Goal: Information Seeking & Learning: Learn about a topic

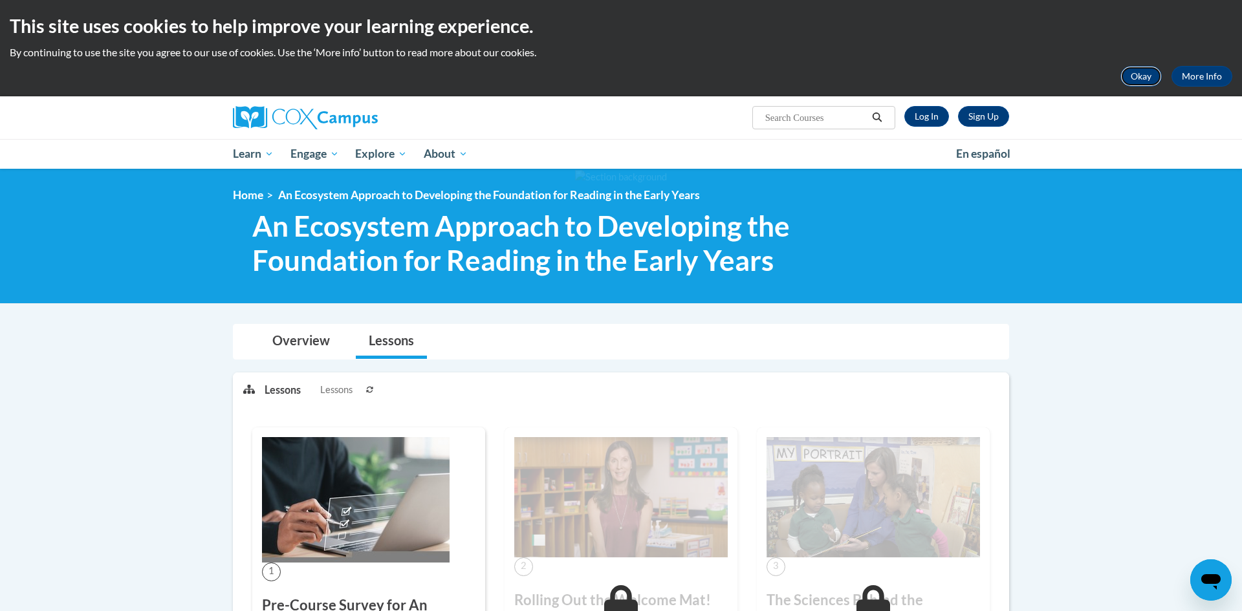
click at [1129, 72] on button "Okay" at bounding box center [1141, 76] width 41 height 21
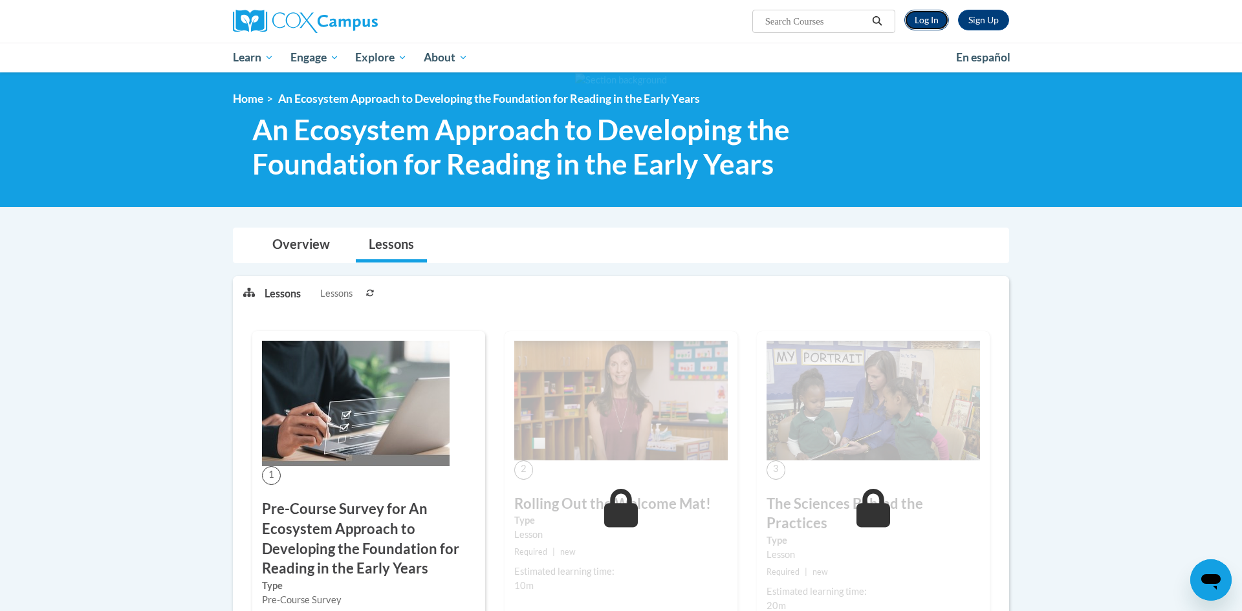
click at [923, 25] on link "Log In" at bounding box center [927, 20] width 45 height 21
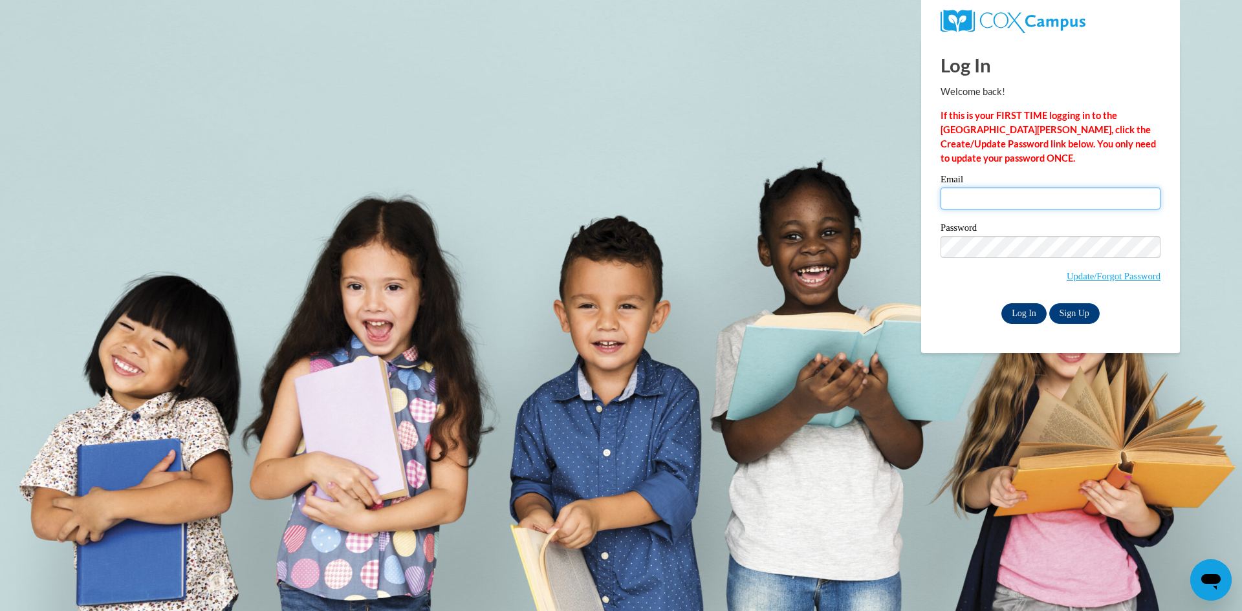
type input "hfolck@toledochristian.com"
click at [1027, 310] on input "Log In" at bounding box center [1024, 313] width 45 height 21
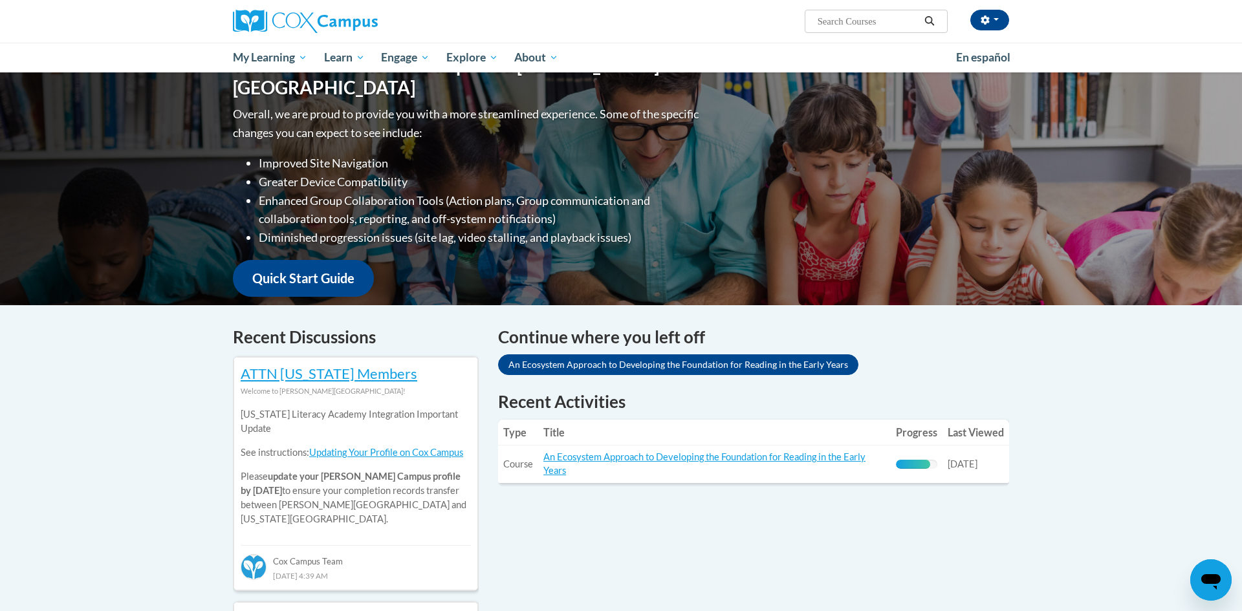
scroll to position [150, 0]
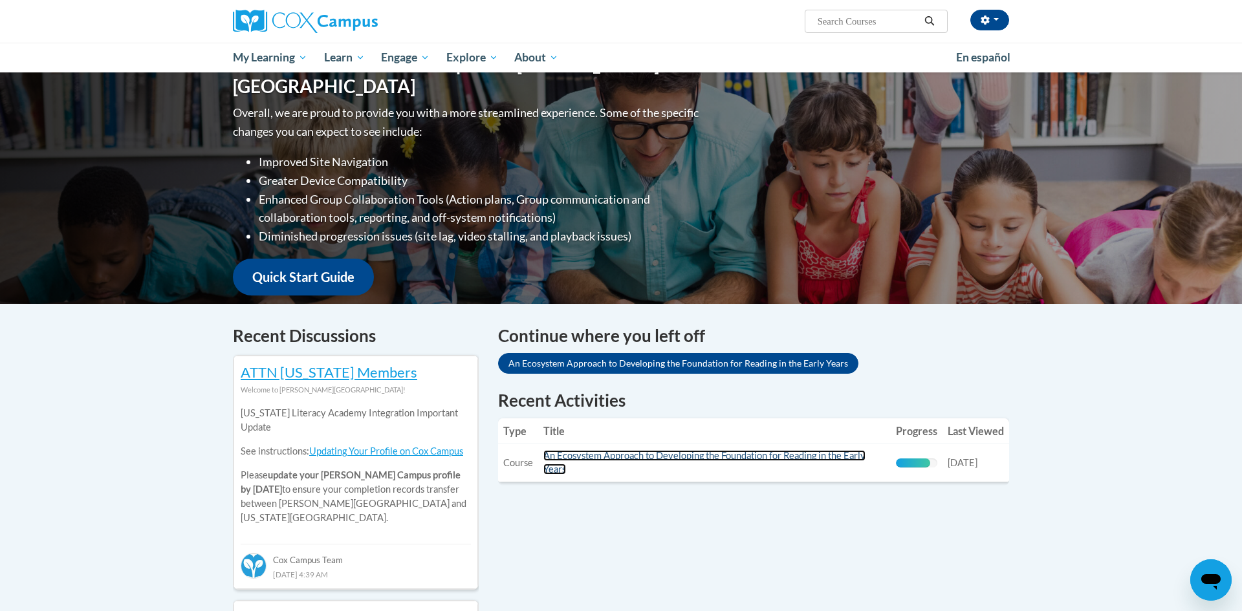
click at [741, 458] on link "An Ecosystem Approach to Developing the Foundation for Reading in the Early Yea…" at bounding box center [705, 462] width 322 height 25
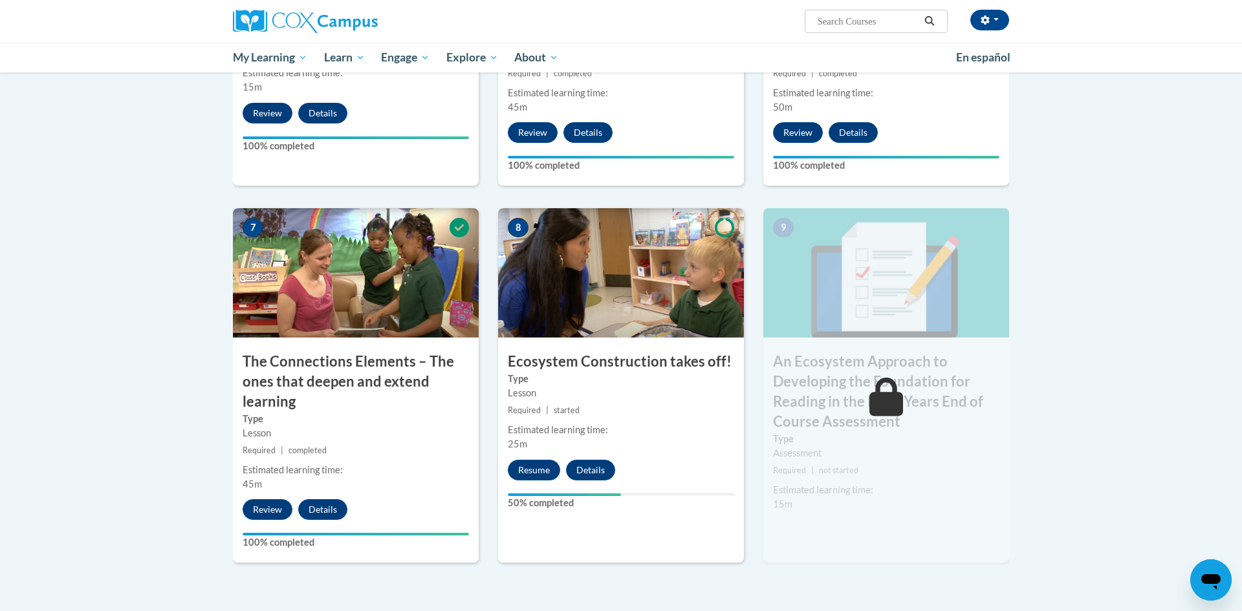
scroll to position [873, 0]
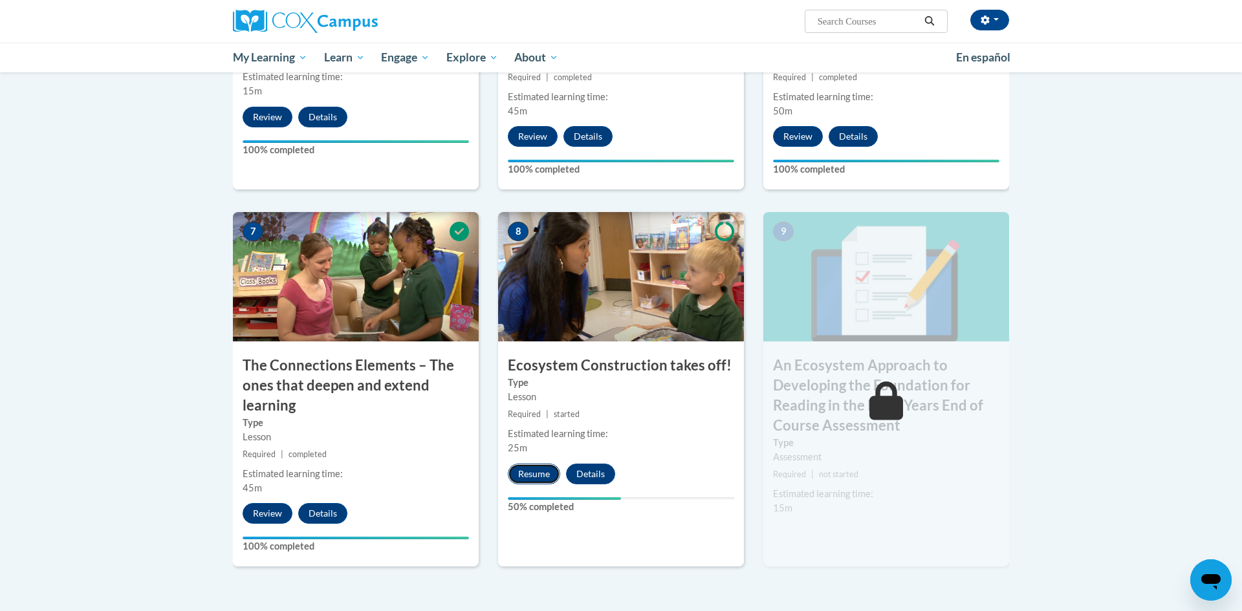
click at [536, 476] on button "Resume" at bounding box center [534, 474] width 52 height 21
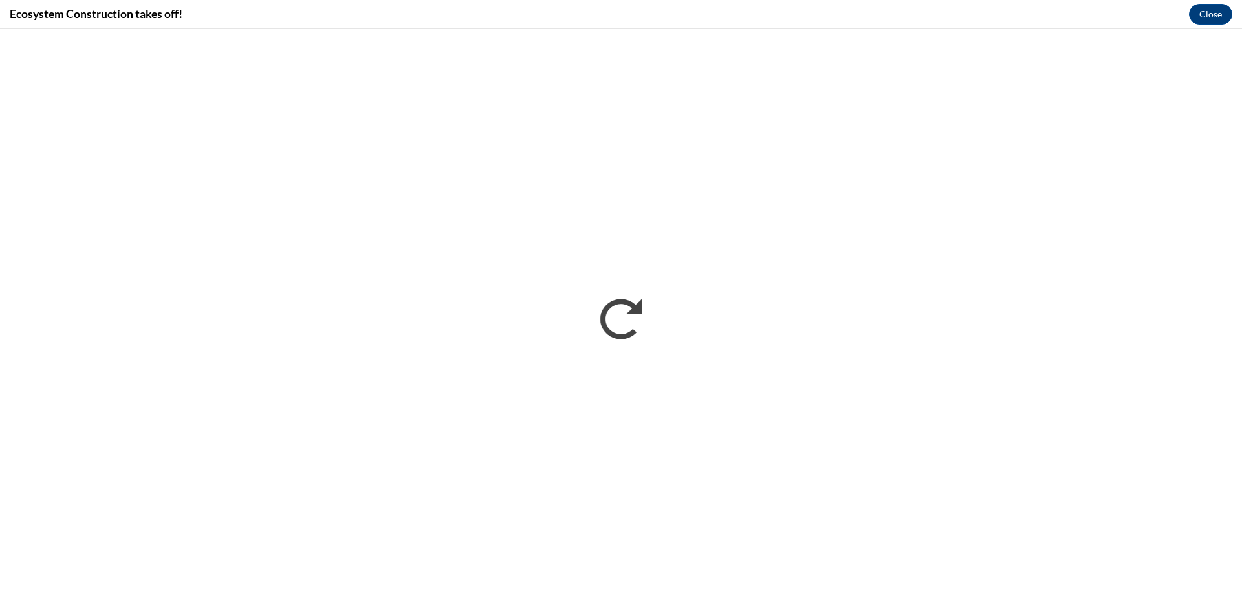
scroll to position [0, 0]
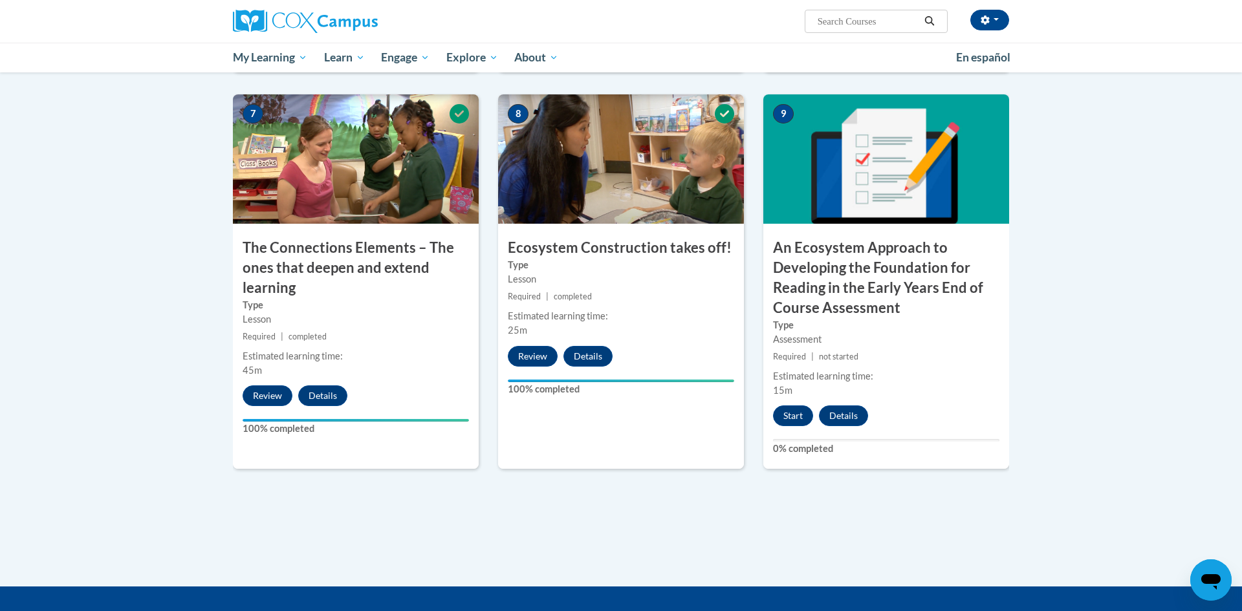
scroll to position [993, 0]
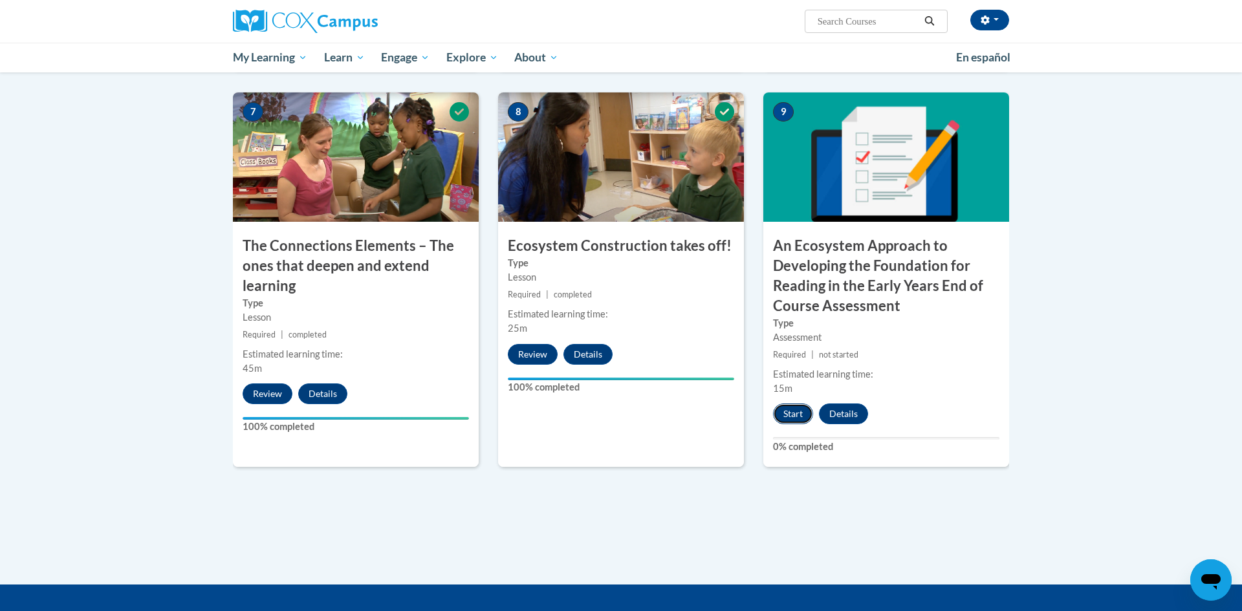
click at [796, 416] on button "Start" at bounding box center [793, 414] width 40 height 21
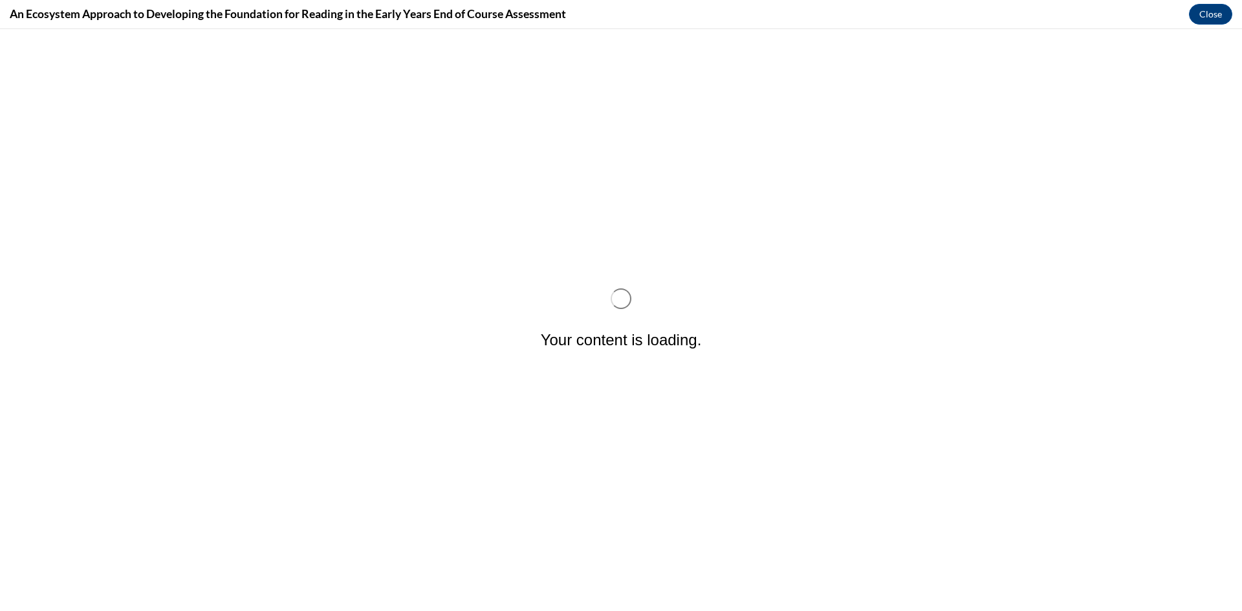
scroll to position [0, 0]
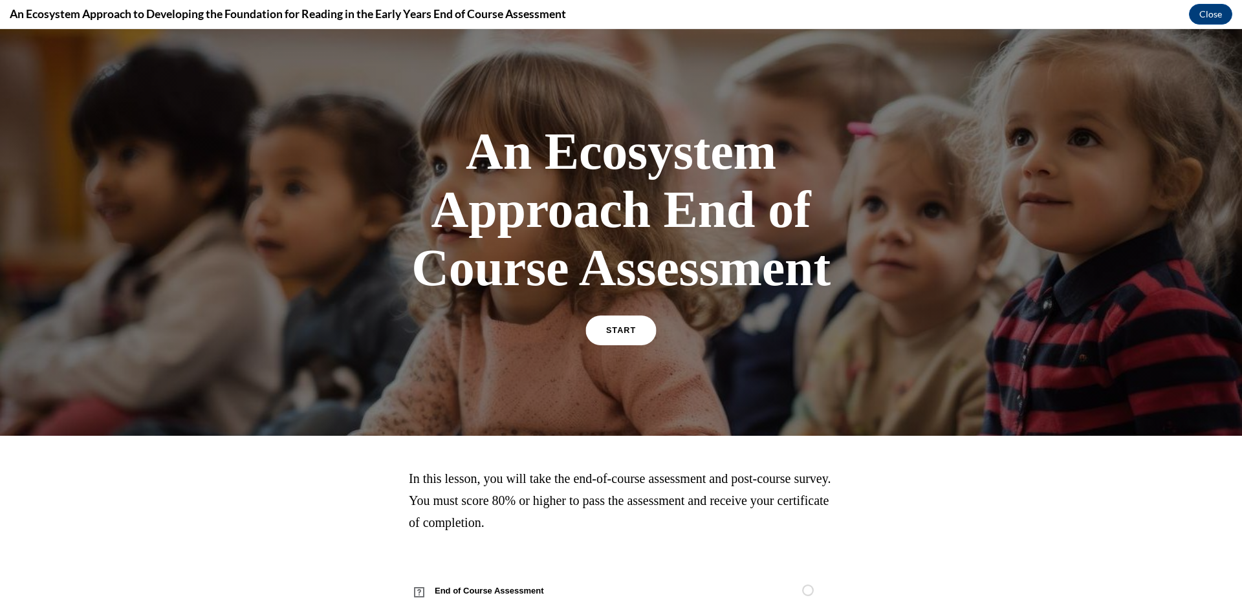
click at [613, 331] on span "START" at bounding box center [621, 331] width 30 height 10
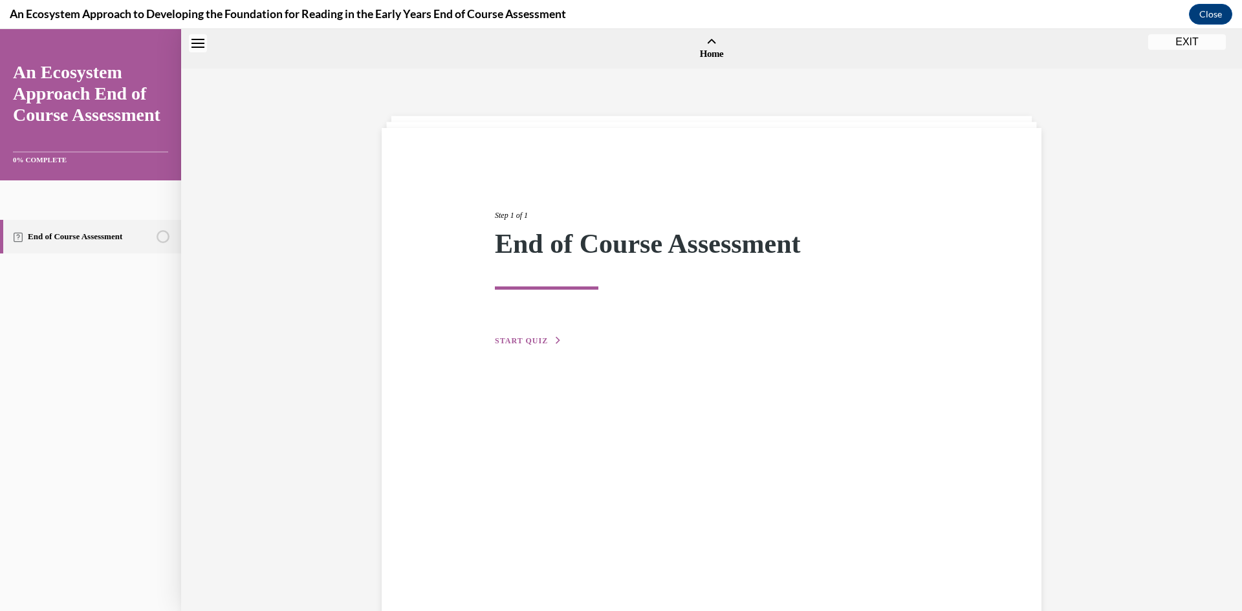
scroll to position [40, 0]
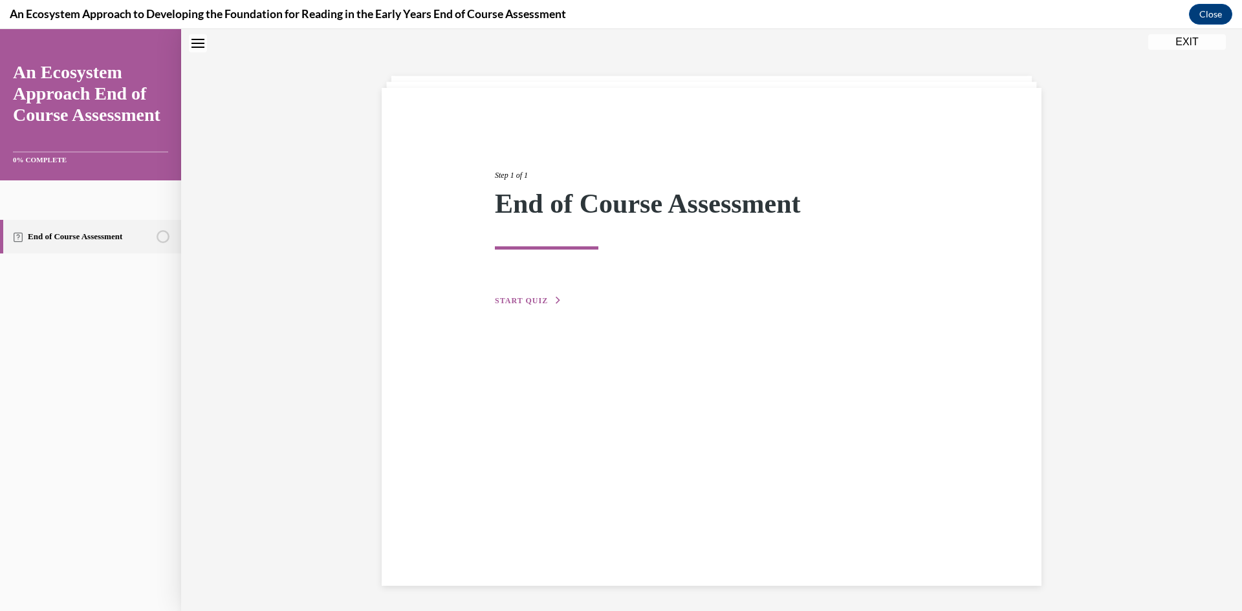
click at [533, 302] on span "START QUIZ" at bounding box center [521, 300] width 53 height 9
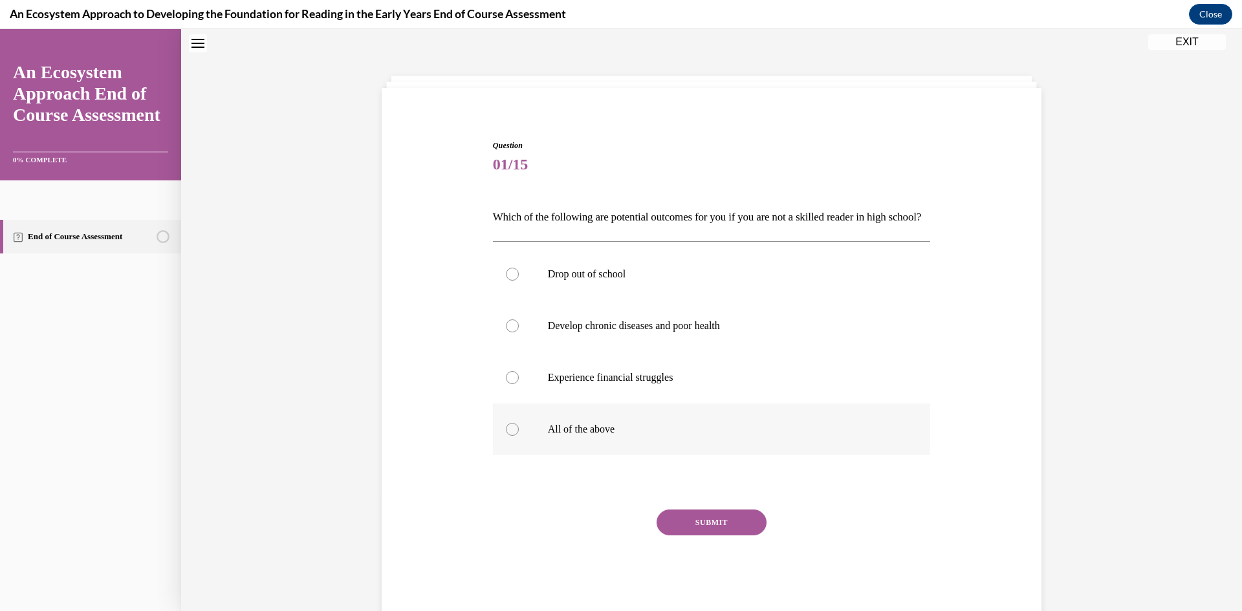
click at [510, 436] on div at bounding box center [512, 429] width 13 height 13
click at [510, 436] on input "All of the above" at bounding box center [512, 429] width 13 height 13
radio input "true"
click at [725, 536] on button "SUBMIT" at bounding box center [712, 523] width 110 height 26
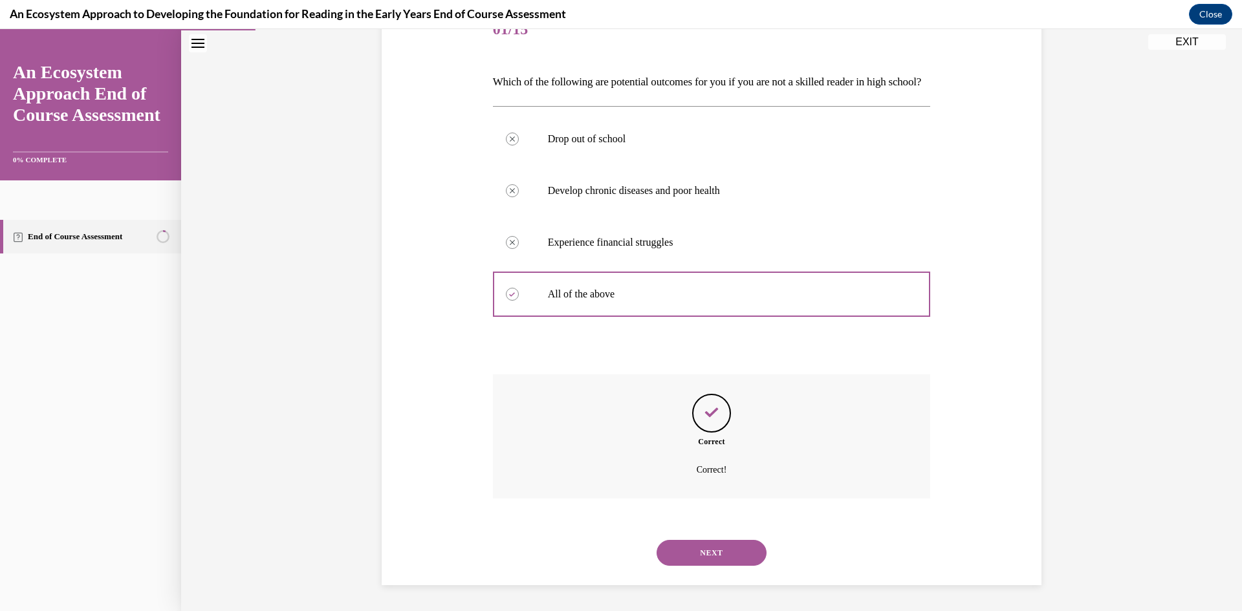
scroll to position [197, 0]
click at [712, 553] on button "NEXT" at bounding box center [712, 553] width 110 height 26
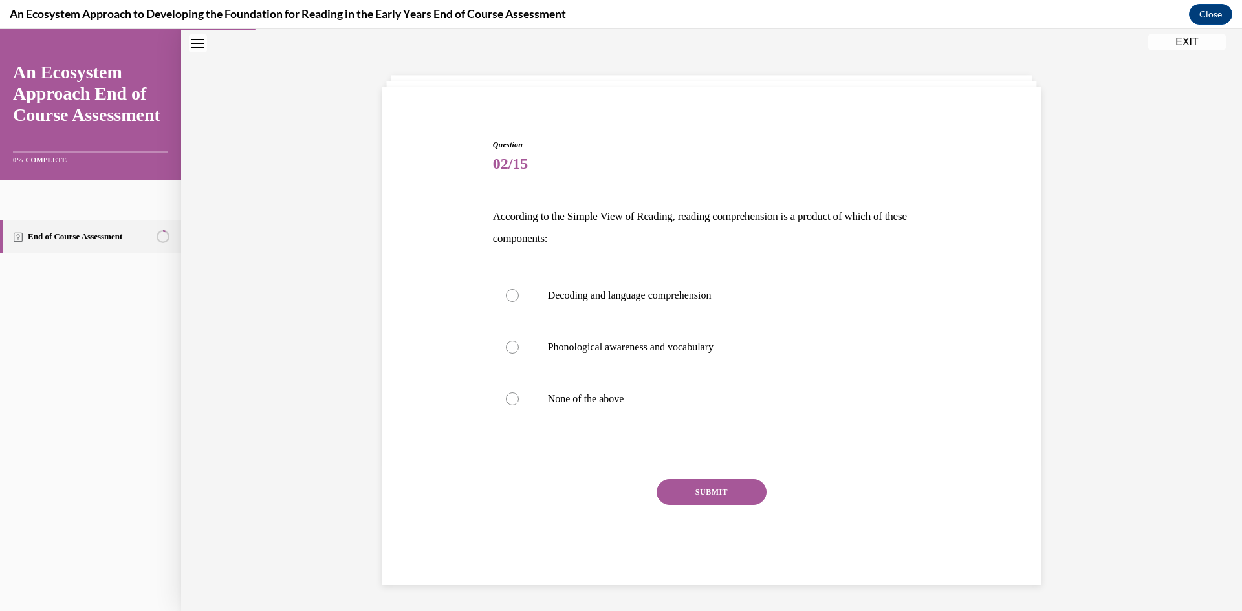
scroll to position [41, 0]
click at [509, 298] on div at bounding box center [512, 295] width 13 height 13
click at [509, 298] on input "Decoding and language comprehension" at bounding box center [512, 295] width 13 height 13
radio input "true"
click at [708, 488] on button "SUBMIT" at bounding box center [712, 492] width 110 height 26
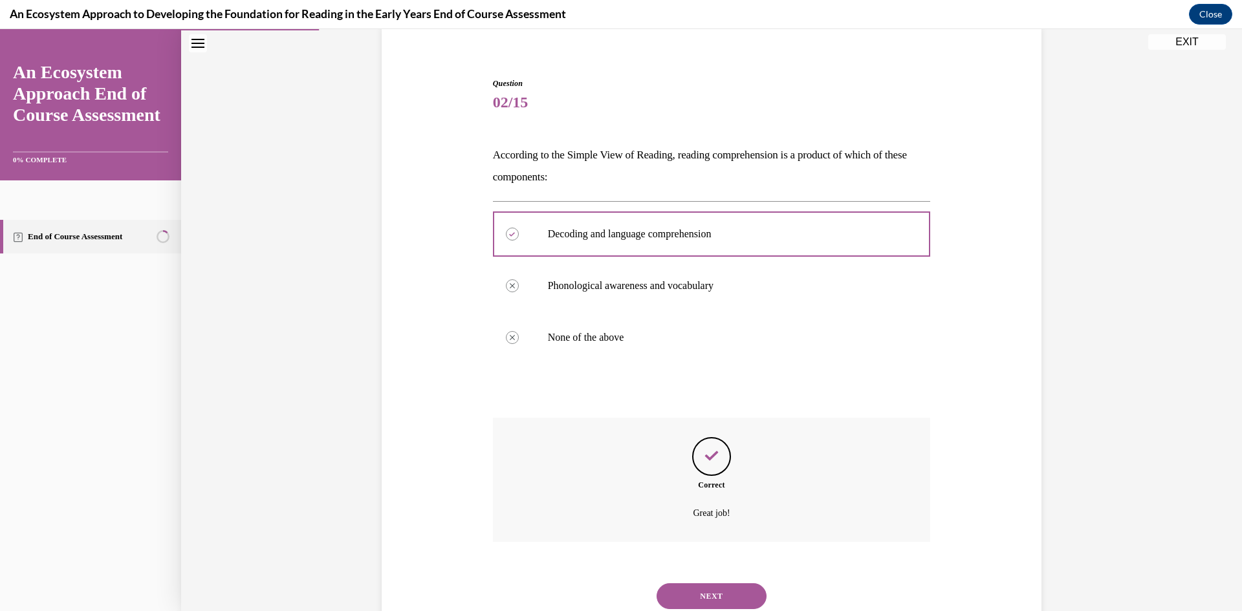
scroll to position [146, 0]
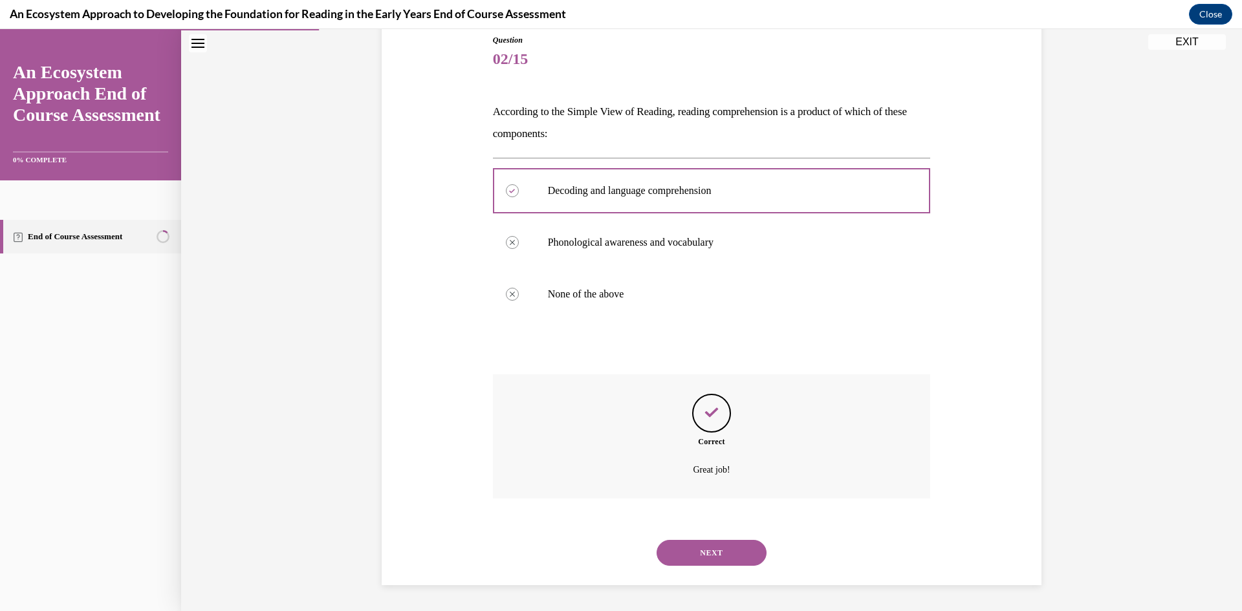
click at [704, 550] on button "NEXT" at bounding box center [712, 553] width 110 height 26
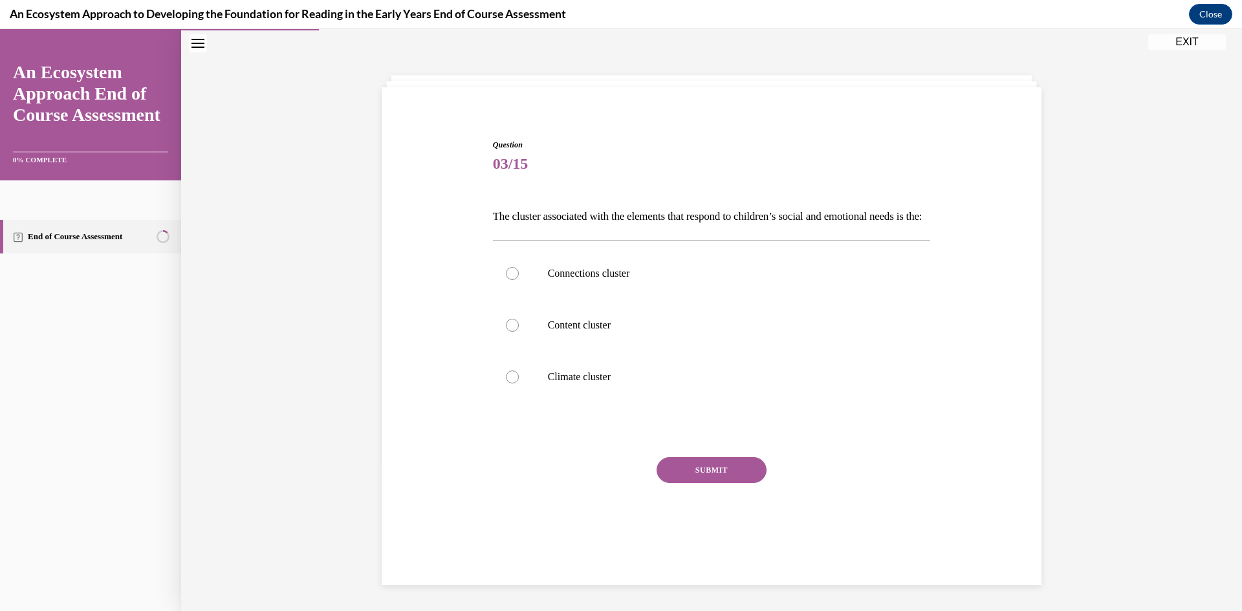
scroll to position [41, 0]
click at [513, 280] on div at bounding box center [512, 273] width 13 height 13
click at [513, 280] on input "Connections cluster" at bounding box center [512, 273] width 13 height 13
radio input "true"
click at [689, 483] on button "SUBMIT" at bounding box center [712, 470] width 110 height 26
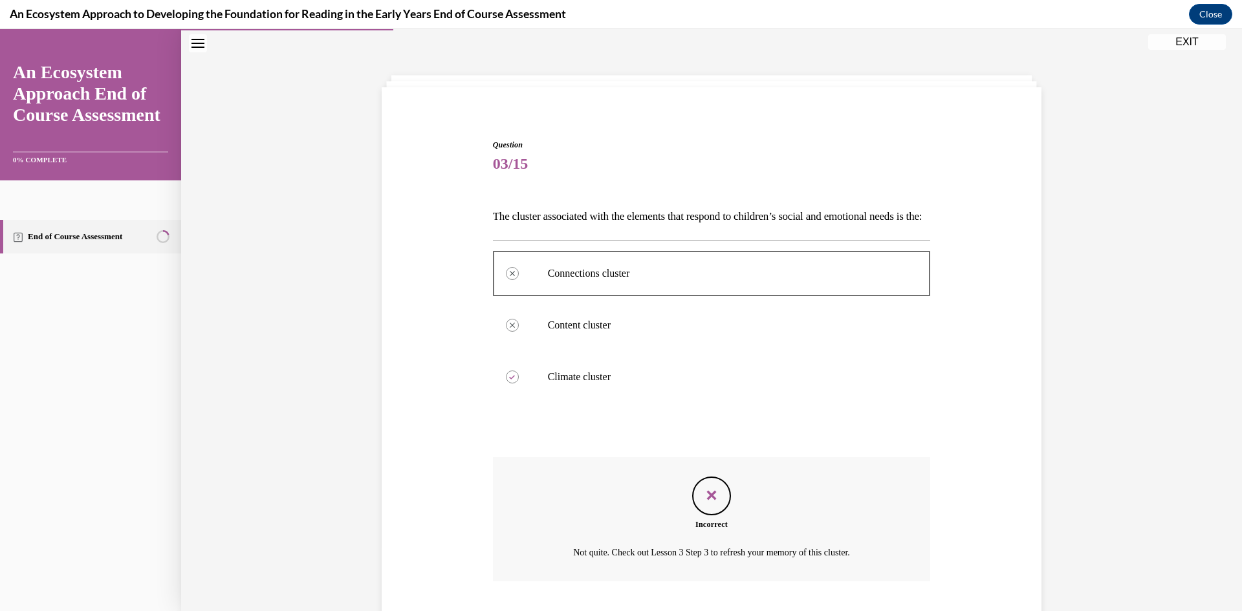
scroll to position [146, 0]
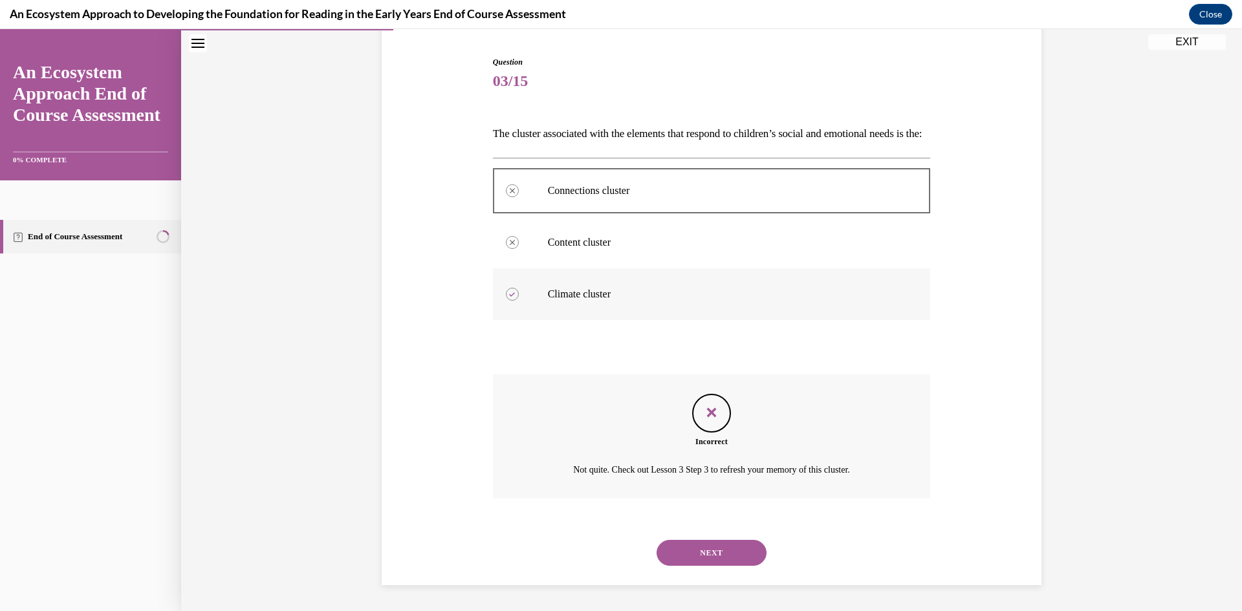
click at [554, 287] on label "Climate cluster" at bounding box center [712, 295] width 438 height 52
click at [703, 552] on button "NEXT" at bounding box center [712, 553] width 110 height 26
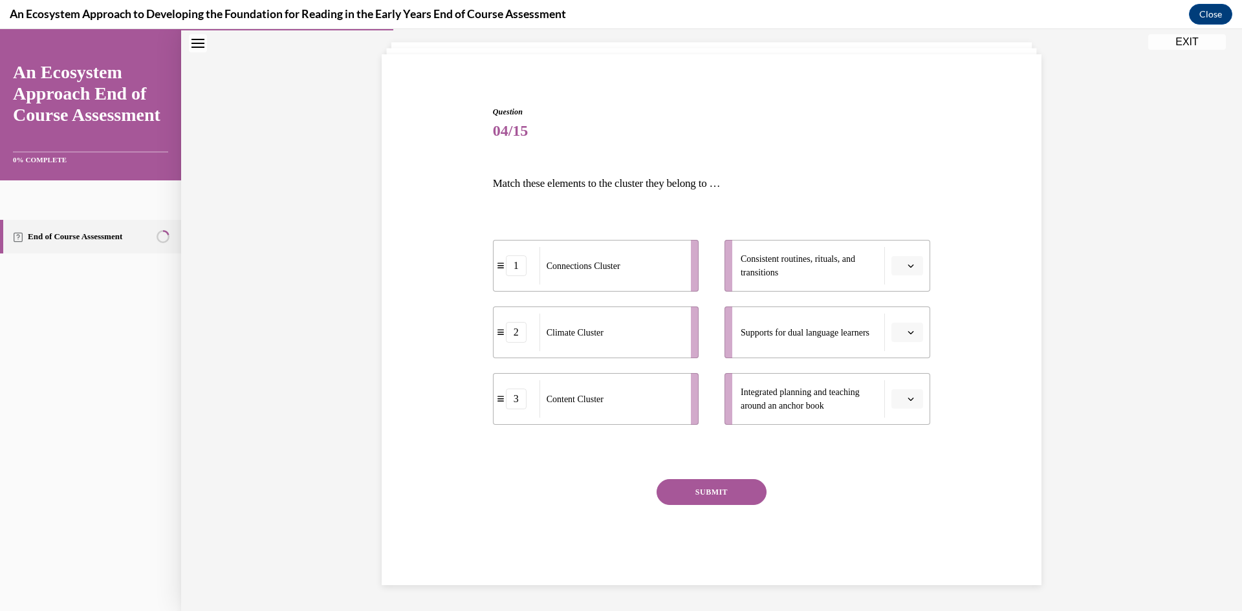
click at [905, 336] on button "button" at bounding box center [908, 332] width 32 height 19
click at [911, 404] on div "2" at bounding box center [906, 414] width 32 height 26
click at [908, 267] on icon "button" at bounding box center [911, 266] width 6 height 6
click at [910, 346] on div "2" at bounding box center [906, 347] width 32 height 26
click at [908, 334] on icon "button" at bounding box center [911, 332] width 6 height 6
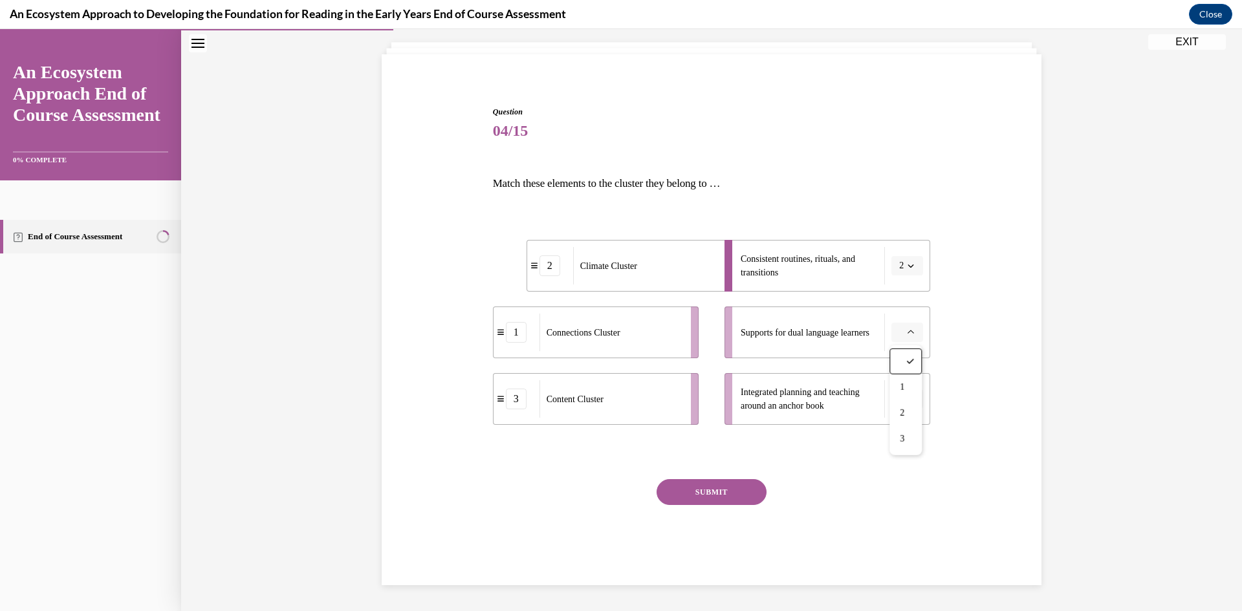
click at [941, 294] on div "Question 04/15 Match these elements to the cluster they belong to … 2 Climate C…" at bounding box center [712, 326] width 666 height 518
click at [910, 332] on icon "button" at bounding box center [911, 332] width 6 height 6
click at [909, 389] on div "1" at bounding box center [906, 388] width 32 height 26
click at [907, 399] on span "button" at bounding box center [910, 399] width 9 height 9
click at [910, 502] on div "3" at bounding box center [906, 506] width 32 height 26
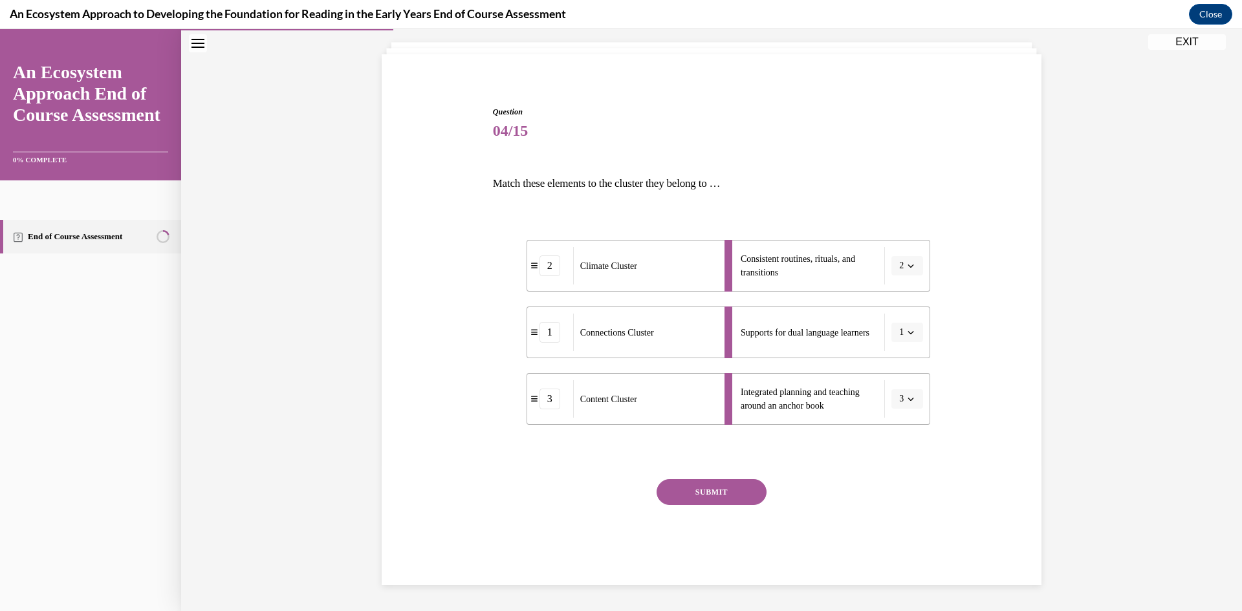
click at [697, 494] on button "SUBMIT" at bounding box center [712, 492] width 110 height 26
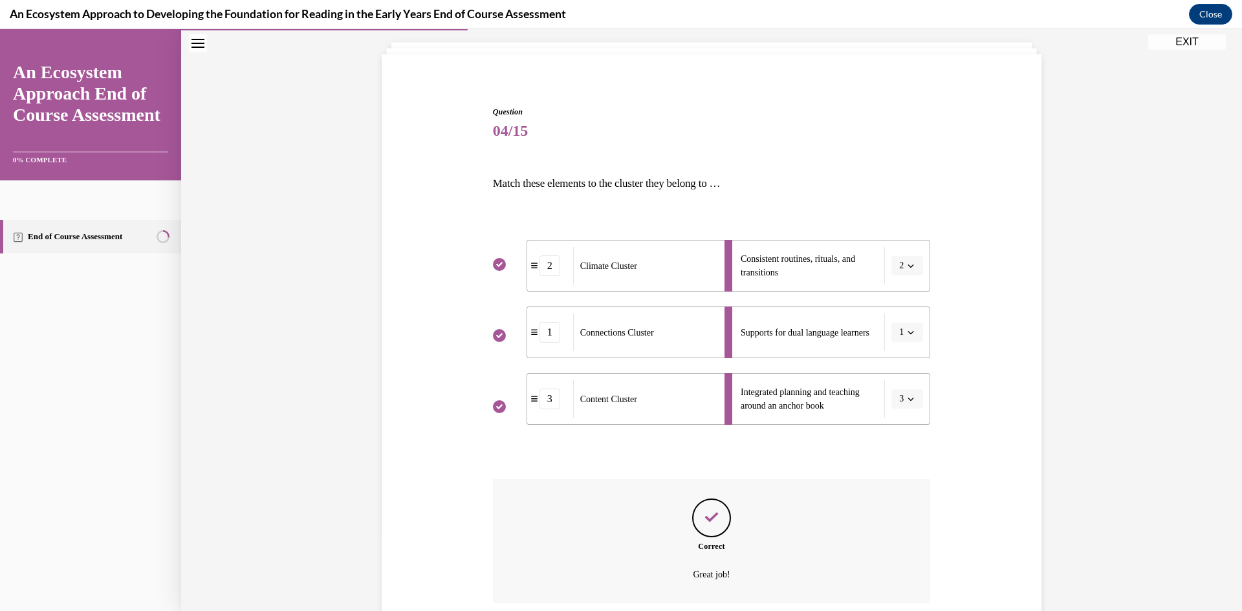
scroll to position [179, 0]
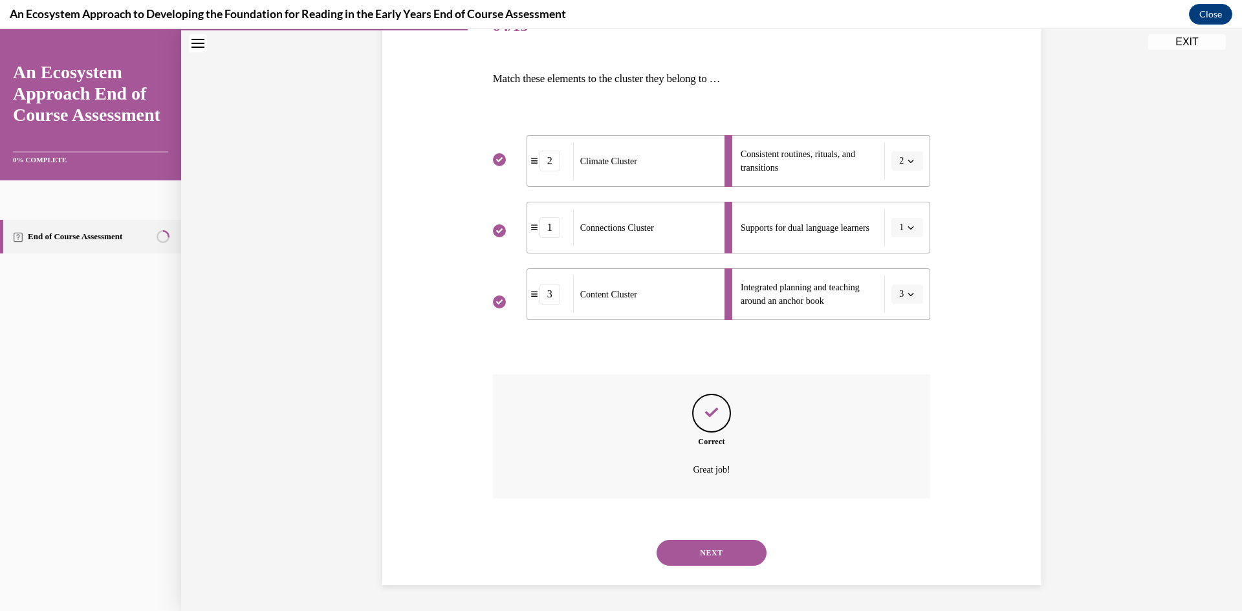
click at [693, 547] on button "NEXT" at bounding box center [712, 553] width 110 height 26
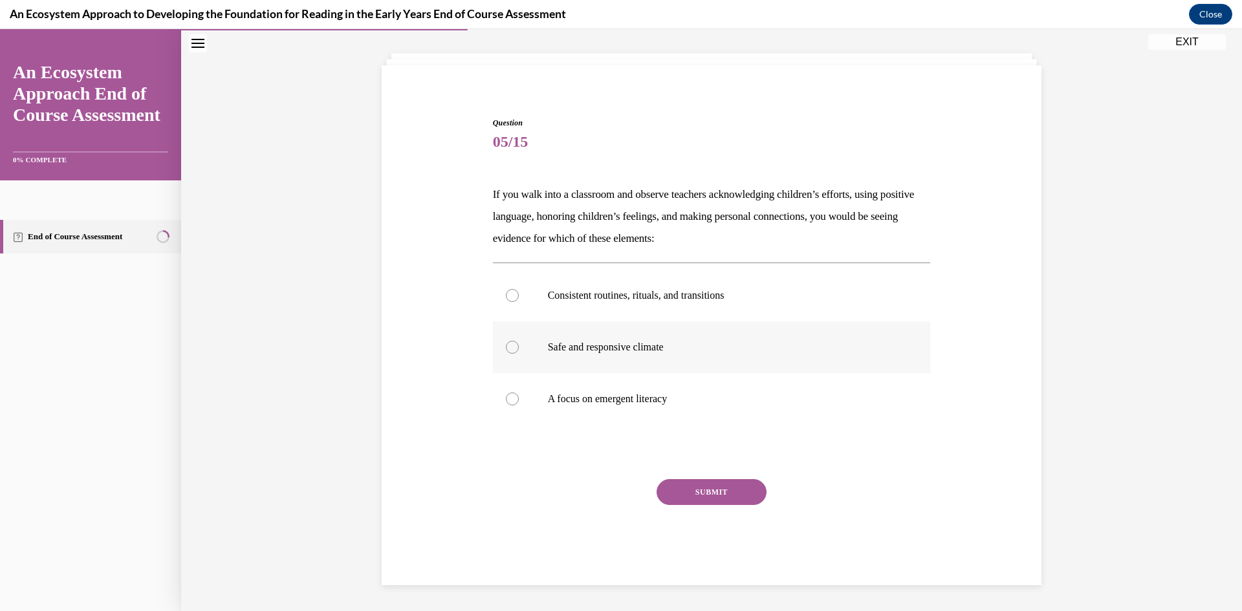
click at [503, 353] on label "Safe and responsive climate" at bounding box center [712, 348] width 438 height 52
click at [506, 353] on input "Safe and responsive climate" at bounding box center [512, 347] width 13 height 13
radio input "true"
click at [688, 495] on button "SUBMIT" at bounding box center [712, 492] width 110 height 26
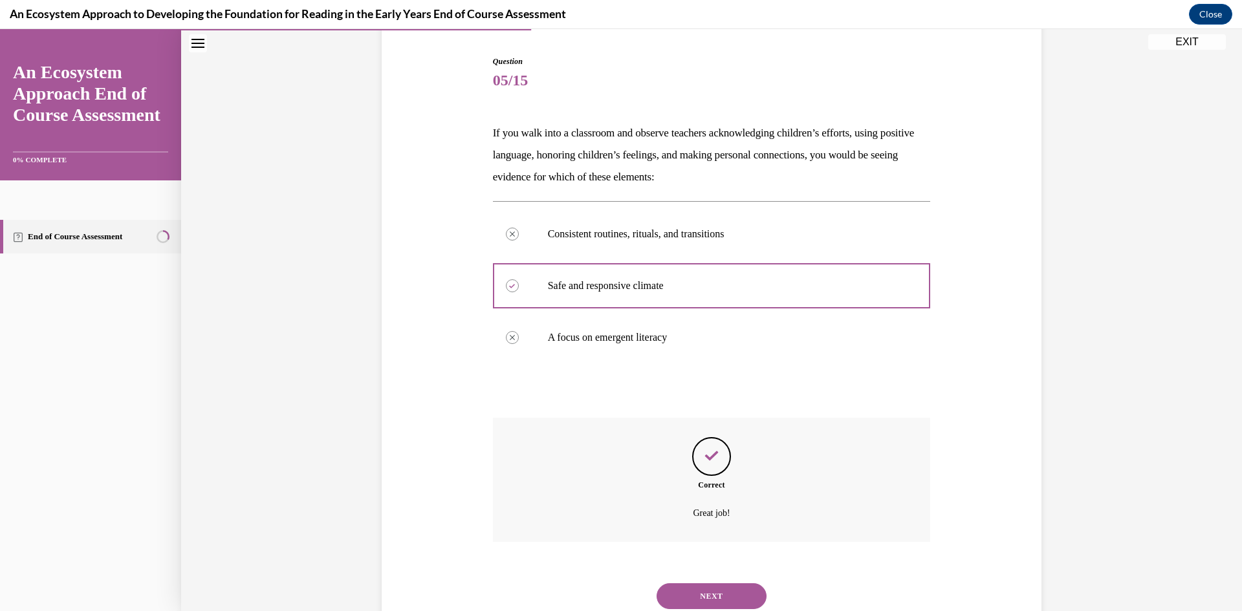
scroll to position [168, 0]
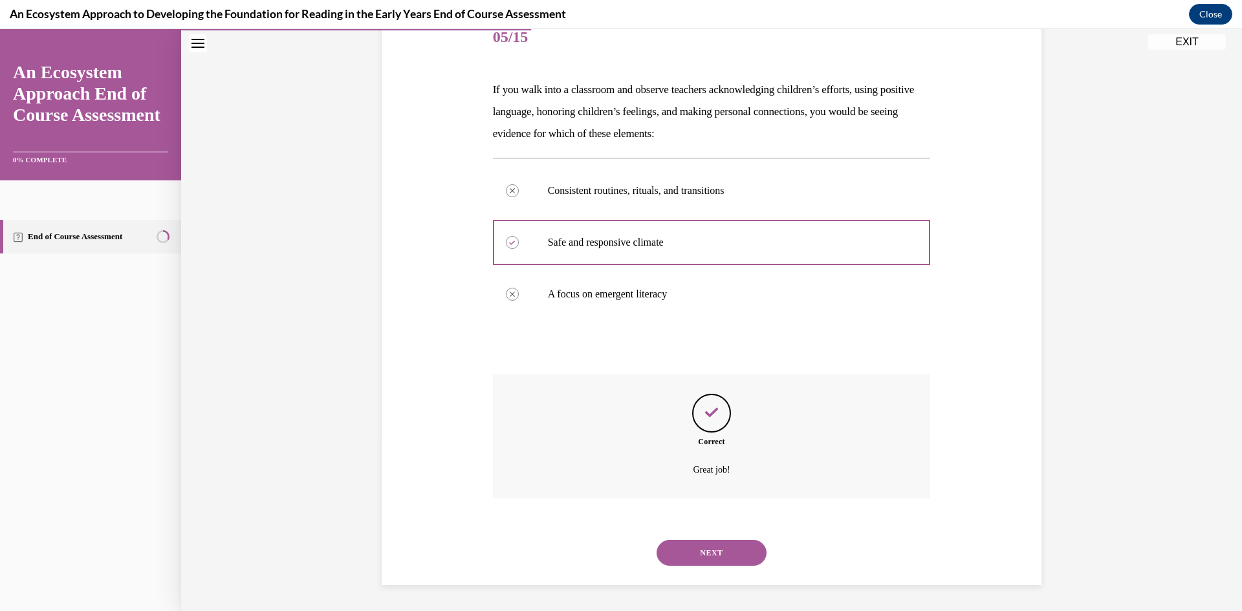
click at [690, 550] on button "NEXT" at bounding box center [712, 553] width 110 height 26
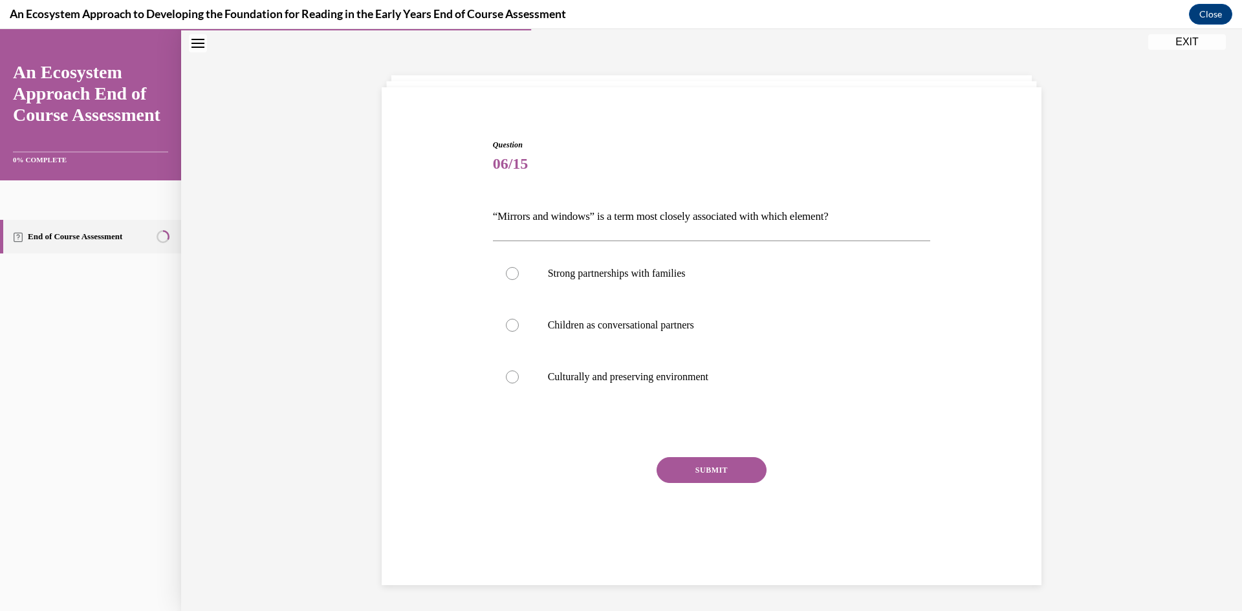
scroll to position [41, 0]
click at [512, 331] on div at bounding box center [512, 325] width 13 height 13
click at [512, 331] on input "Children as conversational partners" at bounding box center [512, 325] width 13 height 13
radio input "true"
click at [707, 472] on button "SUBMIT" at bounding box center [712, 470] width 110 height 26
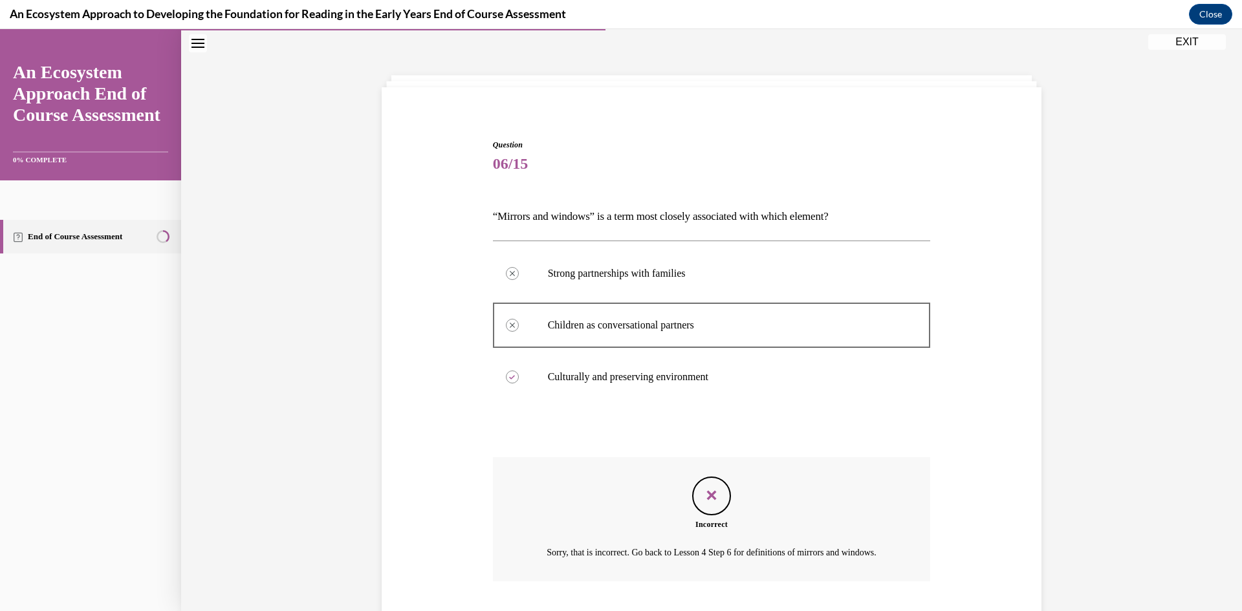
scroll to position [139, 0]
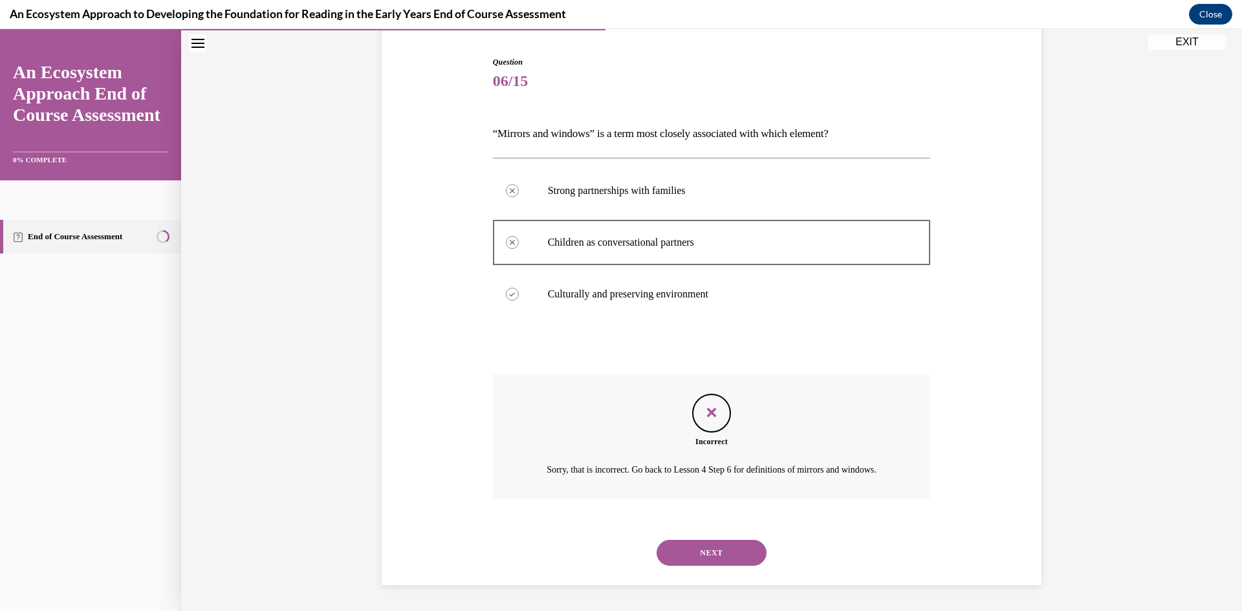
click at [714, 553] on button "NEXT" at bounding box center [712, 553] width 110 height 26
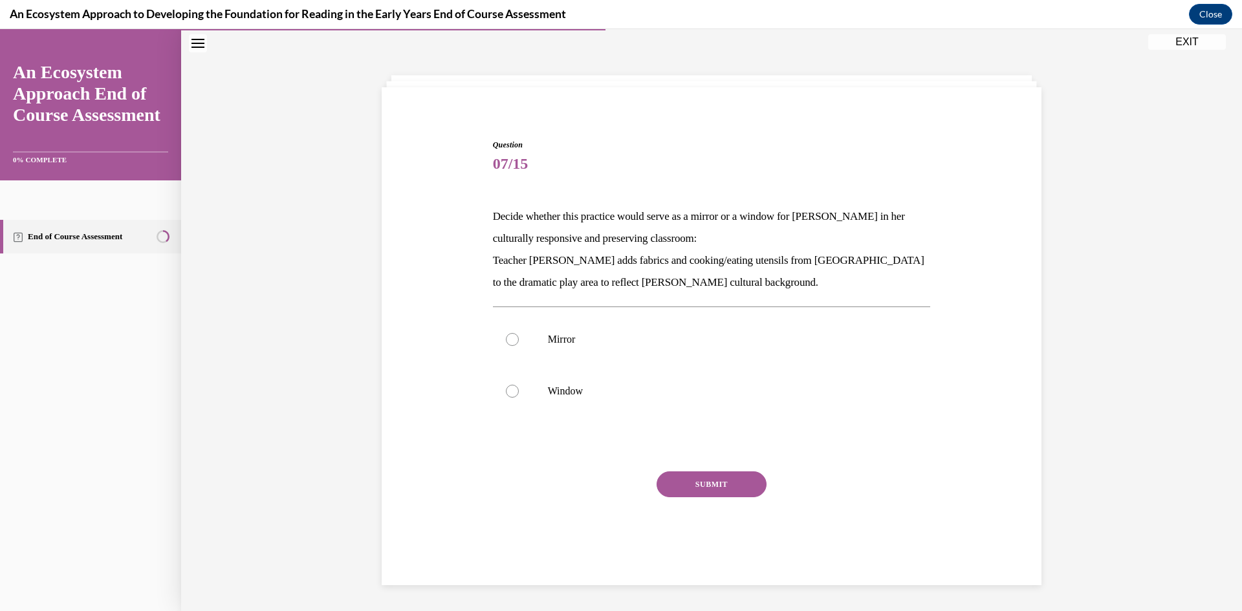
scroll to position [41, 0]
click at [513, 338] on div at bounding box center [512, 339] width 13 height 13
click at [513, 338] on input "Mirror" at bounding box center [512, 339] width 13 height 13
radio input "true"
click at [696, 490] on button "SUBMIT" at bounding box center [712, 485] width 110 height 26
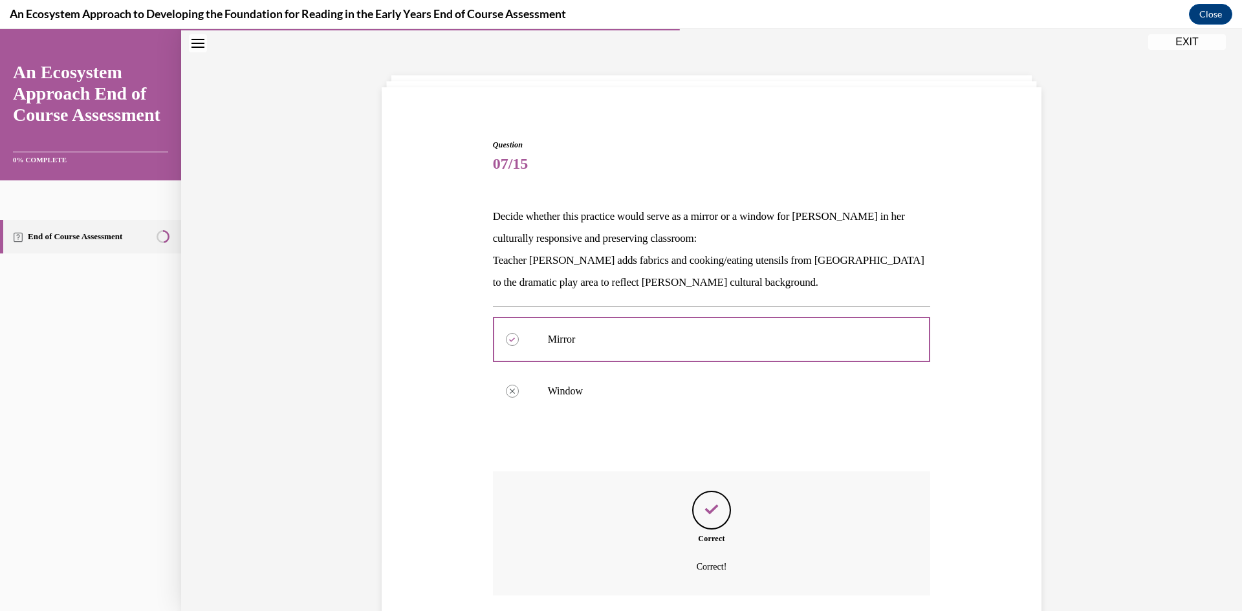
scroll to position [138, 0]
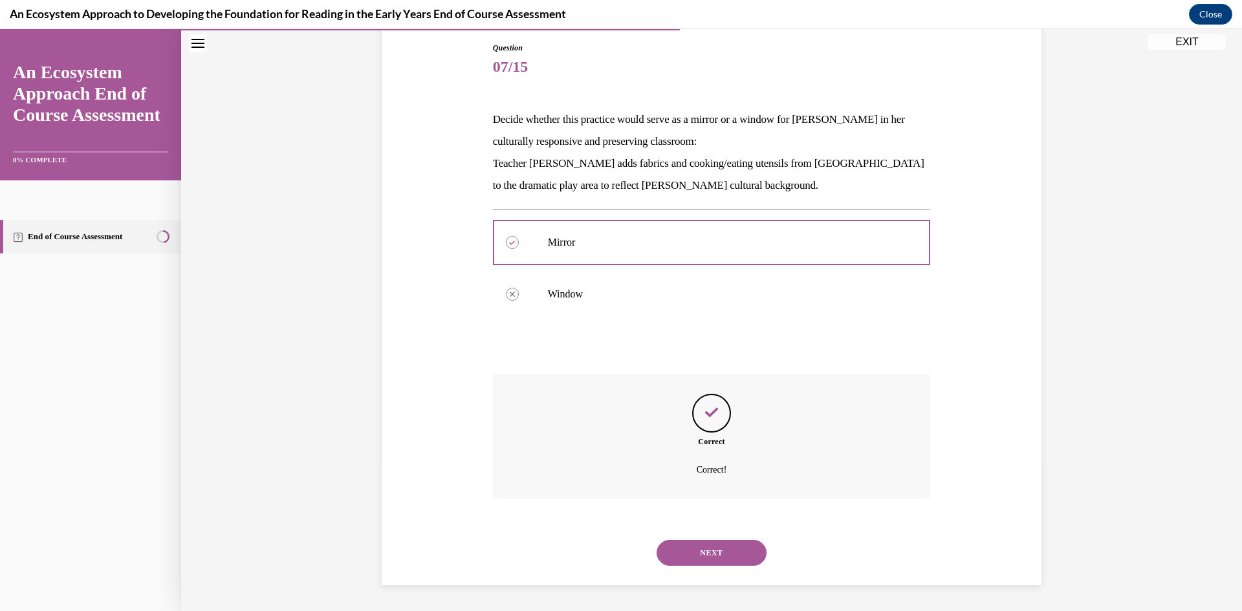
click at [707, 558] on button "NEXT" at bounding box center [712, 553] width 110 height 26
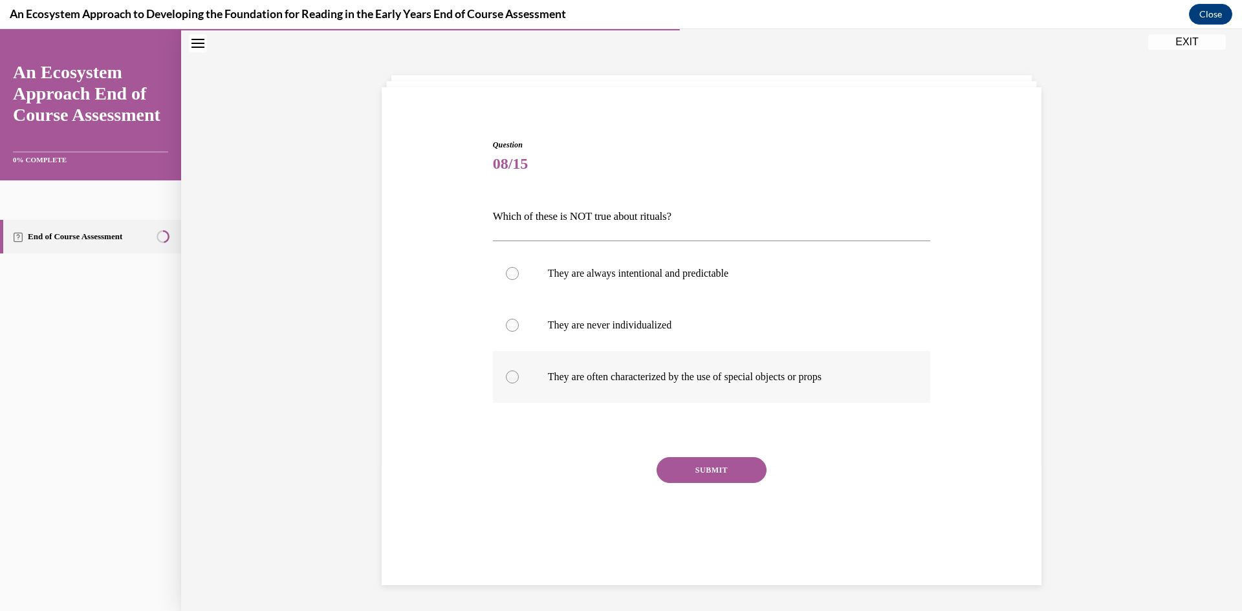
click at [505, 379] on label "They are often characterized by the use of special objects or props" at bounding box center [712, 377] width 438 height 52
click at [506, 379] on input "They are often characterized by the use of special objects or props" at bounding box center [512, 377] width 13 height 13
radio input "true"
click at [701, 467] on button "SUBMIT" at bounding box center [712, 470] width 110 height 26
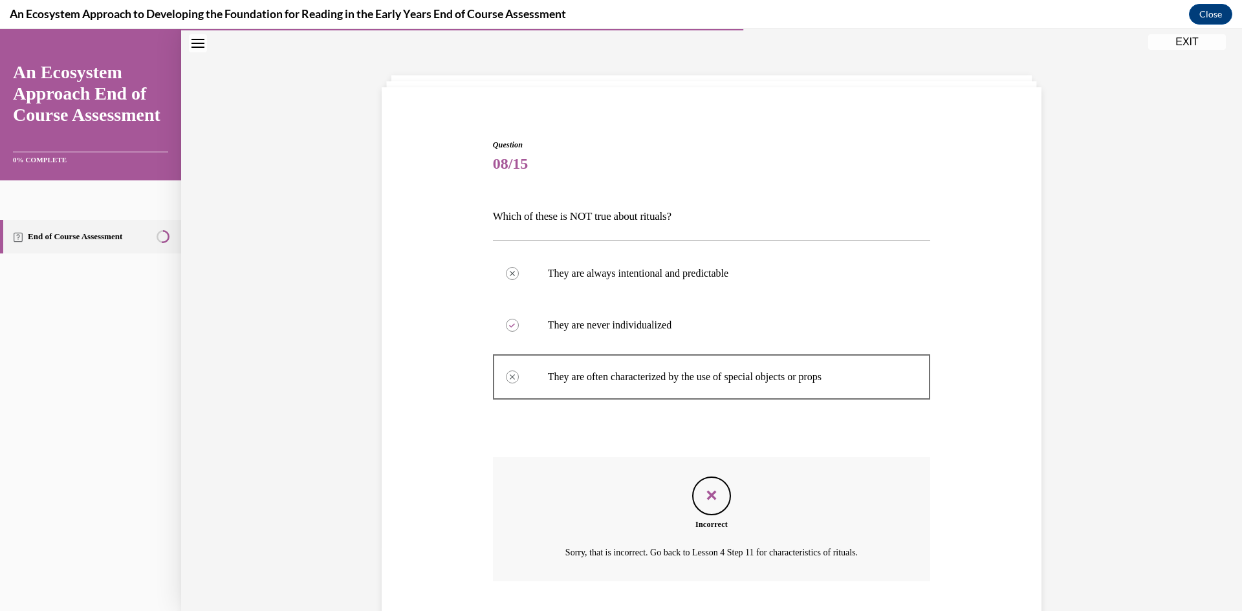
scroll to position [124, 0]
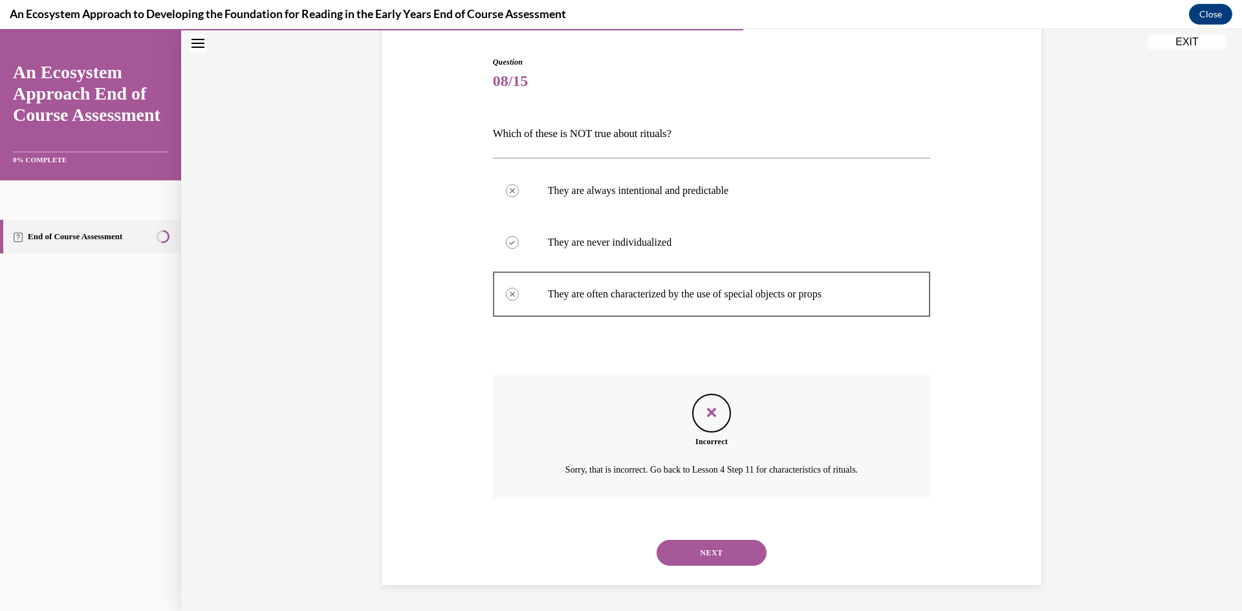
click at [697, 544] on button "NEXT" at bounding box center [712, 553] width 110 height 26
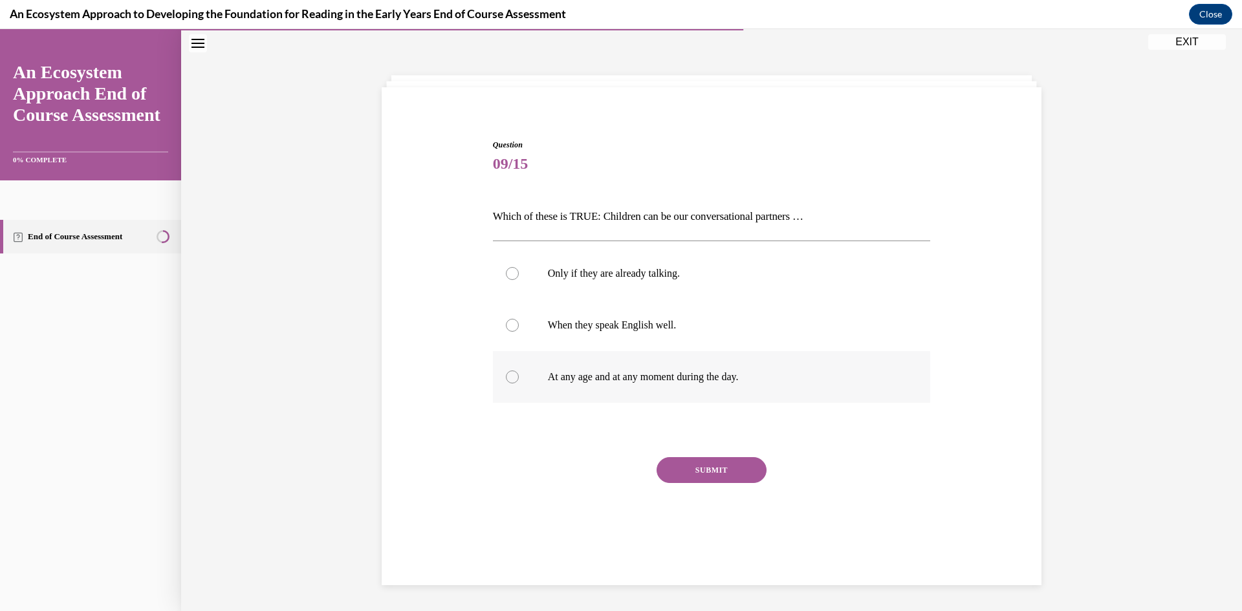
click at [514, 377] on div at bounding box center [512, 377] width 13 height 13
click at [514, 377] on input "At any age and at any moment during the day." at bounding box center [512, 377] width 13 height 13
radio input "true"
click at [673, 467] on button "SUBMIT" at bounding box center [712, 470] width 110 height 26
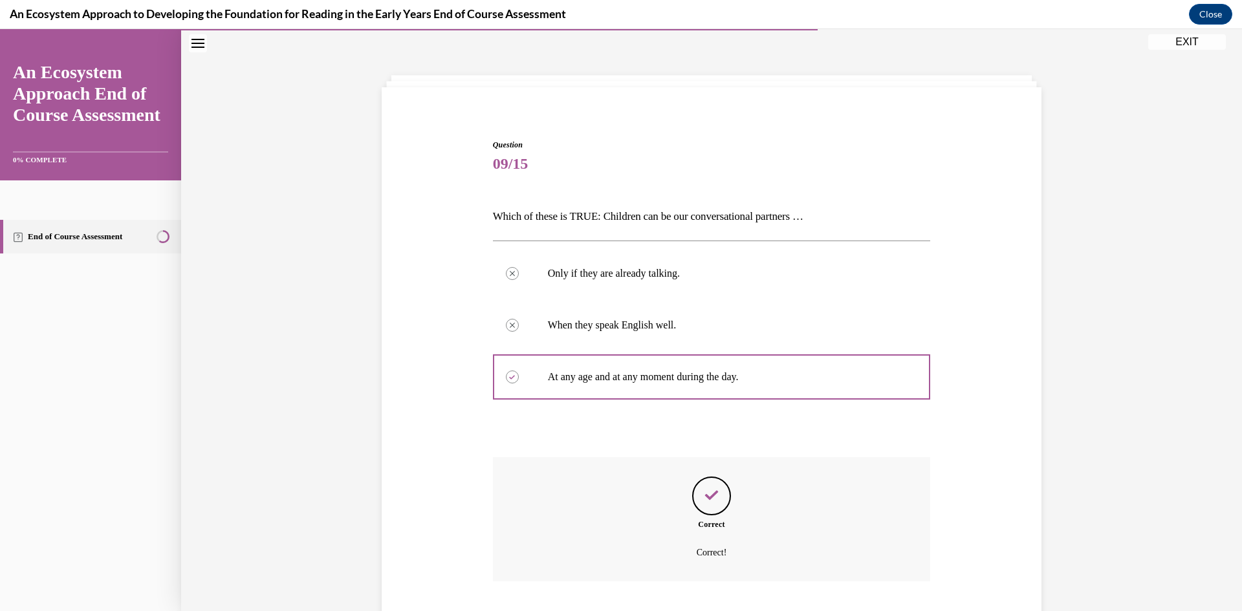
scroll to position [124, 0]
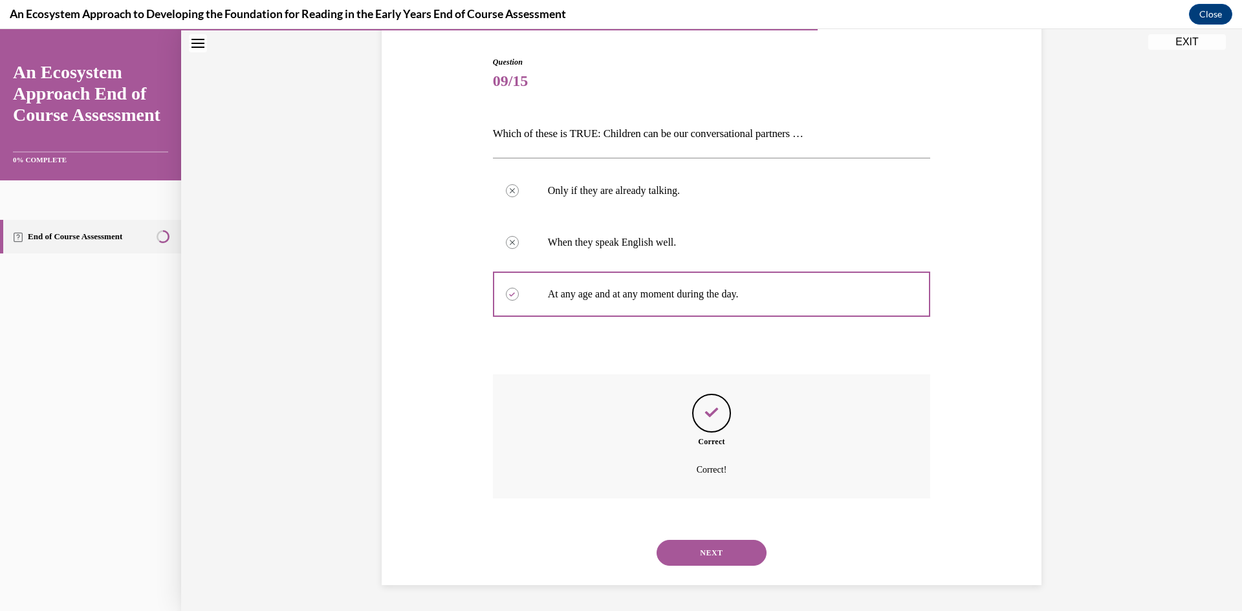
click at [699, 556] on button "NEXT" at bounding box center [712, 553] width 110 height 26
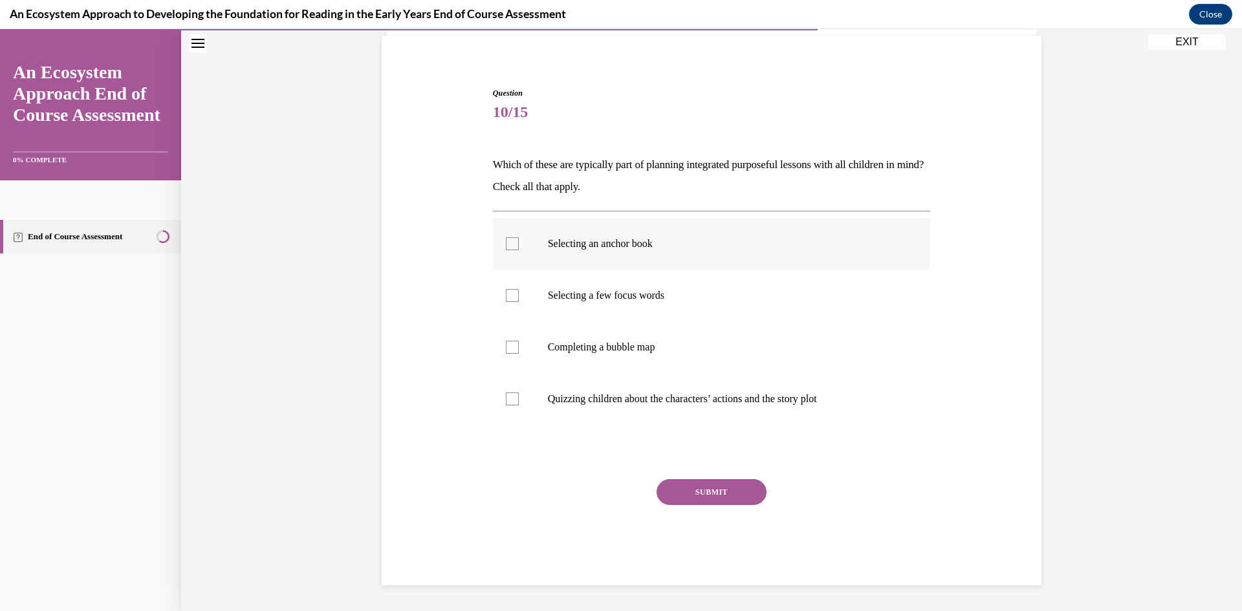
click at [514, 243] on div at bounding box center [512, 243] width 13 height 13
click at [514, 243] on input "Selecting an anchor book" at bounding box center [512, 243] width 13 height 13
checkbox input "true"
click at [697, 492] on button "SUBMIT" at bounding box center [712, 492] width 110 height 26
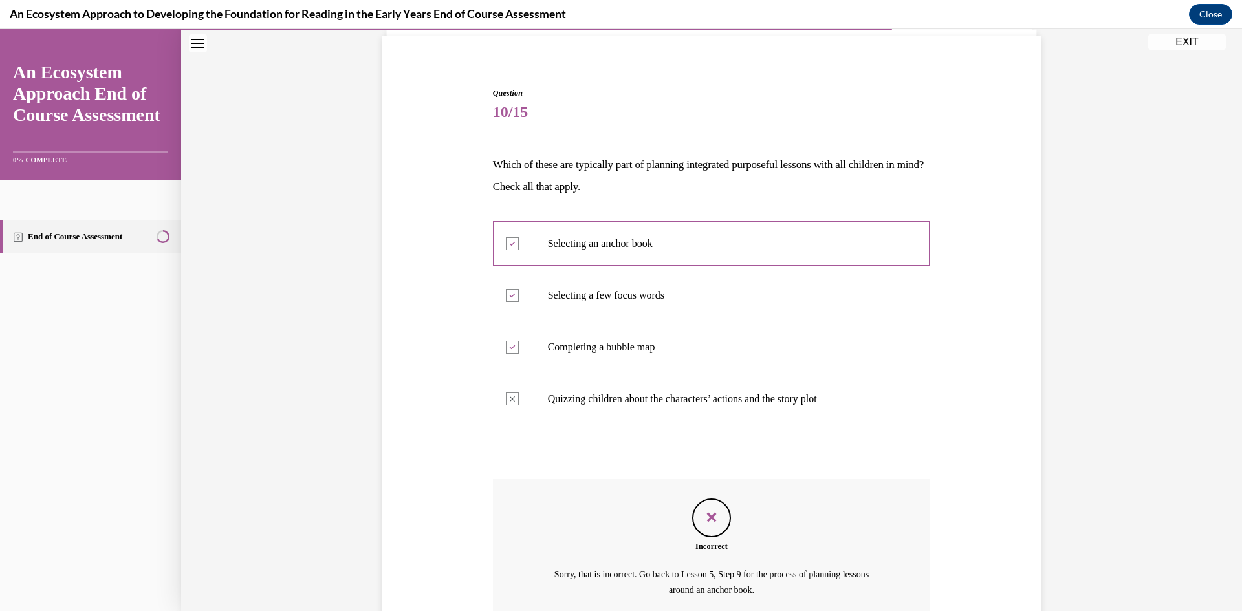
scroll to position [213, 0]
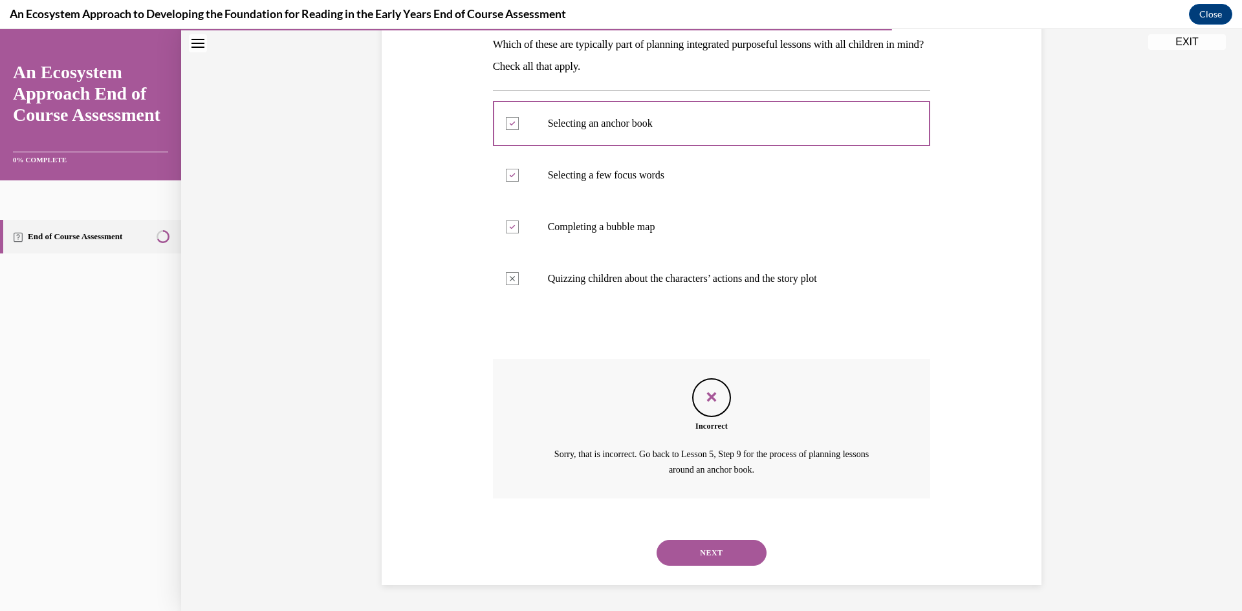
click at [688, 556] on button "NEXT" at bounding box center [712, 553] width 110 height 26
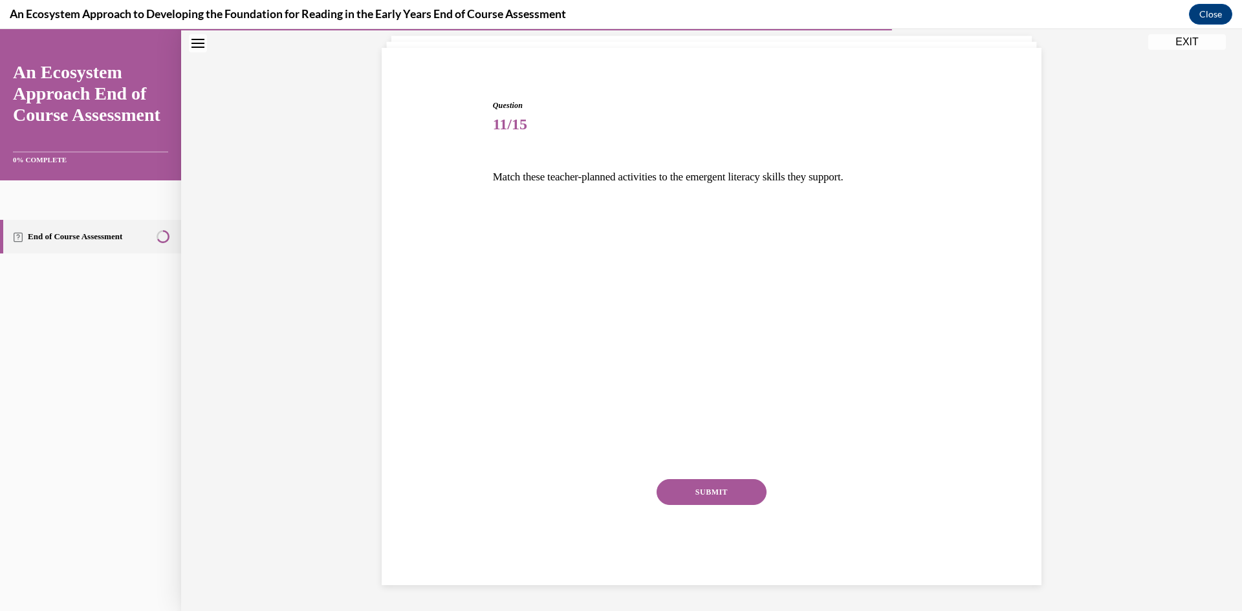
scroll to position [76, 0]
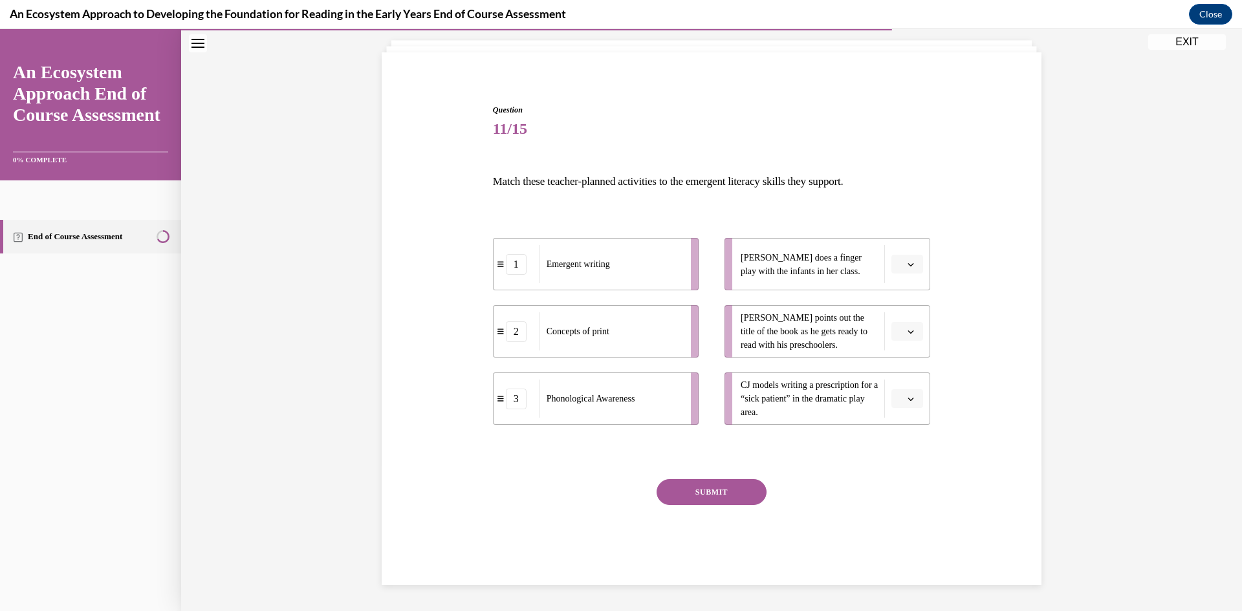
click at [908, 332] on icon "button" at bounding box center [911, 332] width 6 height 6
click at [906, 413] on div "2" at bounding box center [906, 412] width 32 height 26
click at [907, 401] on span "button" at bounding box center [910, 399] width 9 height 9
click at [910, 457] on div "1" at bounding box center [906, 454] width 32 height 26
click at [912, 265] on icon "button" at bounding box center [911, 264] width 6 height 6
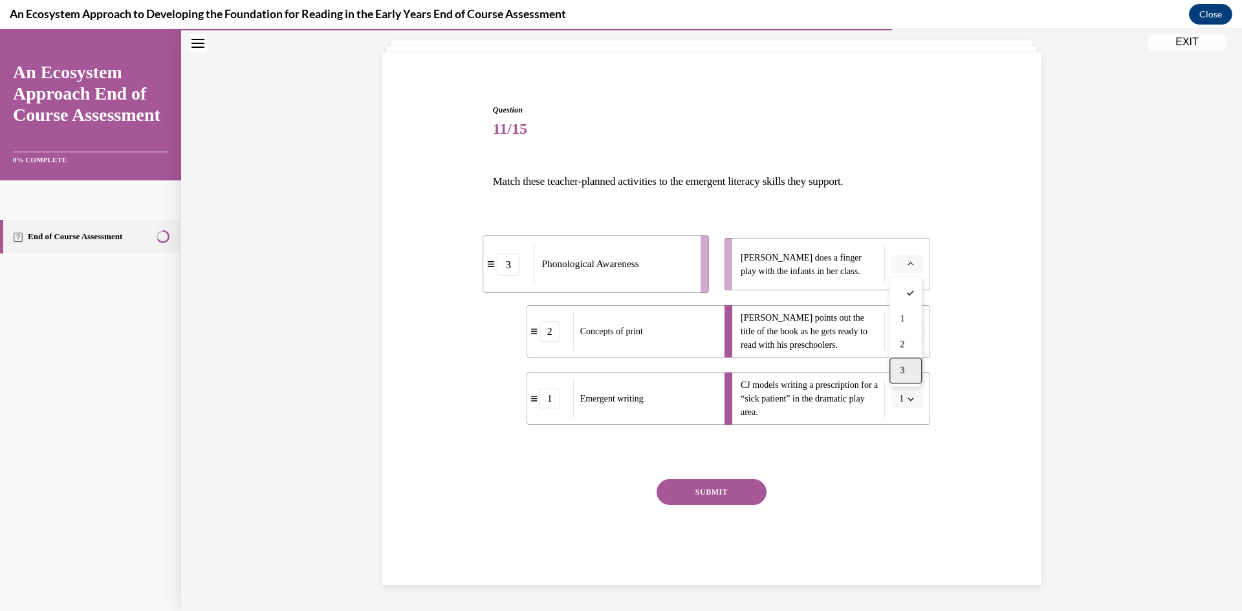
click at [909, 370] on div "3" at bounding box center [906, 371] width 32 height 26
click at [695, 494] on button "SUBMIT" at bounding box center [712, 492] width 110 height 26
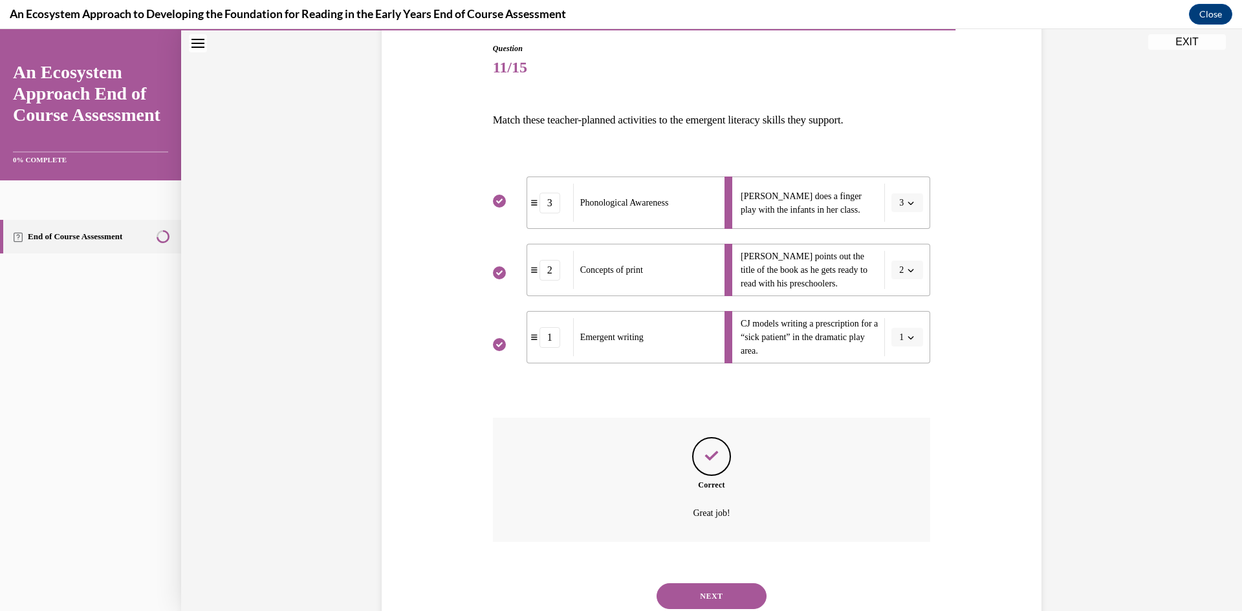
scroll to position [181, 0]
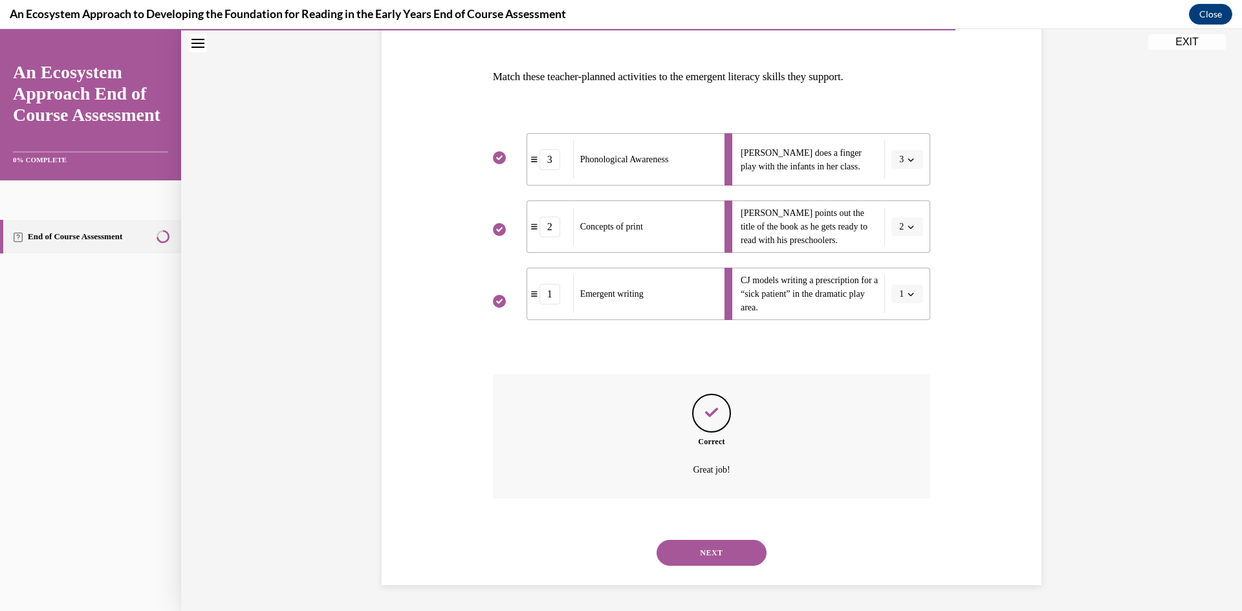
click at [711, 551] on button "NEXT" at bounding box center [712, 553] width 110 height 26
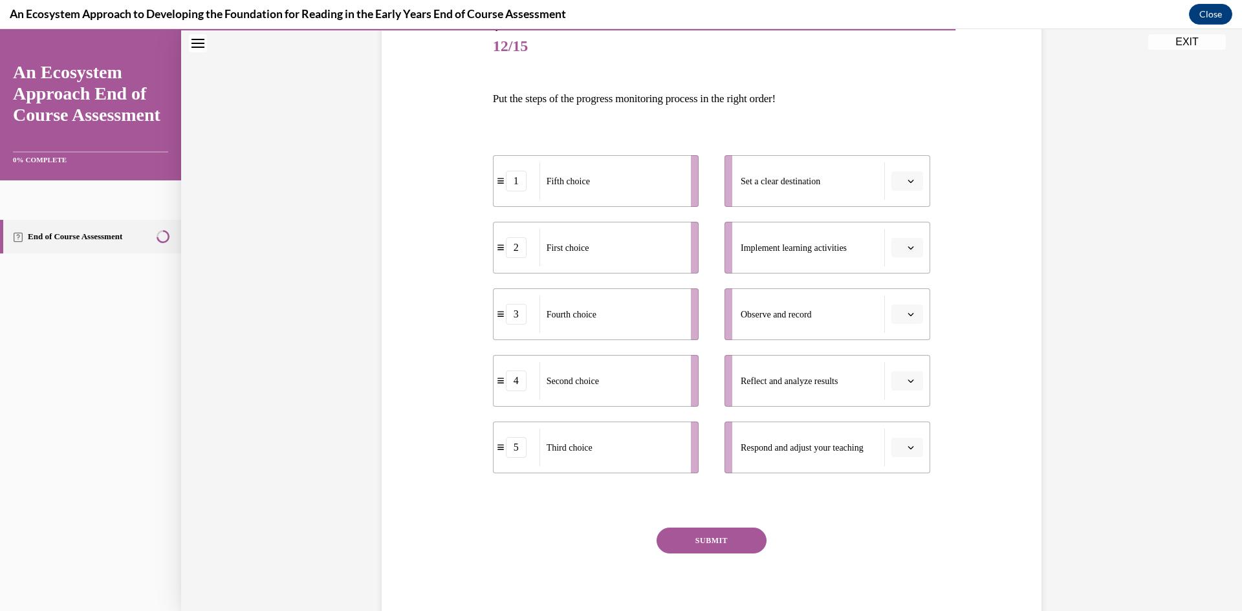
scroll to position [157, 0]
click at [914, 448] on span "button" at bounding box center [910, 449] width 9 height 9
click at [908, 330] on div "2" at bounding box center [906, 343] width 32 height 26
click at [908, 375] on button "button" at bounding box center [908, 382] width 32 height 19
click at [906, 437] on div "1" at bounding box center [906, 438] width 32 height 26
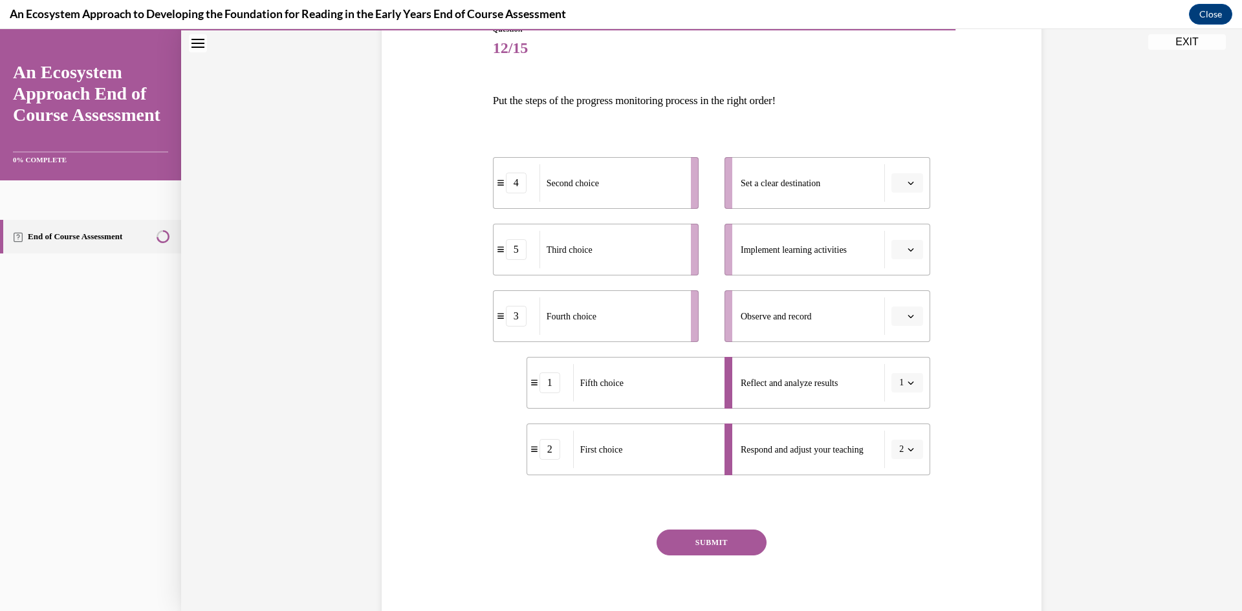
click at [908, 324] on button "button" at bounding box center [908, 316] width 32 height 19
click at [905, 409] on div "2" at bounding box center [906, 397] width 32 height 26
click at [911, 327] on li "Observe and record 2" at bounding box center [828, 317] width 206 height 52
click at [911, 322] on button "2" at bounding box center [908, 316] width 32 height 19
click at [910, 426] on div "3" at bounding box center [903, 423] width 32 height 26
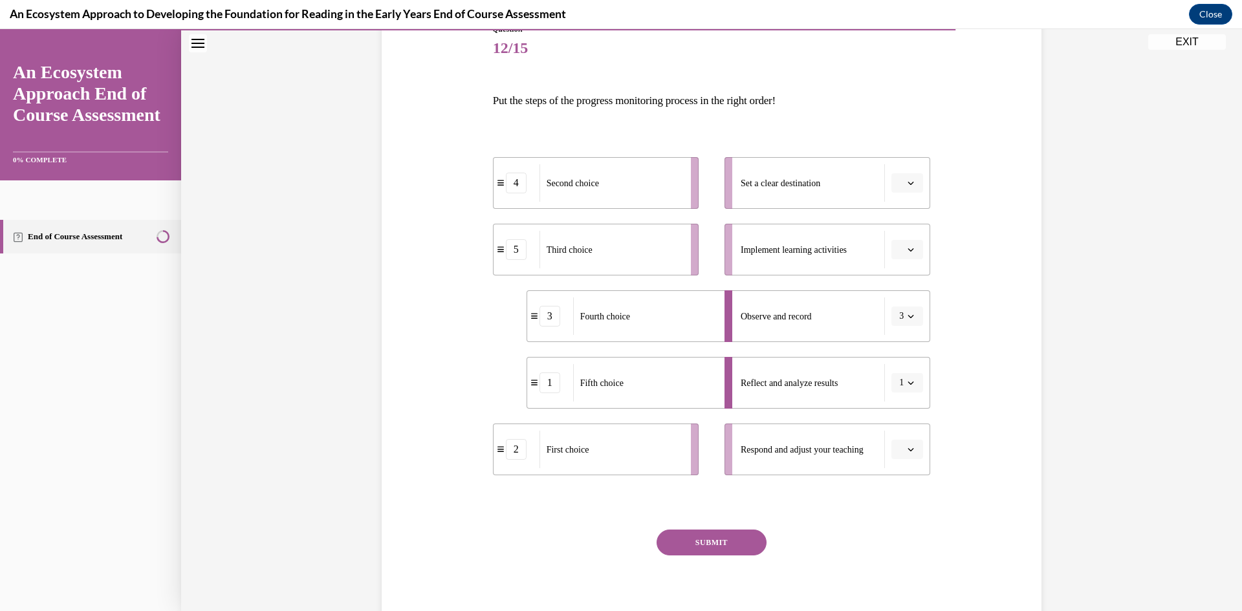
click at [903, 459] on li "Respond and adjust your teaching" at bounding box center [828, 450] width 206 height 52
click at [914, 435] on li "Respond and adjust your teaching" at bounding box center [828, 450] width 206 height 52
click at [905, 448] on button "button" at bounding box center [908, 449] width 32 height 19
click at [910, 417] on div "5" at bounding box center [906, 421] width 32 height 26
click at [906, 256] on button "button" at bounding box center [908, 249] width 32 height 19
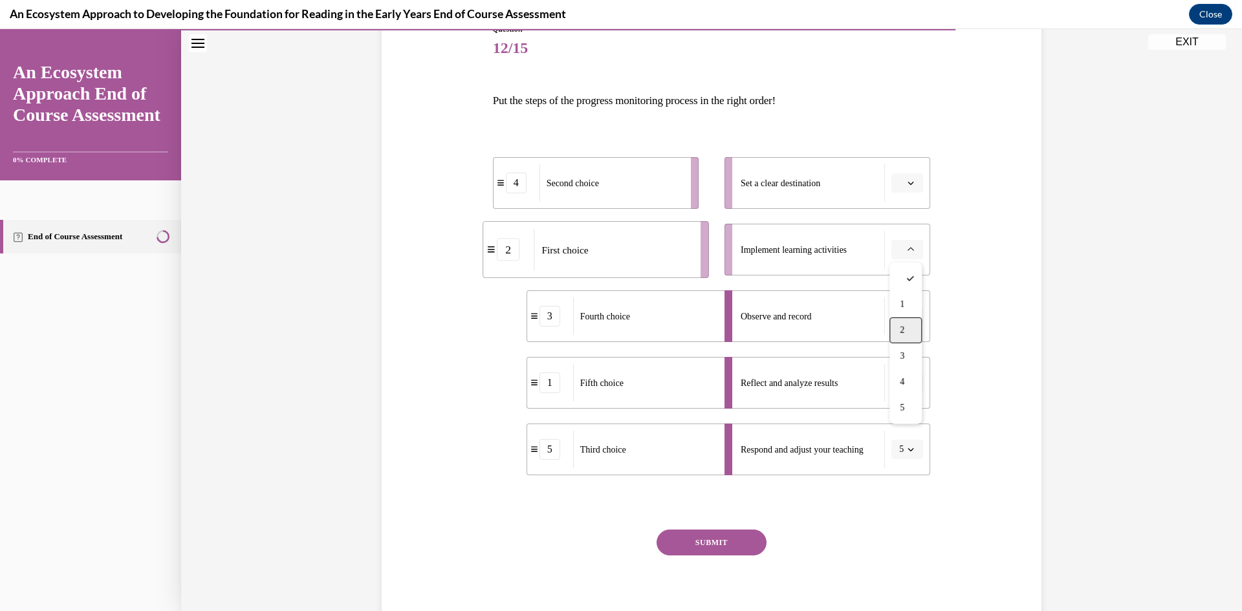
click at [903, 331] on span "2" at bounding box center [902, 330] width 5 height 10
click at [910, 184] on icon "button" at bounding box center [911, 183] width 6 height 3
click at [905, 317] on div "4" at bounding box center [906, 316] width 32 height 26
click at [717, 545] on button "SUBMIT" at bounding box center [712, 543] width 110 height 26
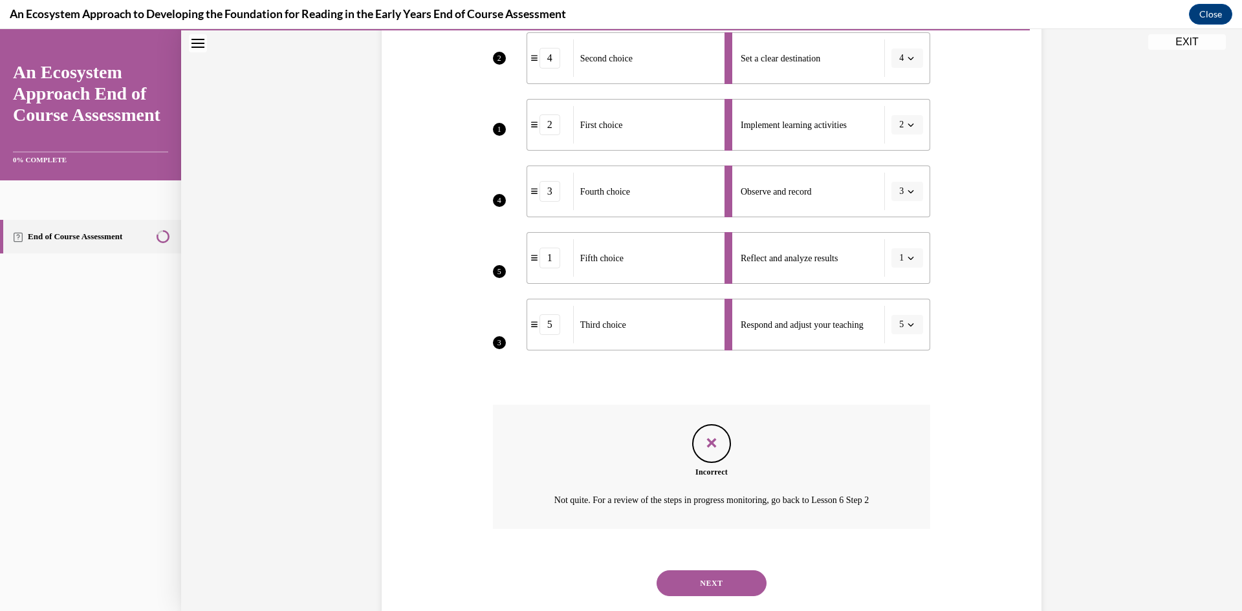
scroll to position [312, 0]
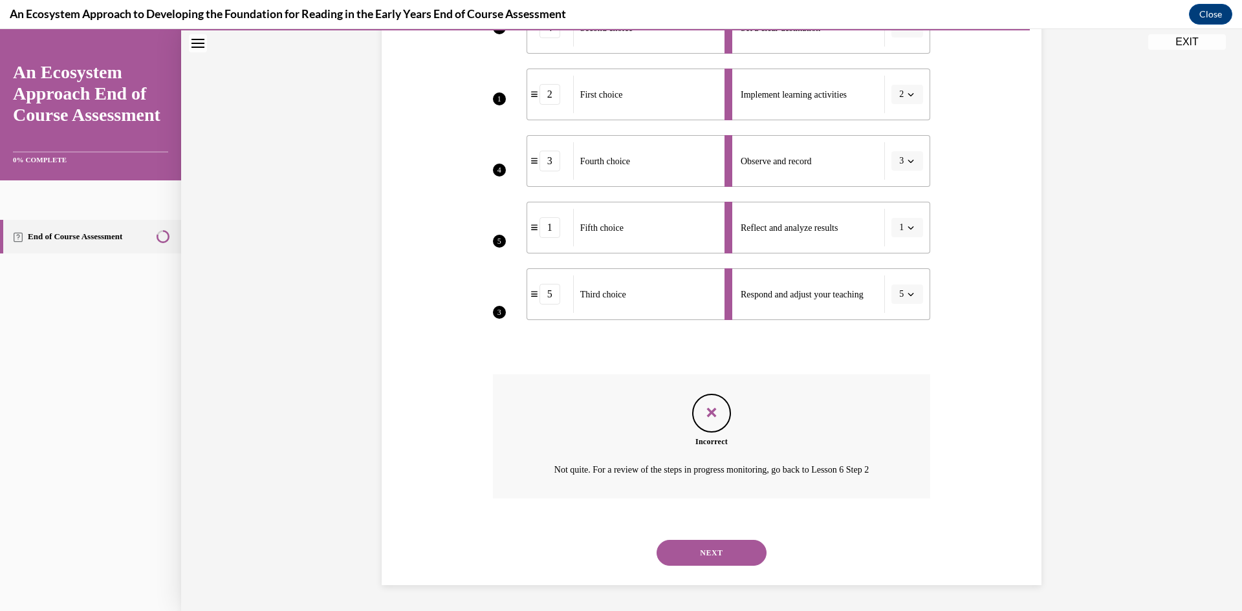
click at [708, 549] on button "NEXT" at bounding box center [712, 553] width 110 height 26
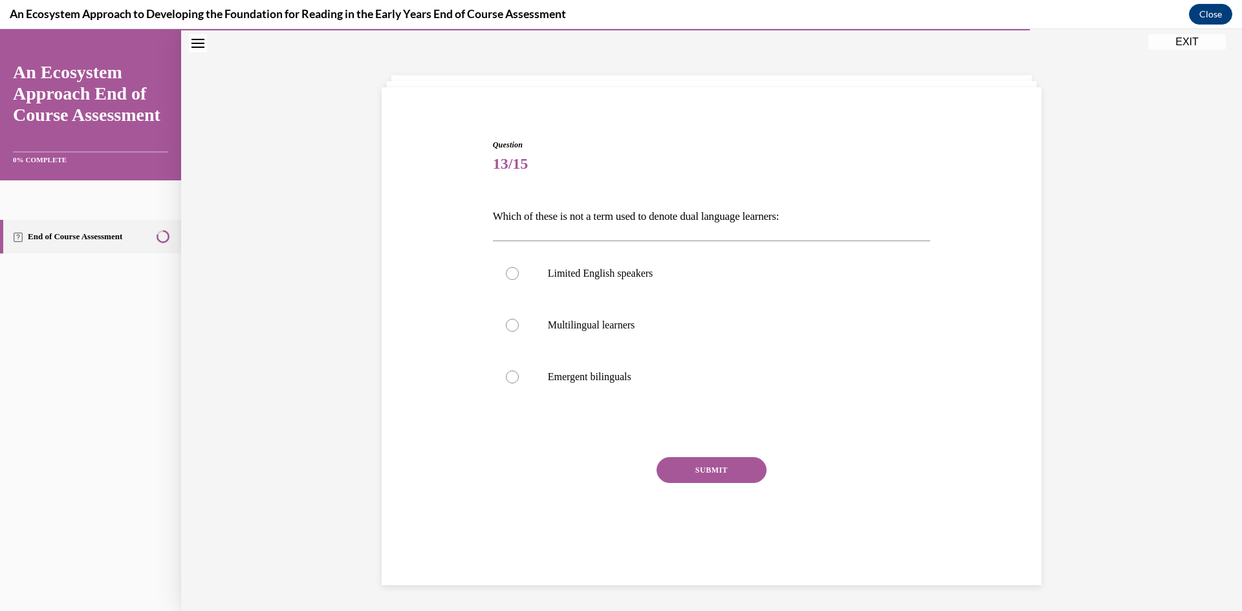
scroll to position [41, 0]
click at [512, 274] on div at bounding box center [512, 273] width 13 height 13
click at [512, 274] on input "Limited English speakers" at bounding box center [512, 273] width 13 height 13
radio input "true"
click at [685, 459] on button "SUBMIT" at bounding box center [712, 470] width 110 height 26
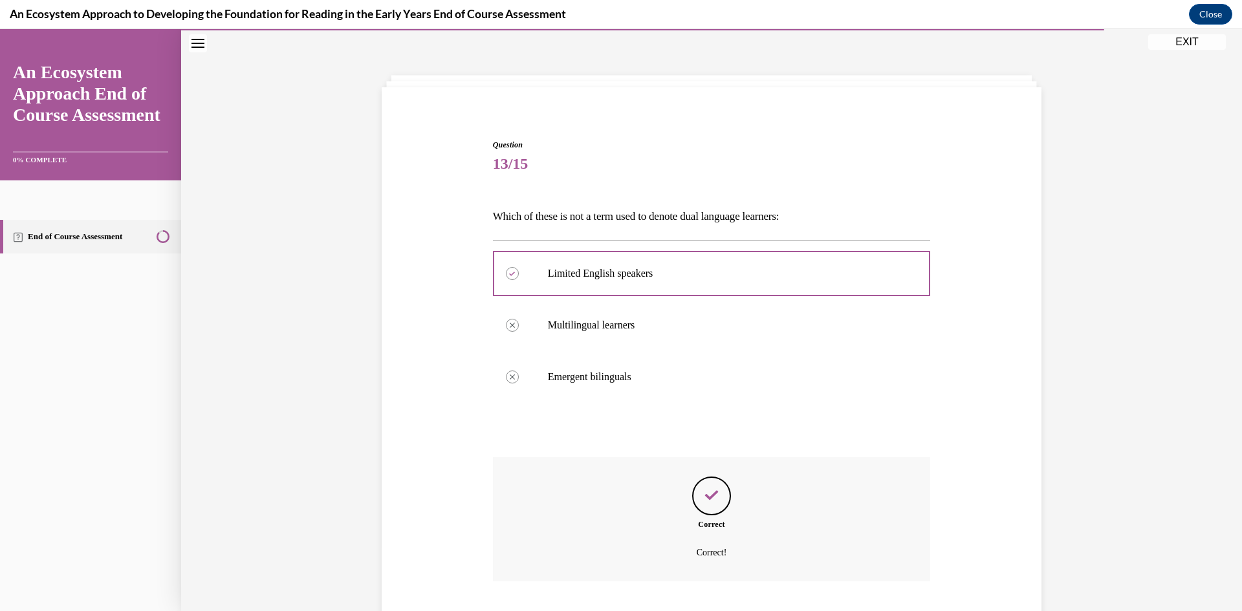
scroll to position [124, 0]
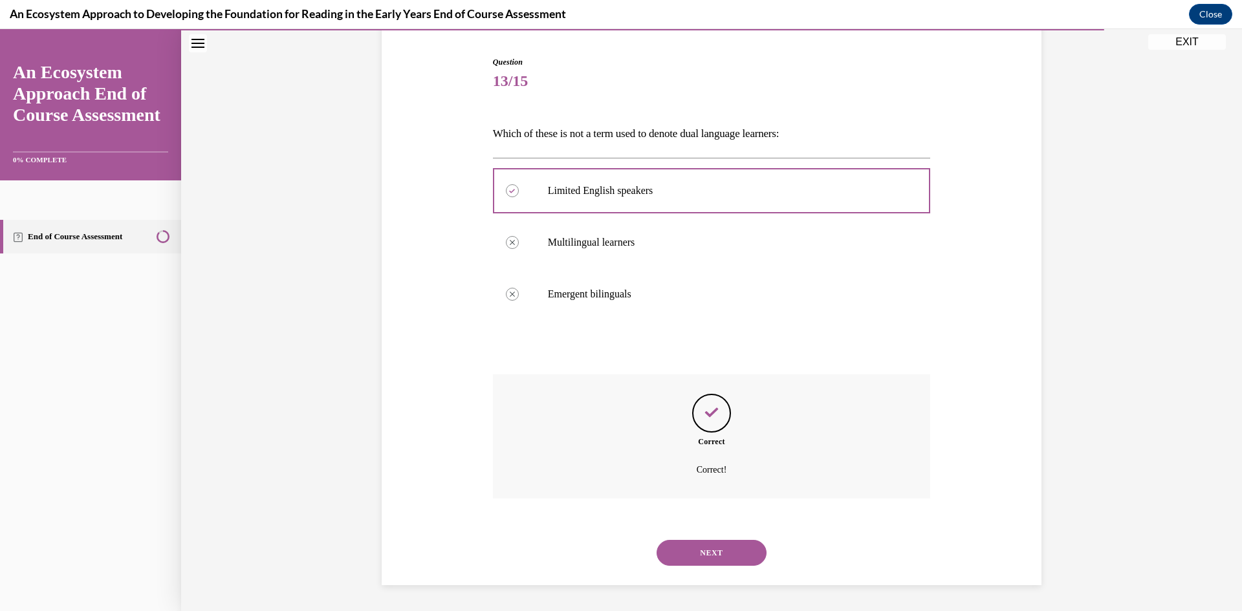
click at [710, 551] on button "NEXT" at bounding box center [712, 553] width 110 height 26
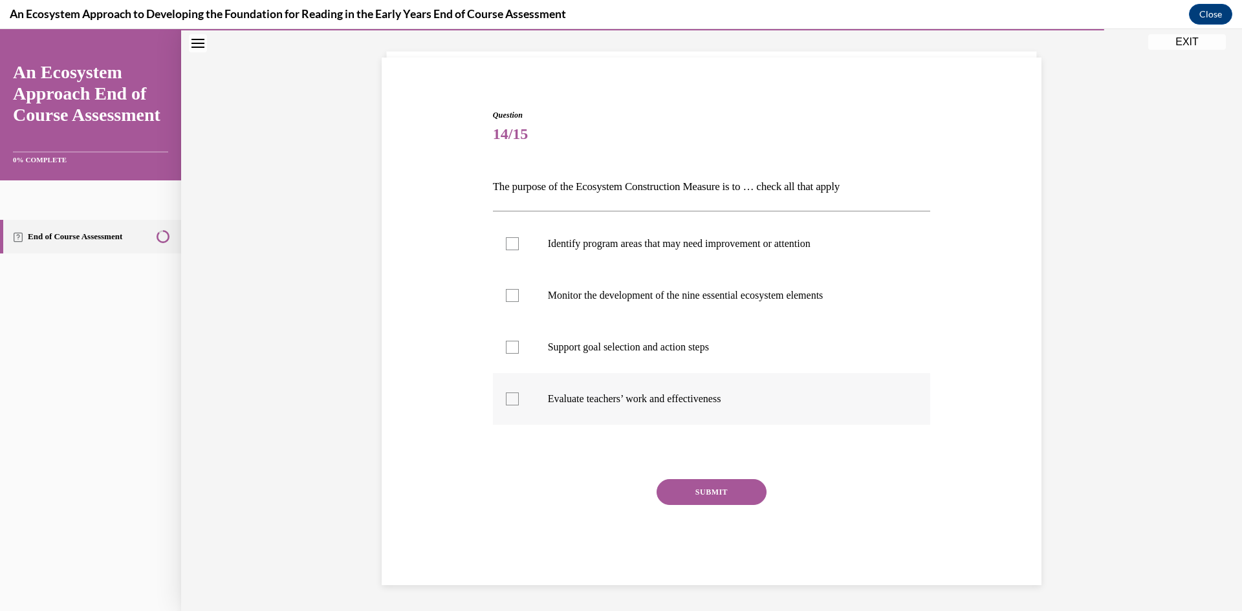
click at [509, 393] on div at bounding box center [512, 399] width 13 height 13
click at [509, 393] on input "Evaluate teachers’ work and effectiveness" at bounding box center [512, 399] width 13 height 13
checkbox input "true"
click at [514, 349] on div at bounding box center [512, 347] width 13 height 13
click at [514, 349] on input "Support goal selection and action steps" at bounding box center [512, 347] width 13 height 13
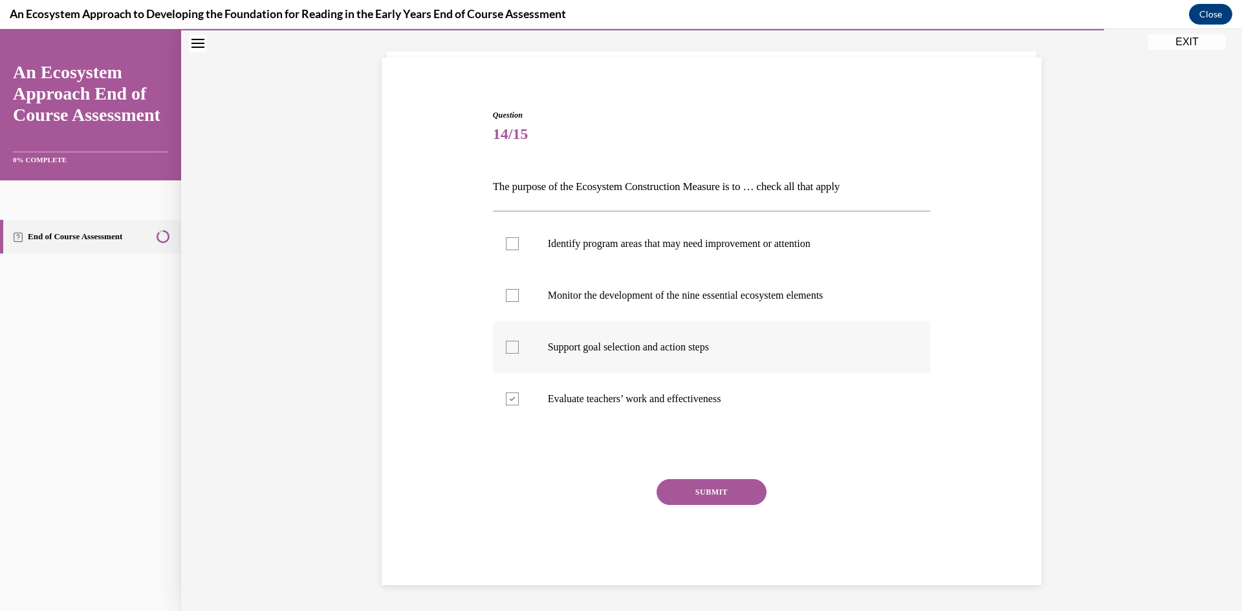
checkbox input "true"
click at [511, 296] on div at bounding box center [512, 295] width 13 height 13
click at [511, 296] on input "Monitor the development of the nine essential ecosystem elements" at bounding box center [512, 295] width 13 height 13
checkbox input "true"
click at [511, 248] on div at bounding box center [512, 243] width 13 height 13
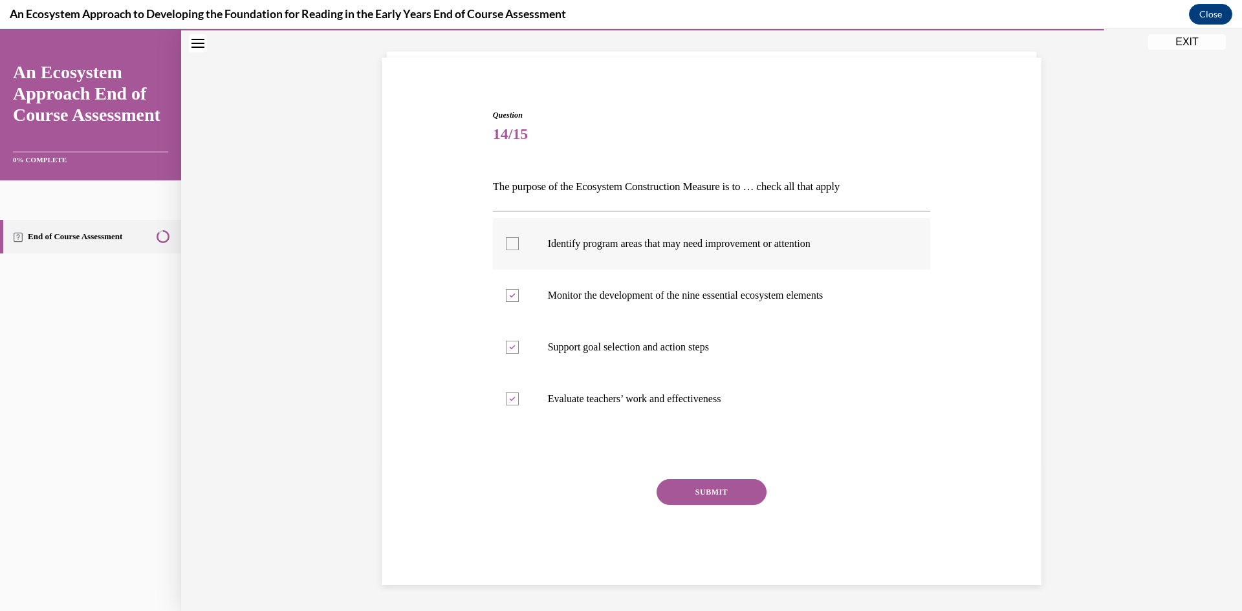
click at [511, 248] on input "Identify program areas that may need improvement or attention" at bounding box center [512, 243] width 13 height 13
checkbox input "true"
click at [715, 490] on button "SUBMIT" at bounding box center [712, 492] width 110 height 26
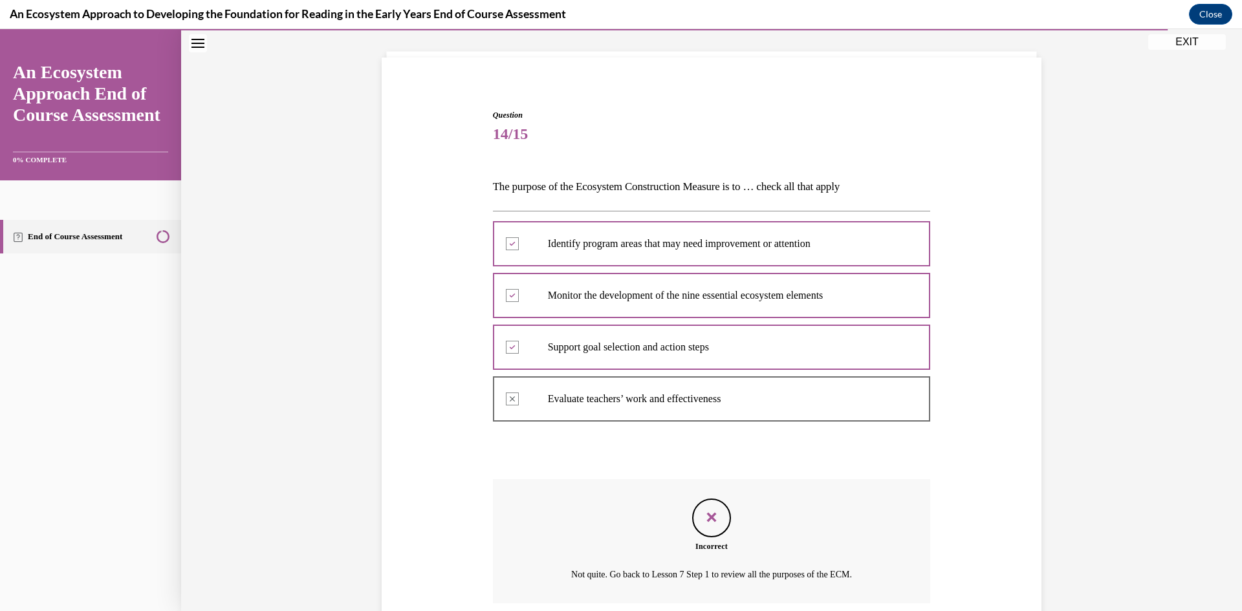
scroll to position [175, 0]
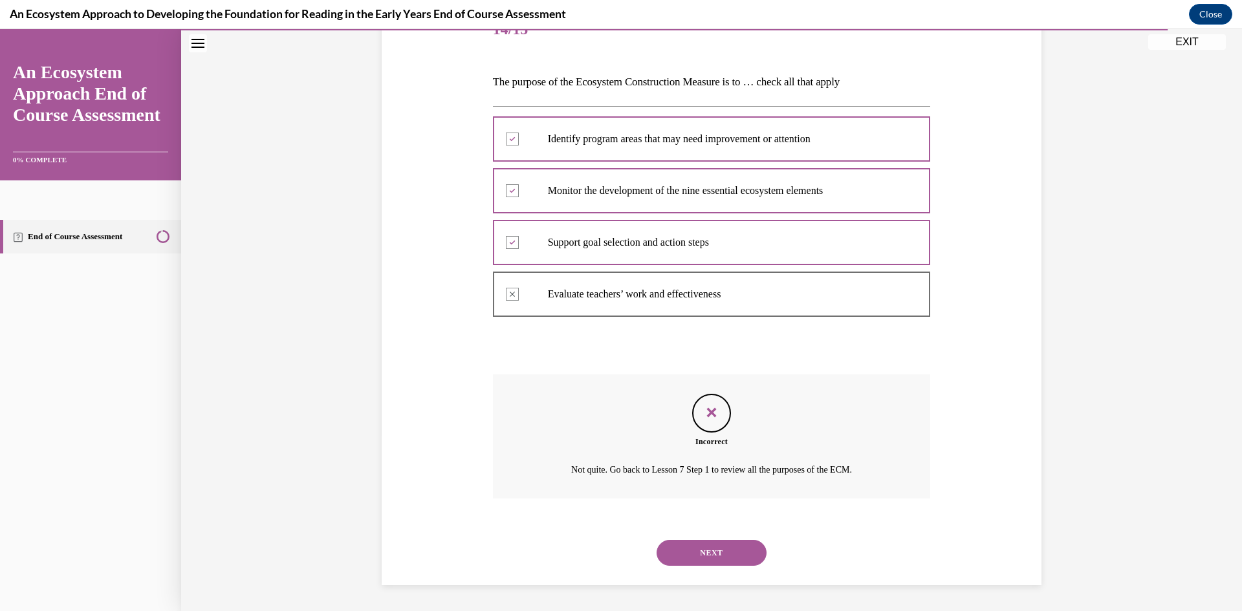
click at [699, 556] on button "NEXT" at bounding box center [712, 553] width 110 height 26
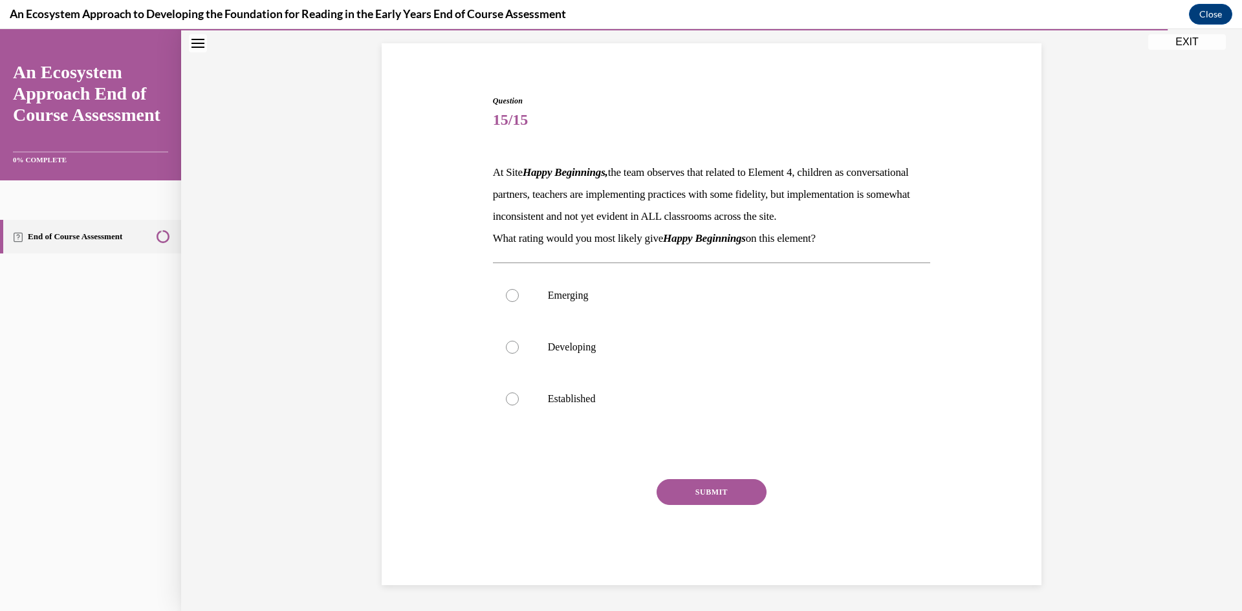
scroll to position [107, 0]
click at [511, 401] on div at bounding box center [512, 399] width 13 height 13
click at [511, 401] on input "Established" at bounding box center [512, 399] width 13 height 13
radio input "true"
click at [679, 490] on button "SUBMIT" at bounding box center [712, 492] width 110 height 26
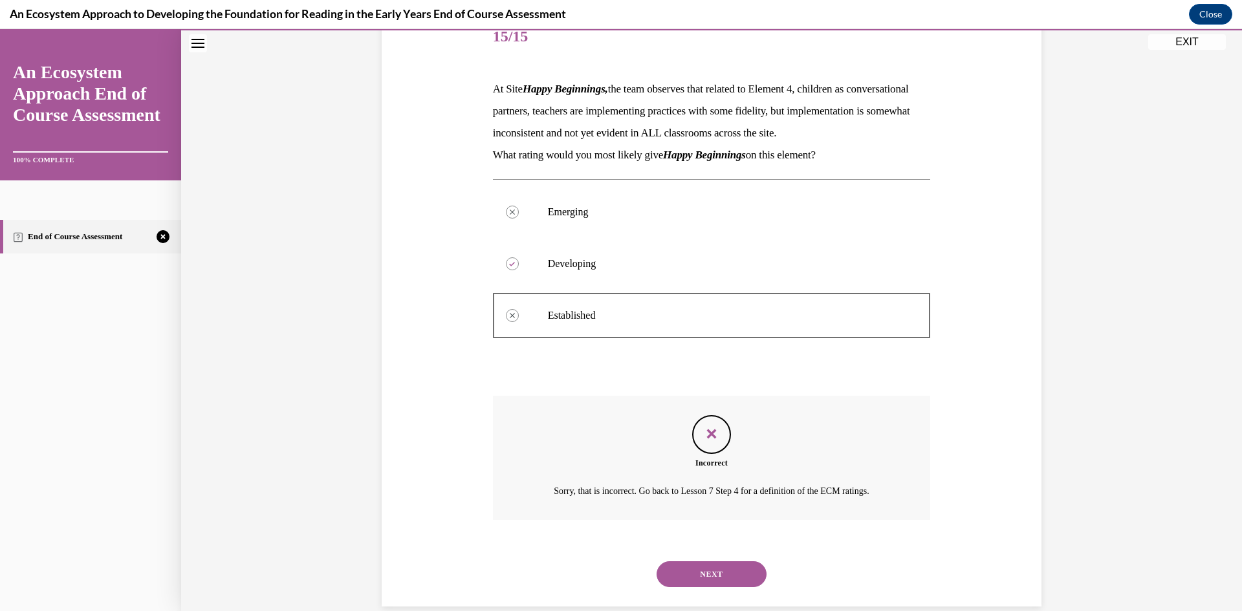
scroll to position [212, 0]
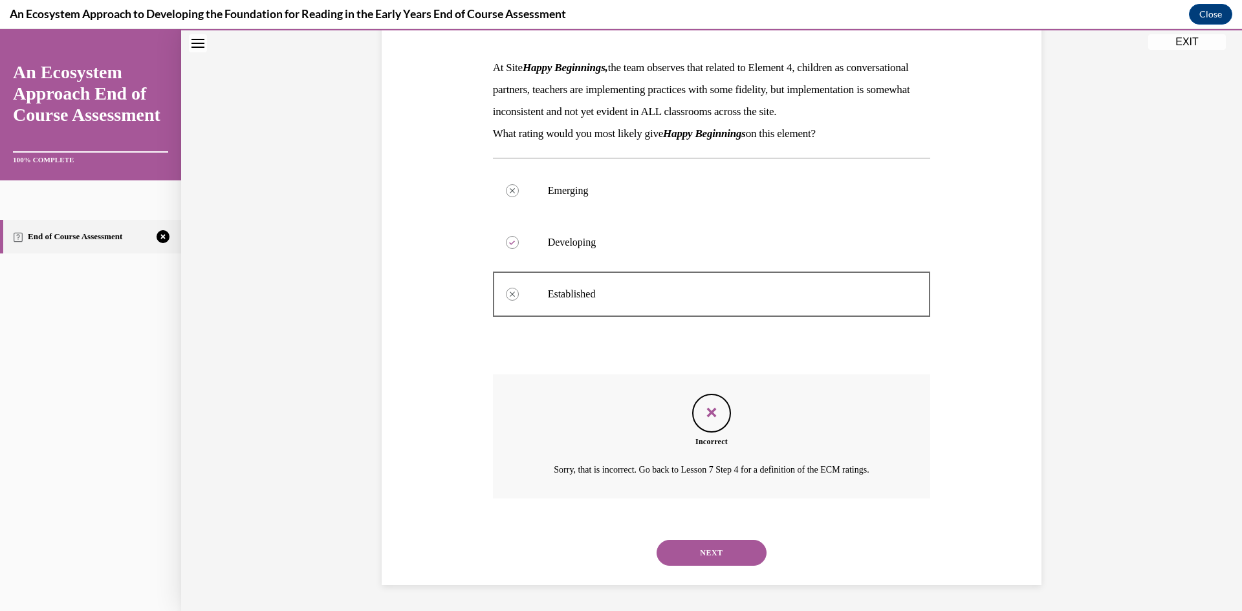
click at [697, 549] on button "NEXT" at bounding box center [712, 553] width 110 height 26
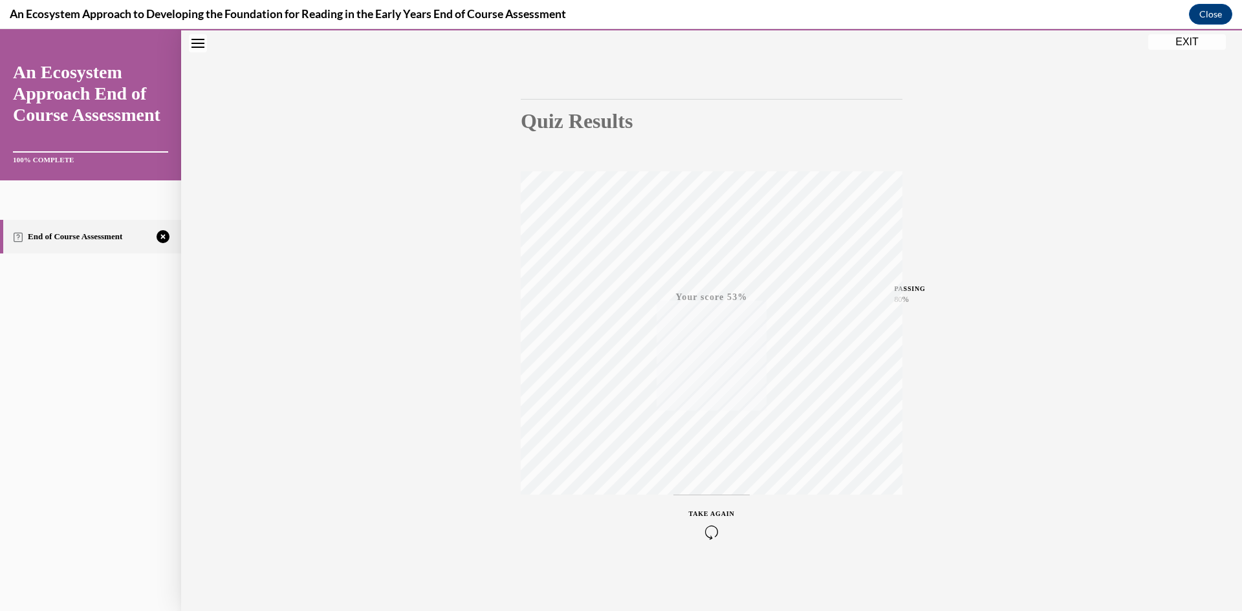
click at [705, 529] on icon "button" at bounding box center [712, 532] width 46 height 14
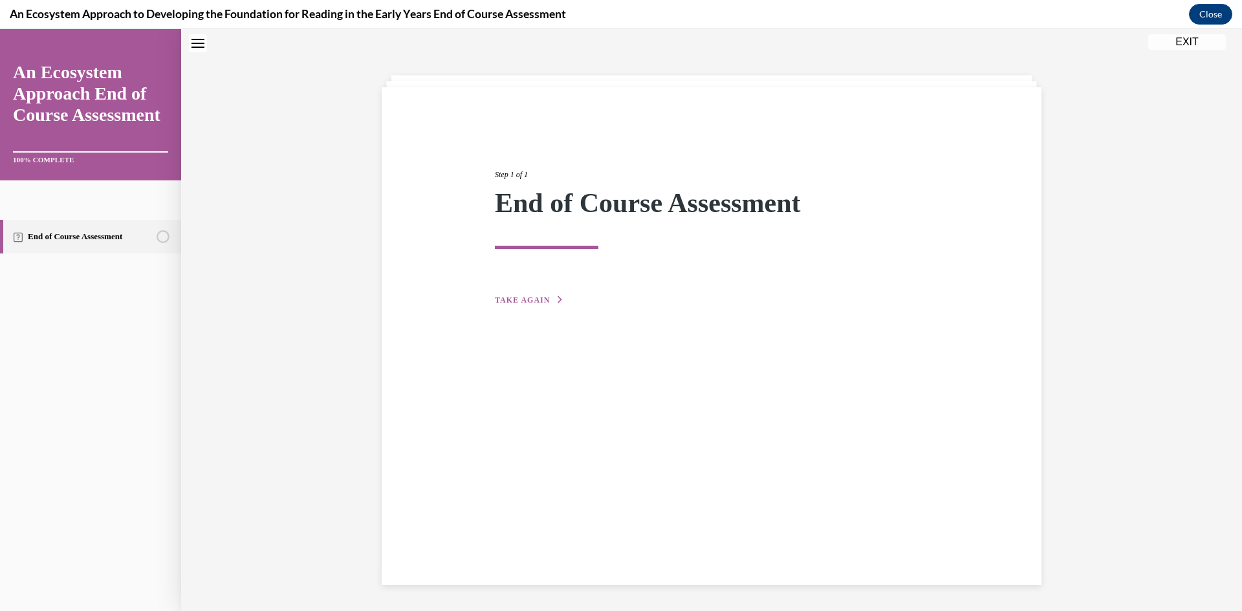
scroll to position [41, 0]
click at [506, 295] on button "TAKE AGAIN" at bounding box center [529, 300] width 69 height 12
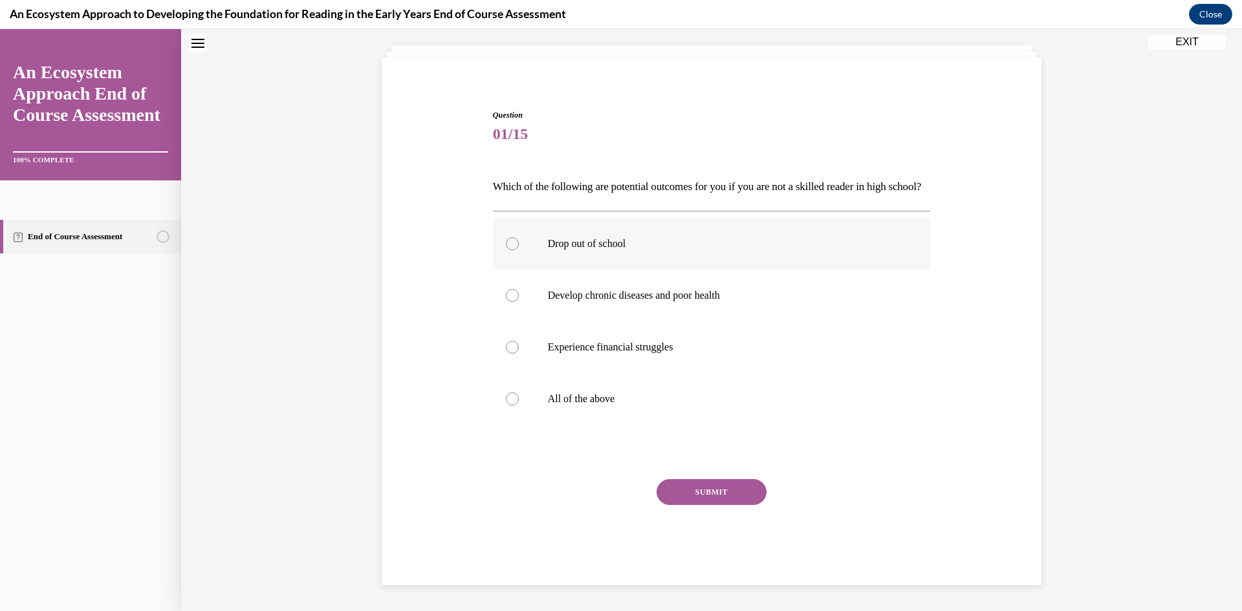
scroll to position [93, 0]
click at [509, 405] on label "All of the above" at bounding box center [712, 399] width 438 height 52
click at [509, 405] on input "All of the above" at bounding box center [512, 399] width 13 height 13
radio input "true"
click at [710, 492] on button "SUBMIT" at bounding box center [712, 492] width 110 height 26
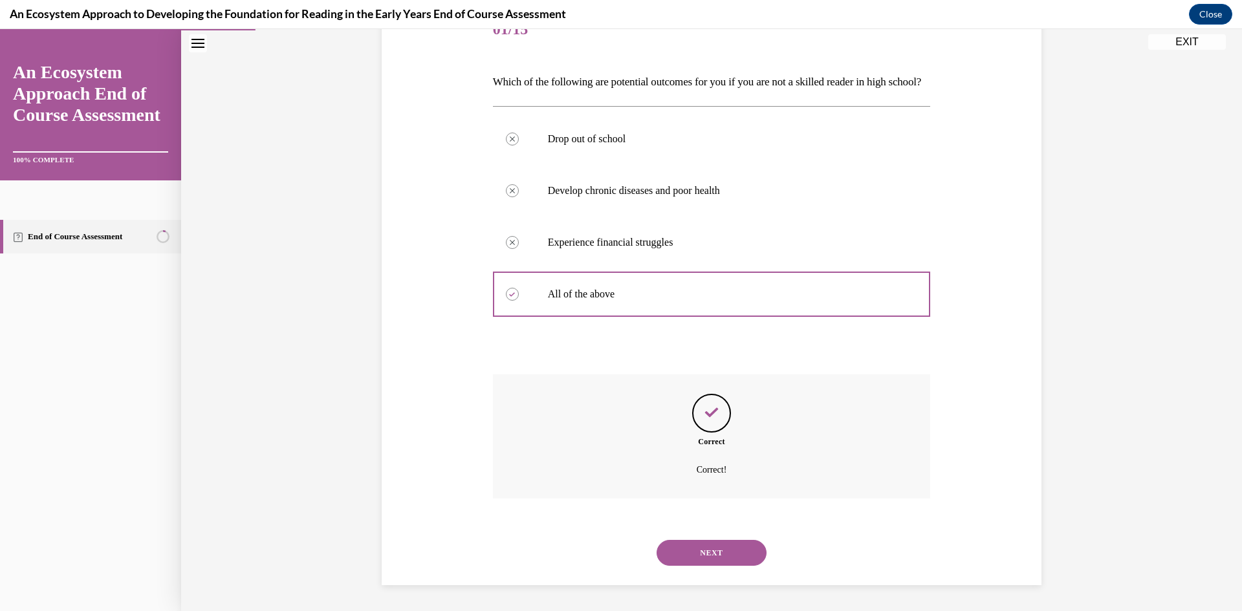
scroll to position [197, 0]
click at [712, 549] on button "NEXT" at bounding box center [712, 553] width 110 height 26
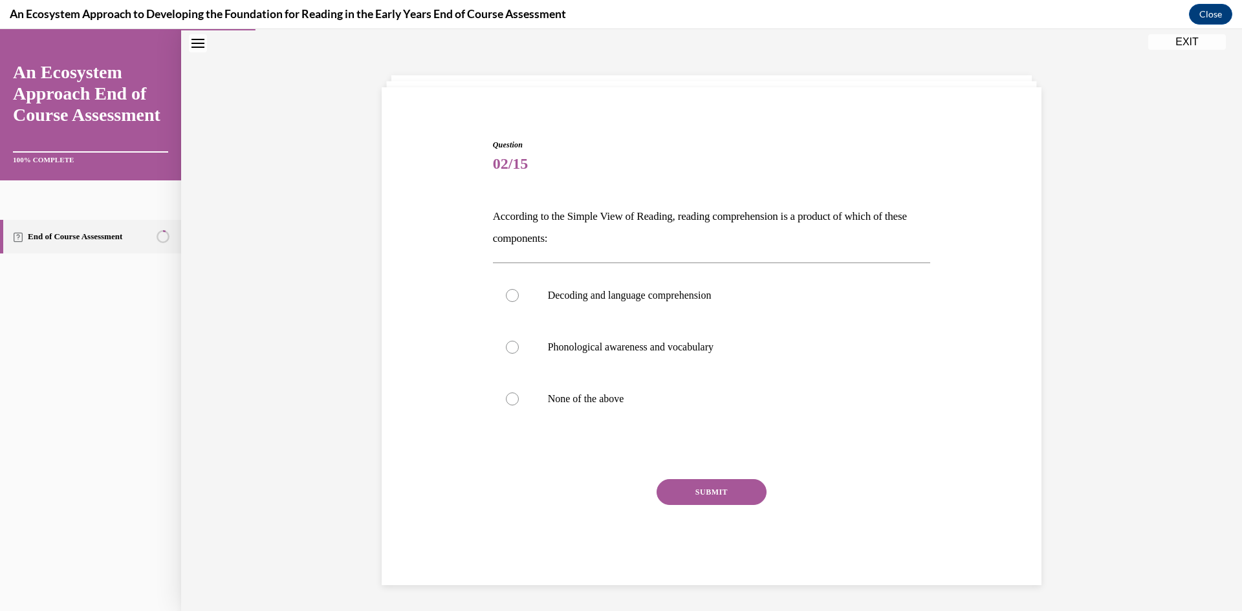
scroll to position [41, 0]
click at [512, 294] on div at bounding box center [512, 295] width 13 height 13
click at [512, 294] on input "Decoding and language comprehension" at bounding box center [512, 295] width 13 height 13
radio input "true"
click at [693, 490] on button "SUBMIT" at bounding box center [712, 492] width 110 height 26
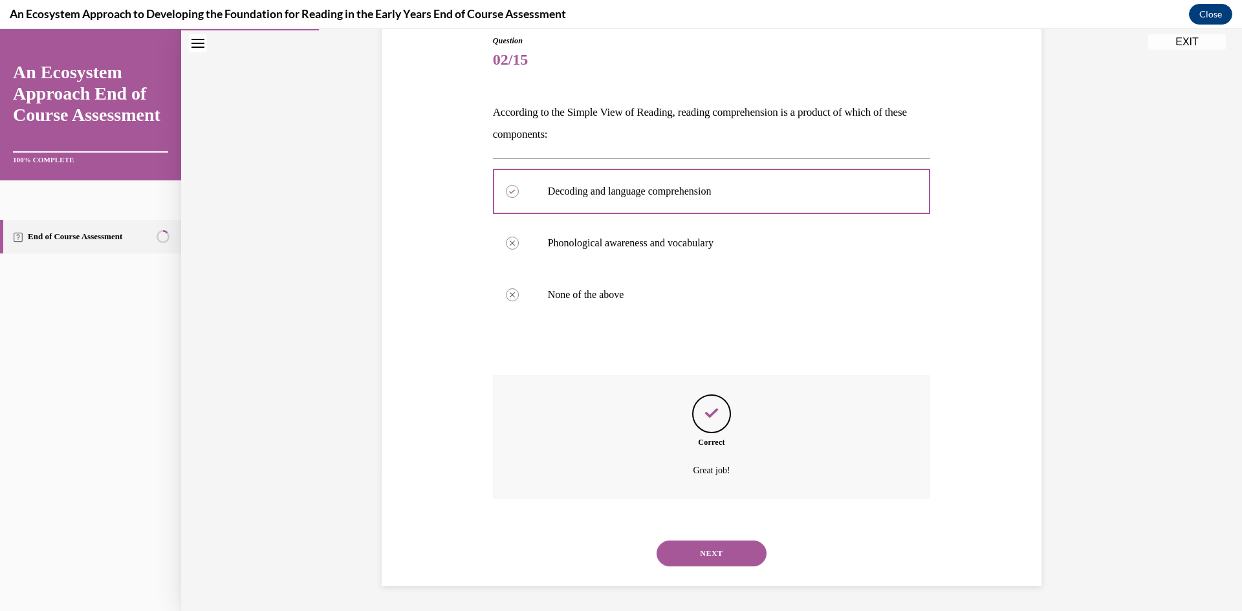
scroll to position [146, 0]
click at [707, 556] on button "NEXT" at bounding box center [712, 553] width 110 height 26
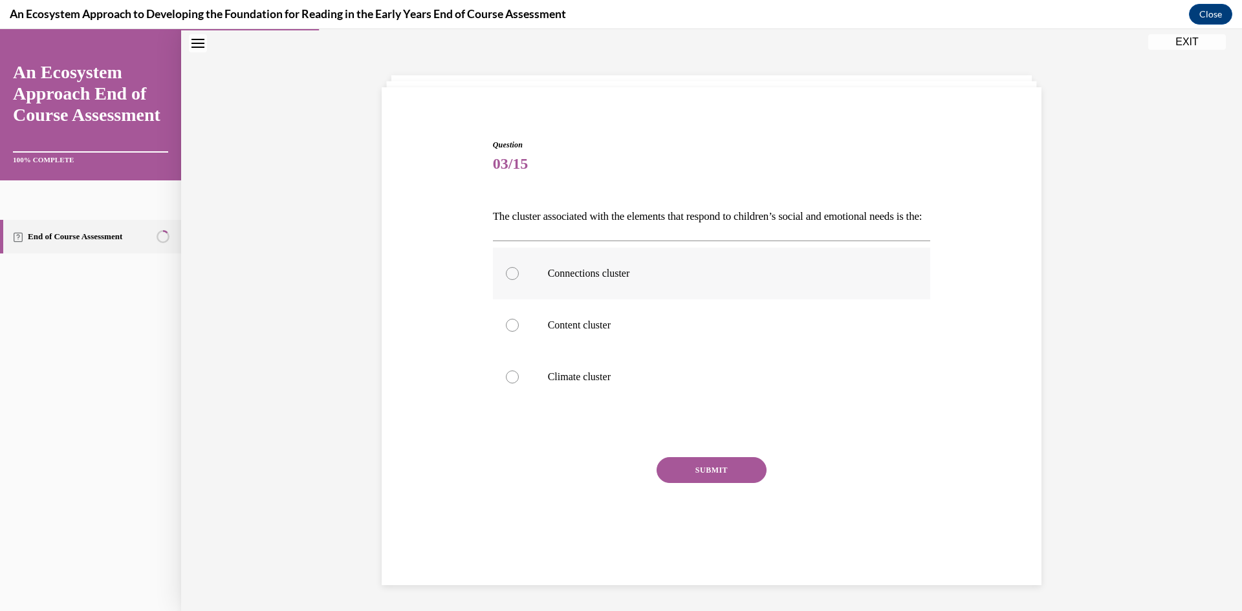
click at [507, 280] on div at bounding box center [512, 273] width 13 height 13
click at [507, 280] on input "Connections cluster" at bounding box center [512, 273] width 13 height 13
radio input "true"
click at [679, 483] on button "SUBMIT" at bounding box center [712, 470] width 110 height 26
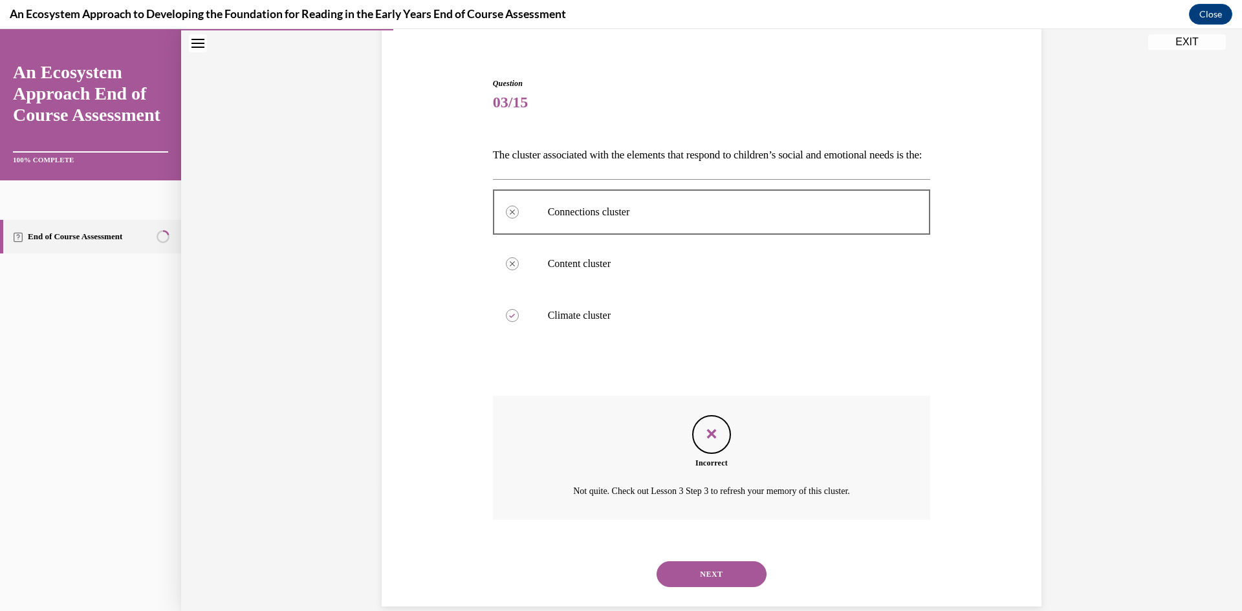
scroll to position [146, 0]
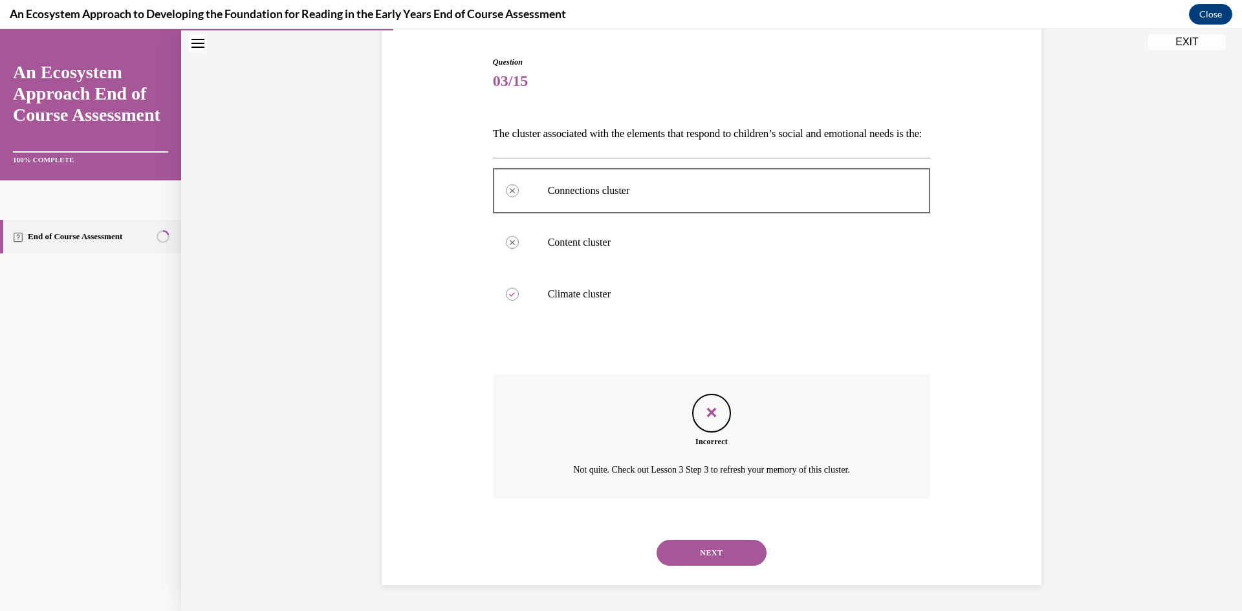
click at [718, 548] on button "NEXT" at bounding box center [712, 553] width 110 height 26
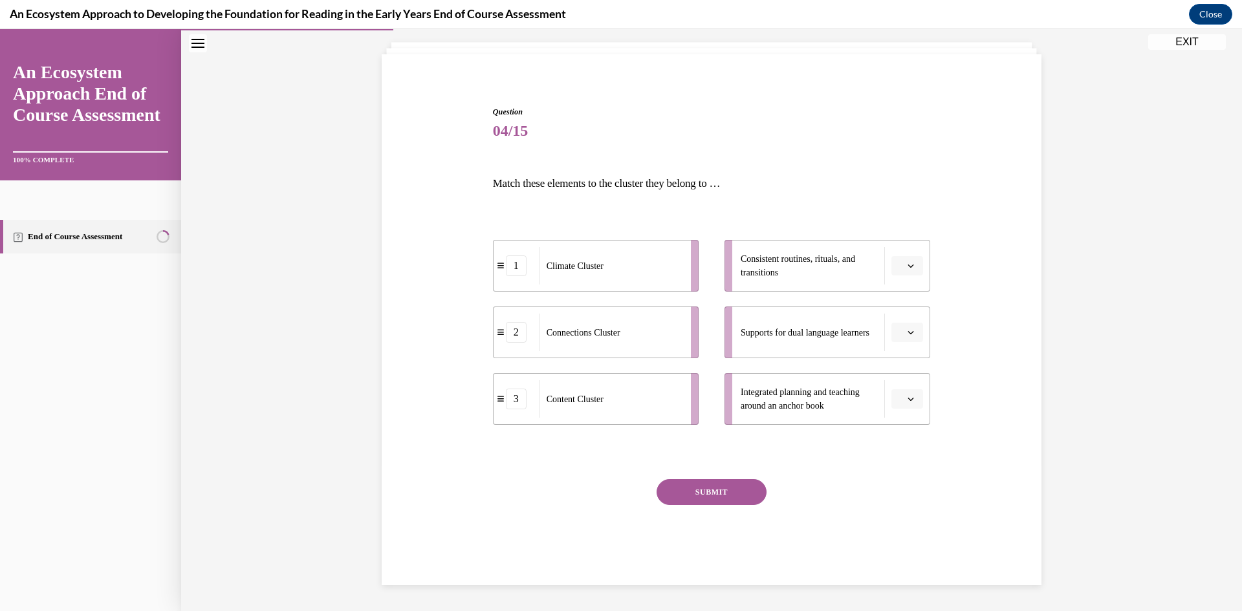
scroll to position [74, 0]
click at [913, 263] on icon "button" at bounding box center [911, 266] width 6 height 6
click at [910, 322] on div "1" at bounding box center [906, 321] width 32 height 26
click at [905, 335] on button "button" at bounding box center [908, 332] width 32 height 19
click at [905, 412] on span "2" at bounding box center [902, 413] width 5 height 10
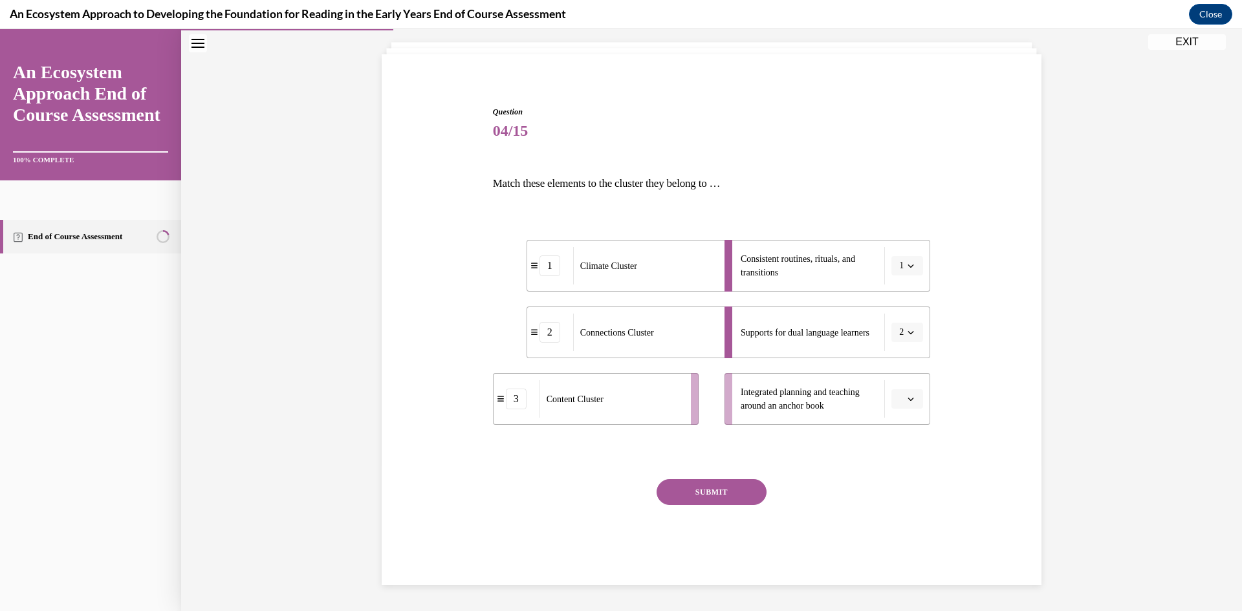
click at [906, 395] on span "button" at bounding box center [910, 399] width 9 height 9
click at [906, 506] on div "3" at bounding box center [906, 506] width 32 height 26
click at [701, 492] on button "SUBMIT" at bounding box center [712, 492] width 110 height 26
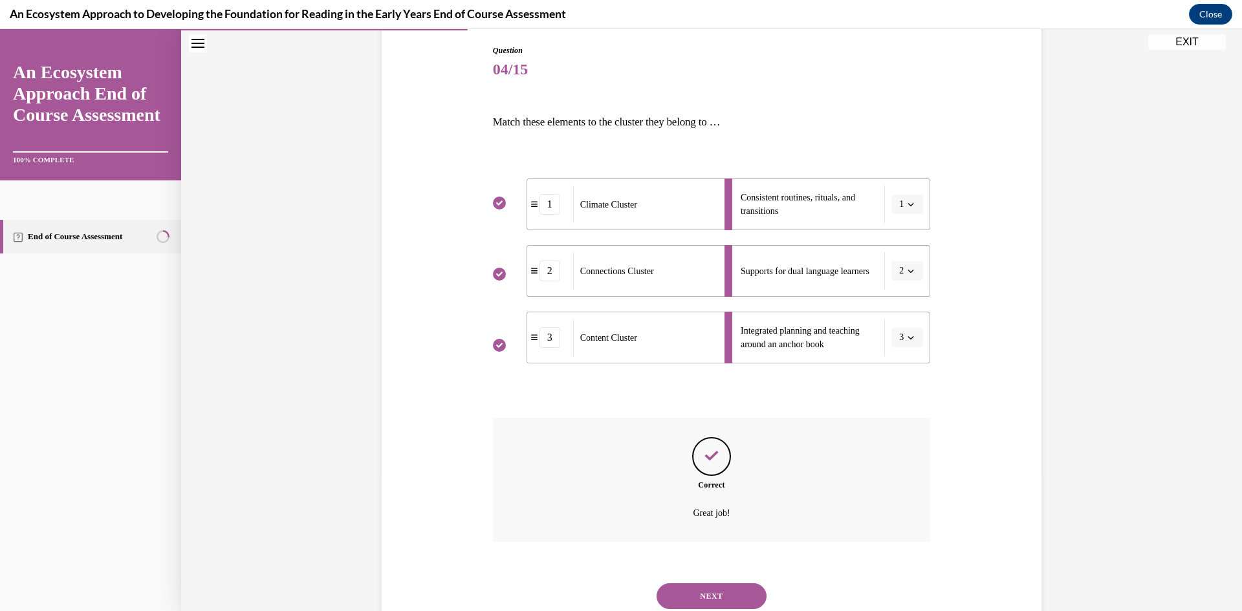
scroll to position [179, 0]
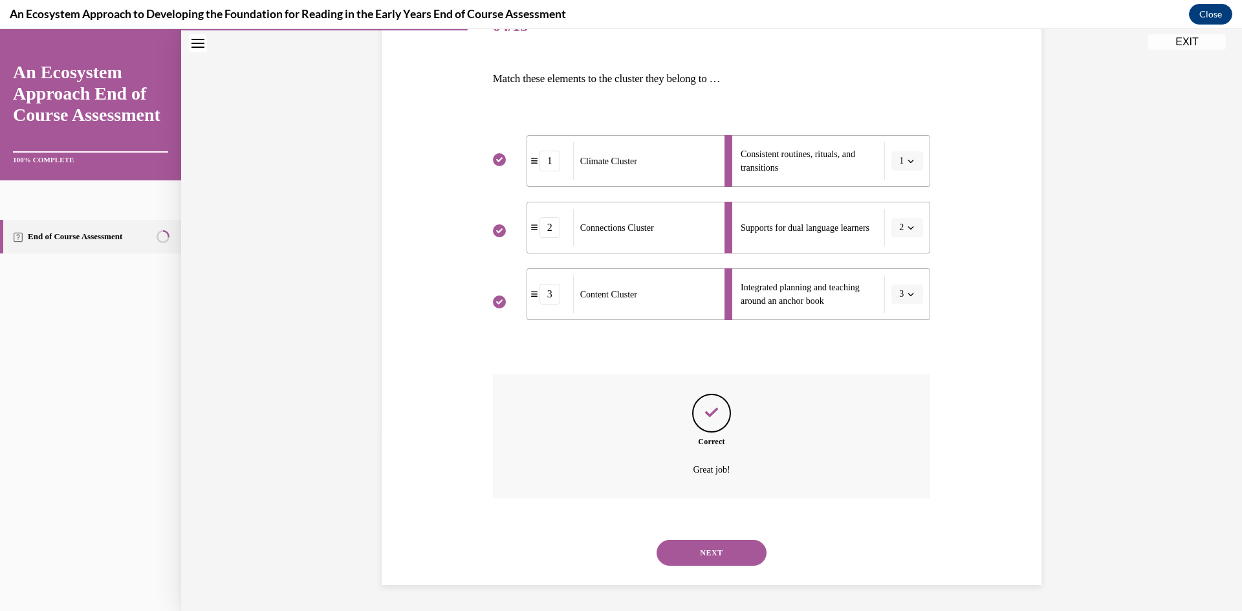
click at [710, 549] on button "NEXT" at bounding box center [712, 553] width 110 height 26
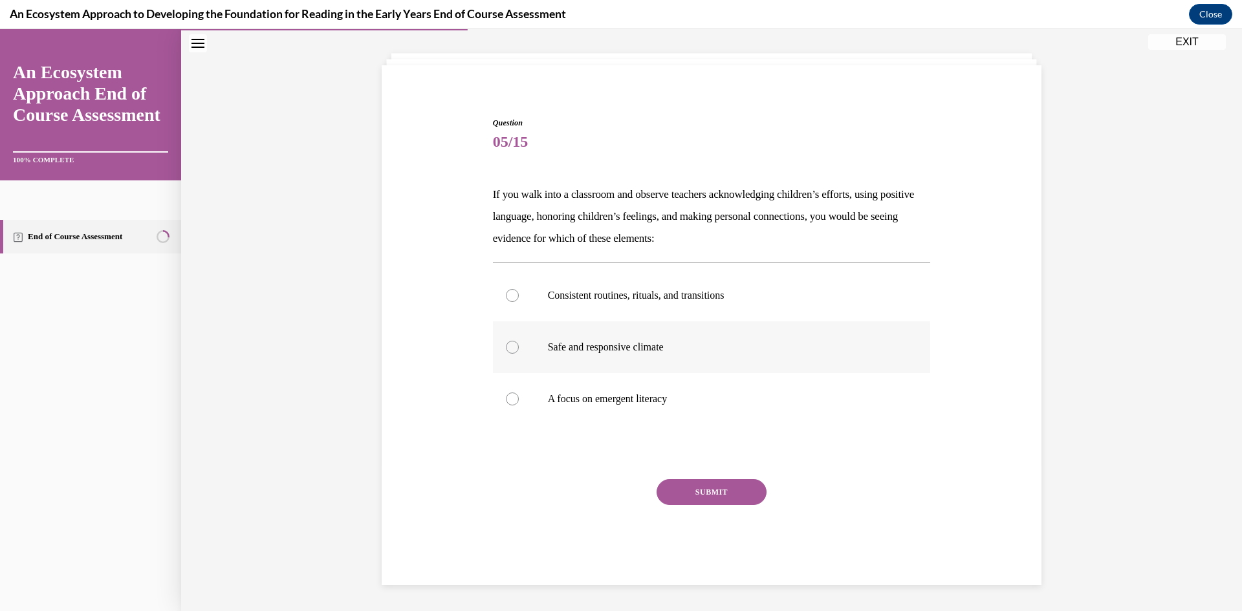
click at [509, 347] on div at bounding box center [512, 347] width 13 height 13
click at [509, 347] on input "Safe and responsive climate" at bounding box center [512, 347] width 13 height 13
radio input "true"
click at [692, 489] on button "SUBMIT" at bounding box center [712, 492] width 110 height 26
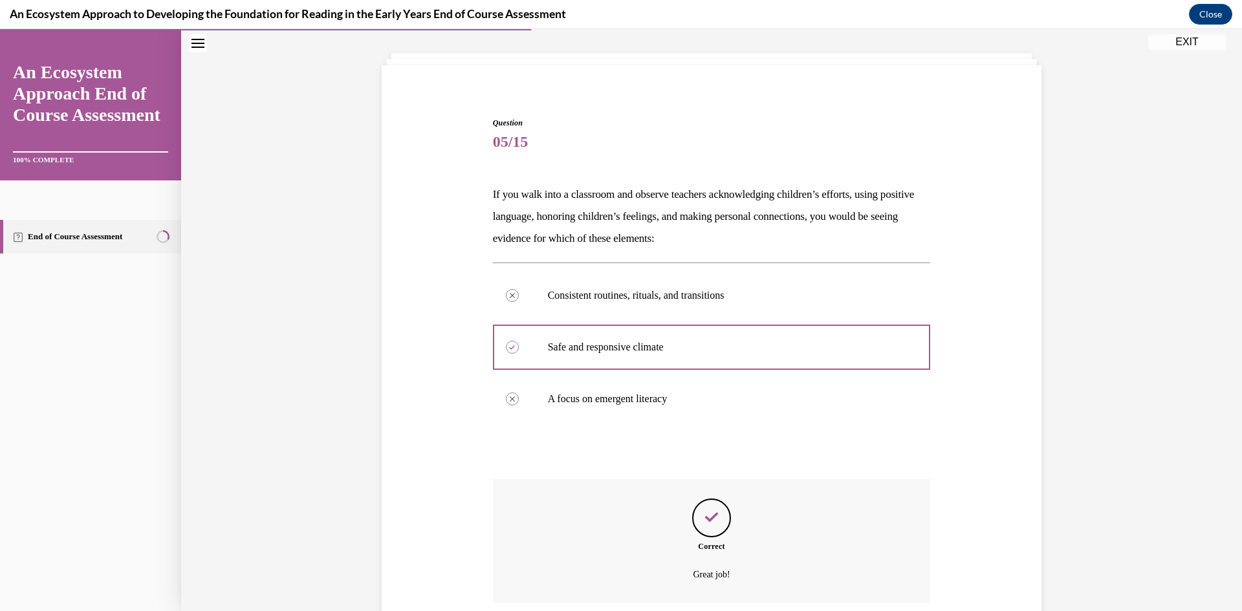
scroll to position [168, 0]
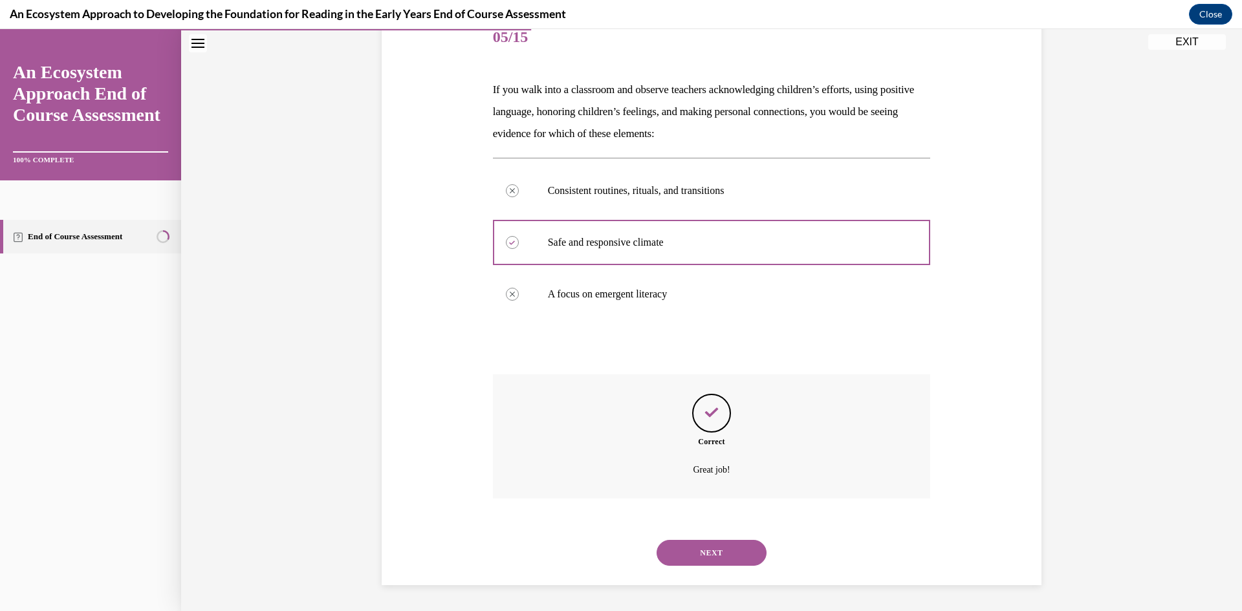
click at [710, 552] on button "NEXT" at bounding box center [712, 553] width 110 height 26
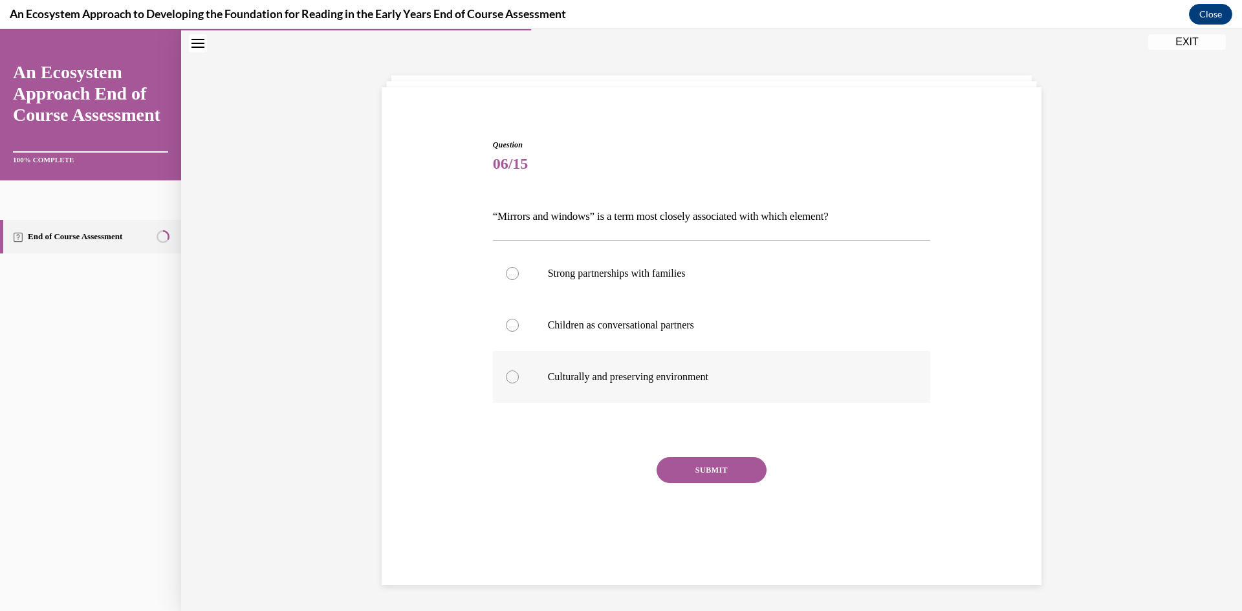
click at [511, 377] on div at bounding box center [512, 377] width 13 height 13
click at [511, 377] on input "Culturally and preserving environment" at bounding box center [512, 377] width 13 height 13
radio input "true"
click at [708, 472] on button "SUBMIT" at bounding box center [712, 470] width 110 height 26
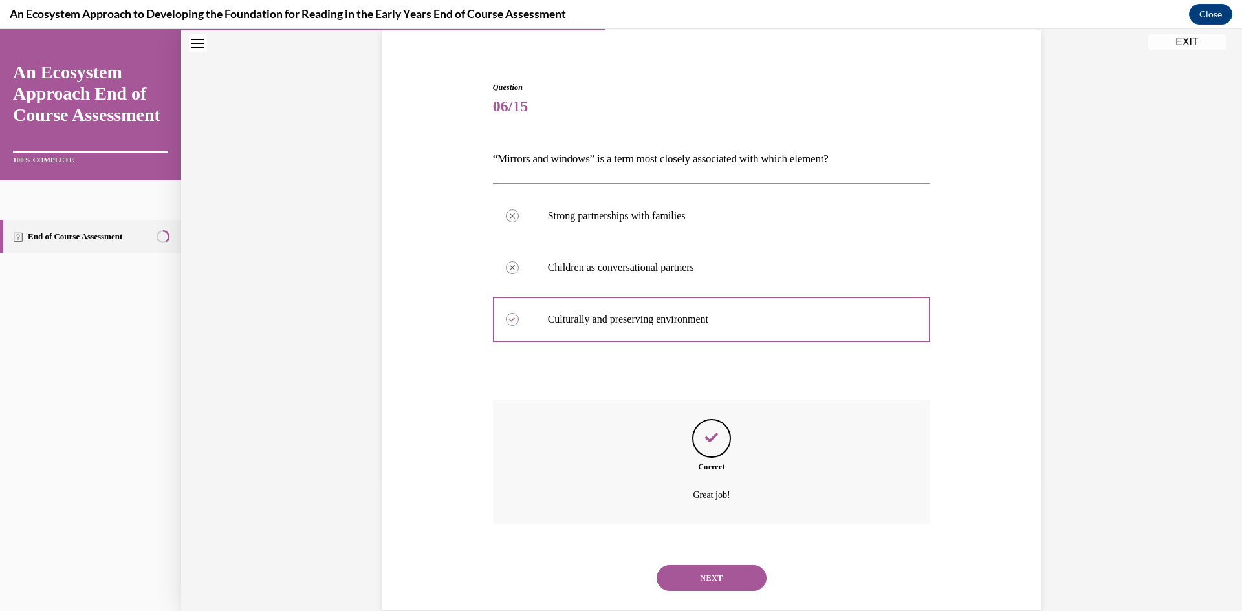
scroll to position [124, 0]
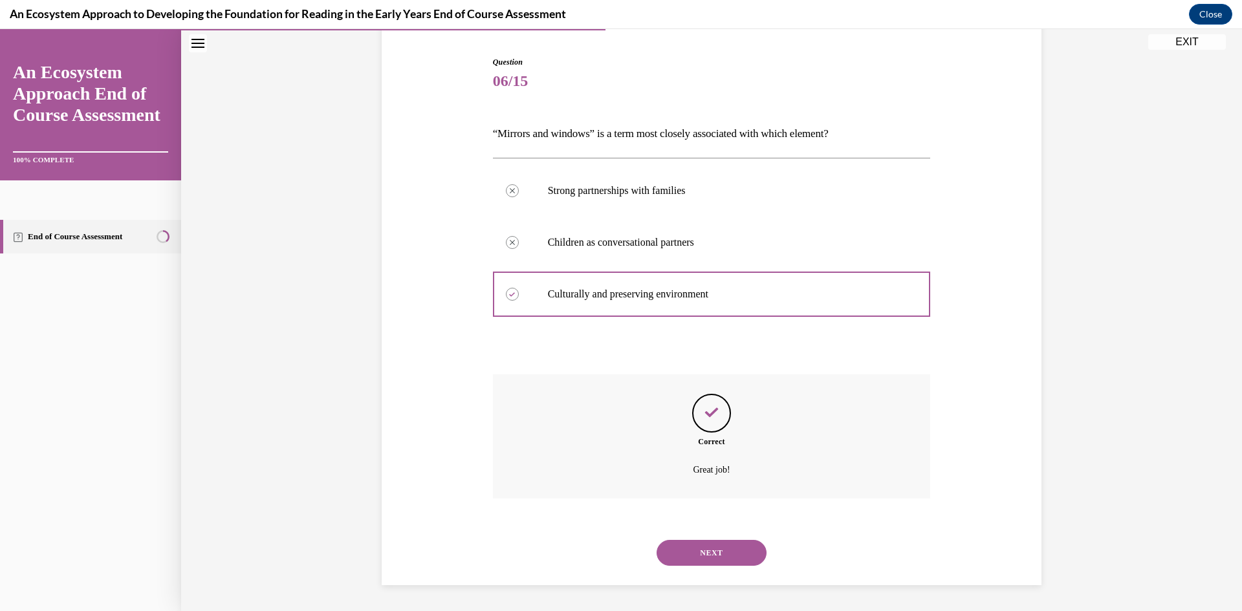
click at [699, 548] on button "NEXT" at bounding box center [712, 553] width 110 height 26
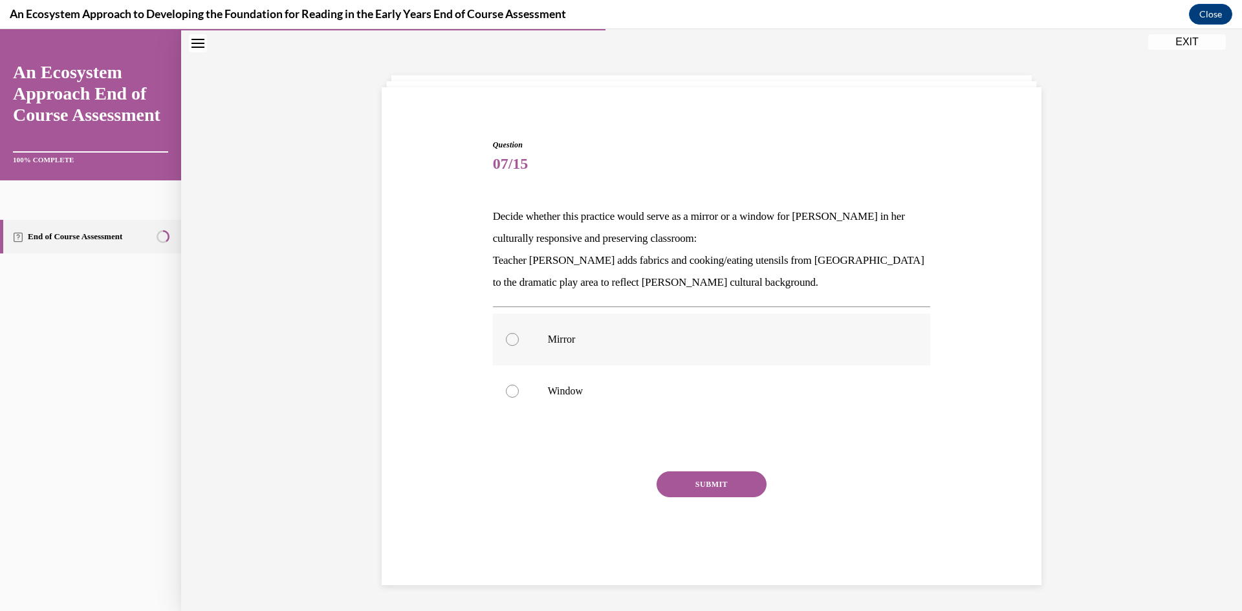
click at [514, 340] on div at bounding box center [512, 339] width 13 height 13
click at [514, 340] on input "Mirror" at bounding box center [512, 339] width 13 height 13
radio input "true"
click at [694, 486] on button "SUBMIT" at bounding box center [712, 485] width 110 height 26
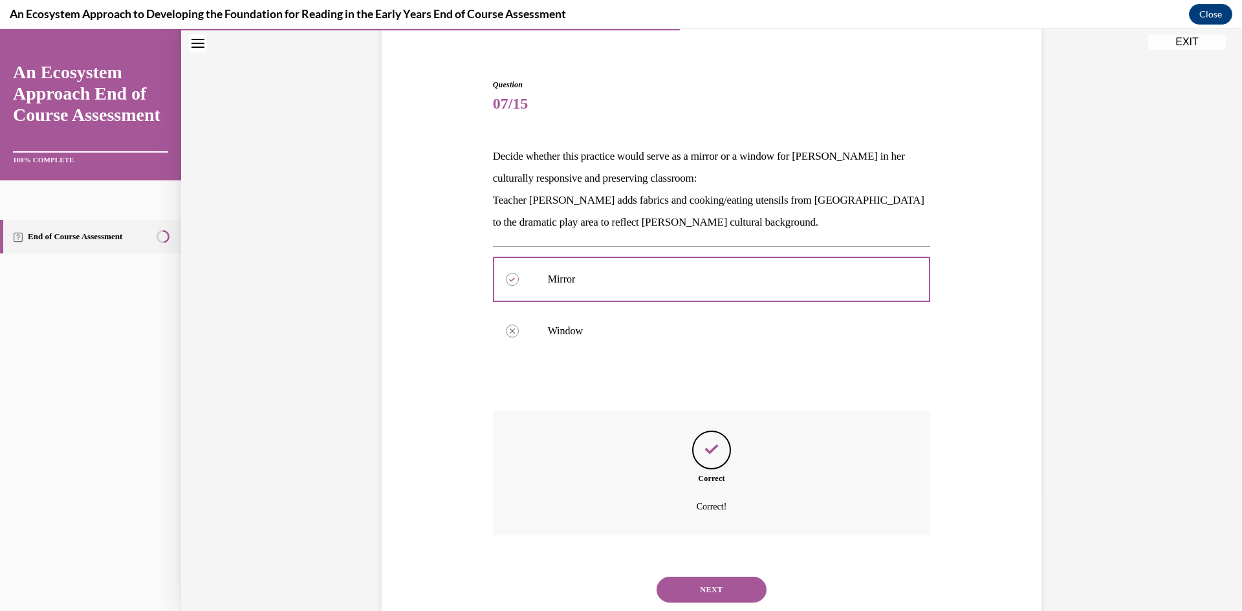
scroll to position [138, 0]
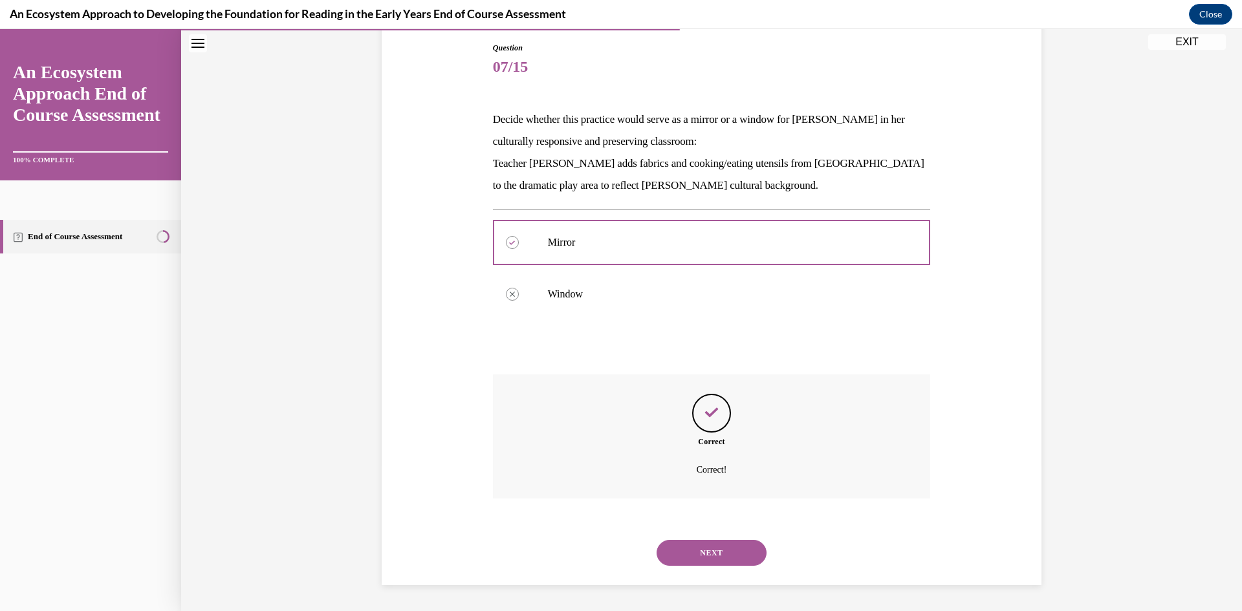
click at [699, 554] on button "NEXT" at bounding box center [712, 553] width 110 height 26
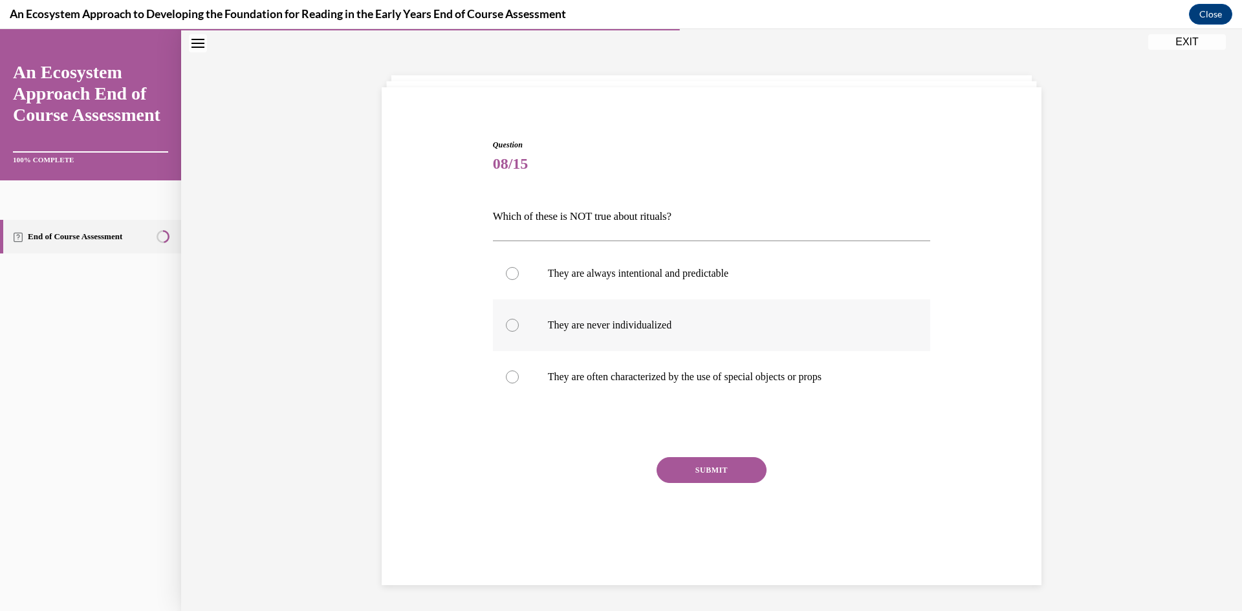
click at [512, 330] on div at bounding box center [512, 325] width 13 height 13
click at [512, 330] on input "They are never individualized" at bounding box center [512, 325] width 13 height 13
radio input "true"
click at [697, 472] on button "SUBMIT" at bounding box center [712, 470] width 110 height 26
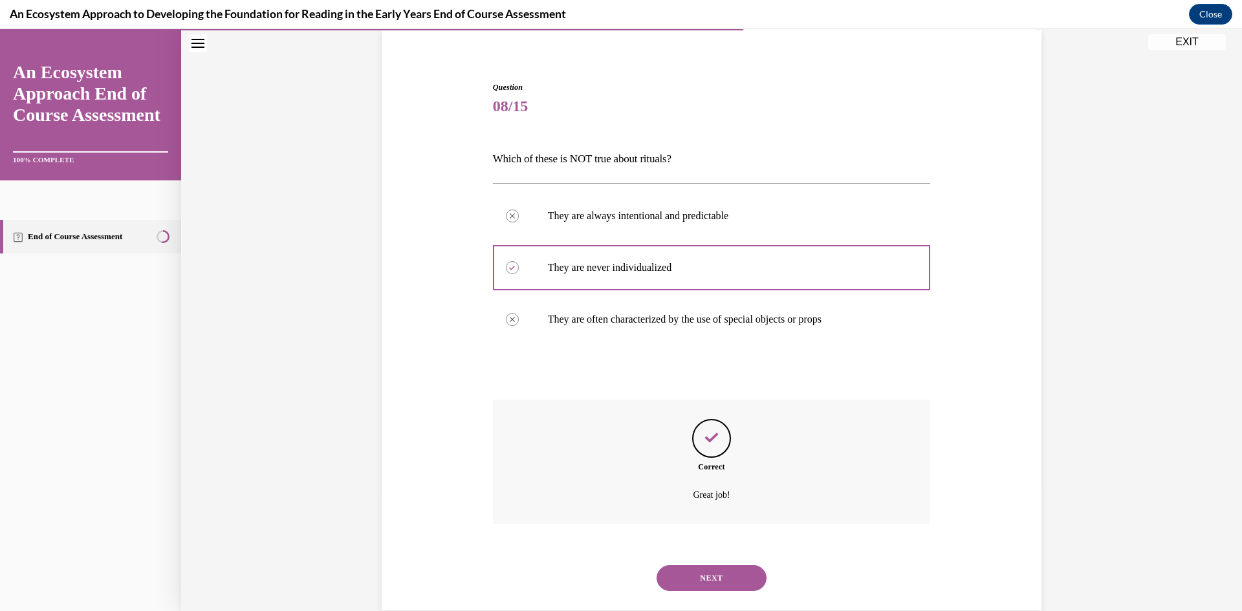
scroll to position [124, 0]
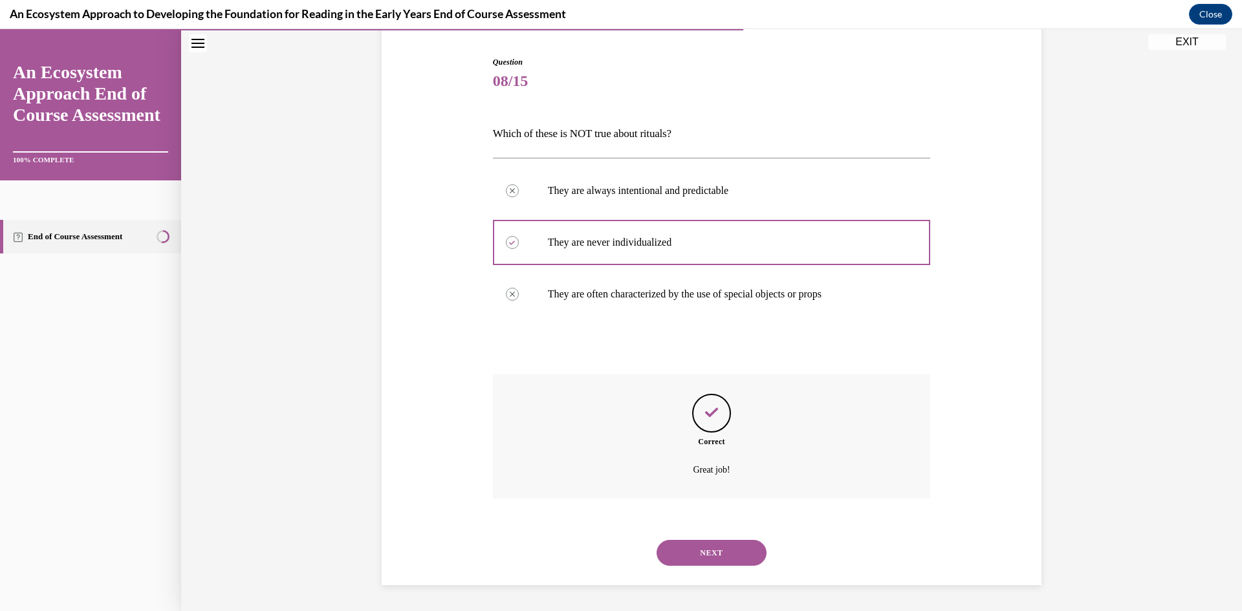
click at [699, 551] on button "NEXT" at bounding box center [712, 553] width 110 height 26
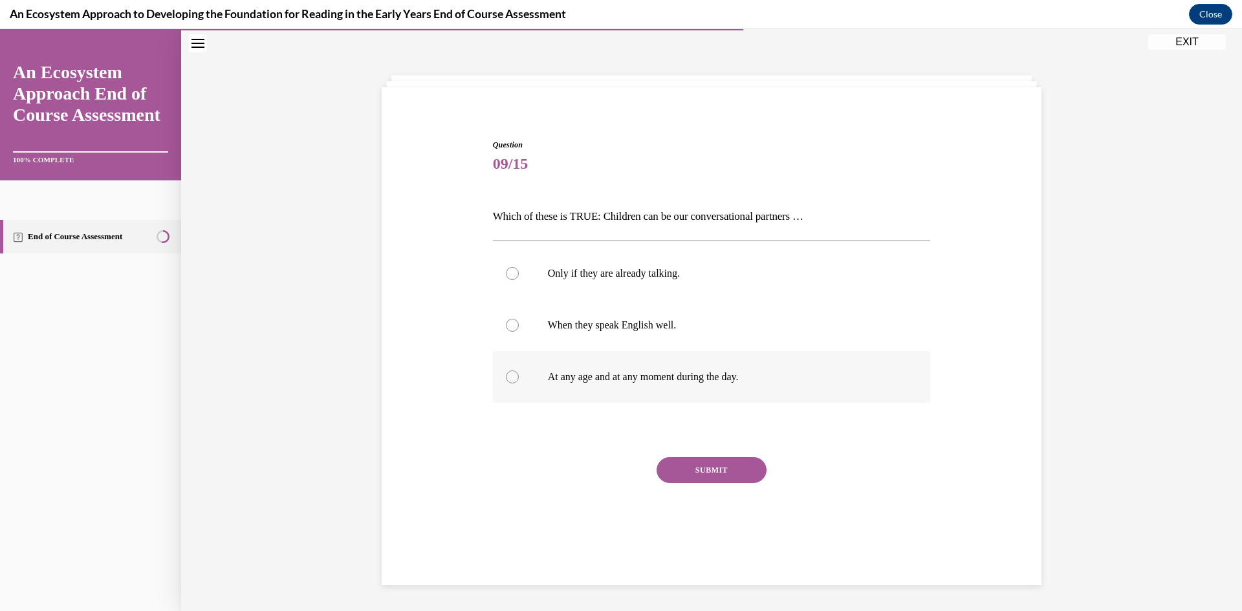
click at [509, 378] on div at bounding box center [512, 377] width 13 height 13
click at [509, 378] on input "At any age and at any moment during the day." at bounding box center [512, 377] width 13 height 13
radio input "true"
click at [712, 470] on button "SUBMIT" at bounding box center [712, 470] width 110 height 26
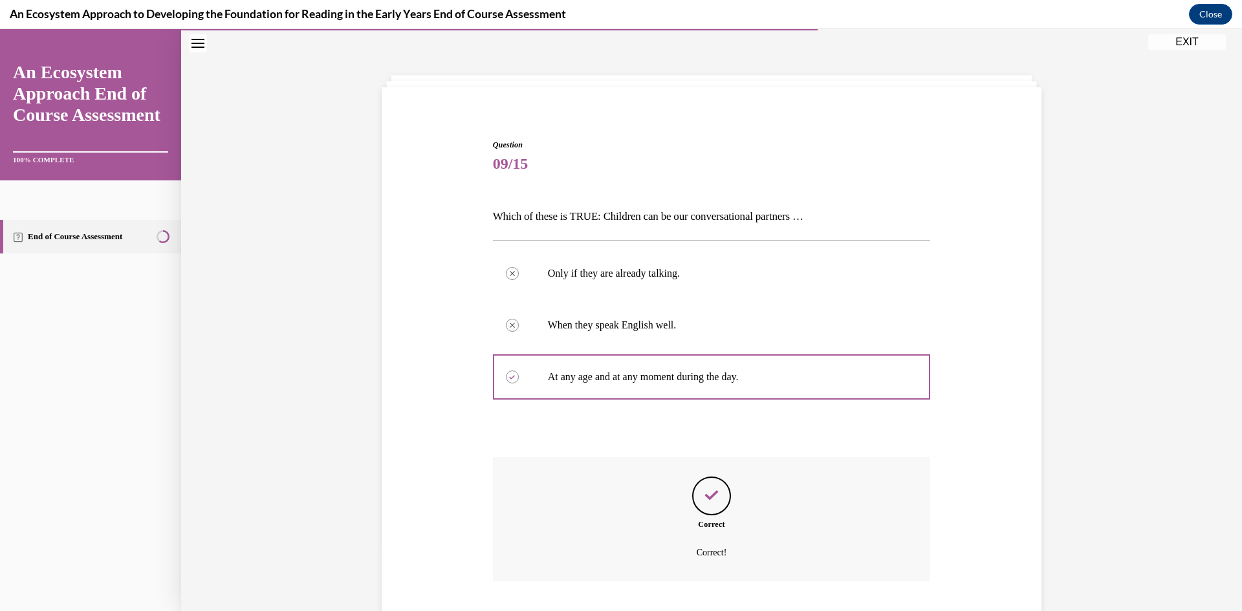
scroll to position [124, 0]
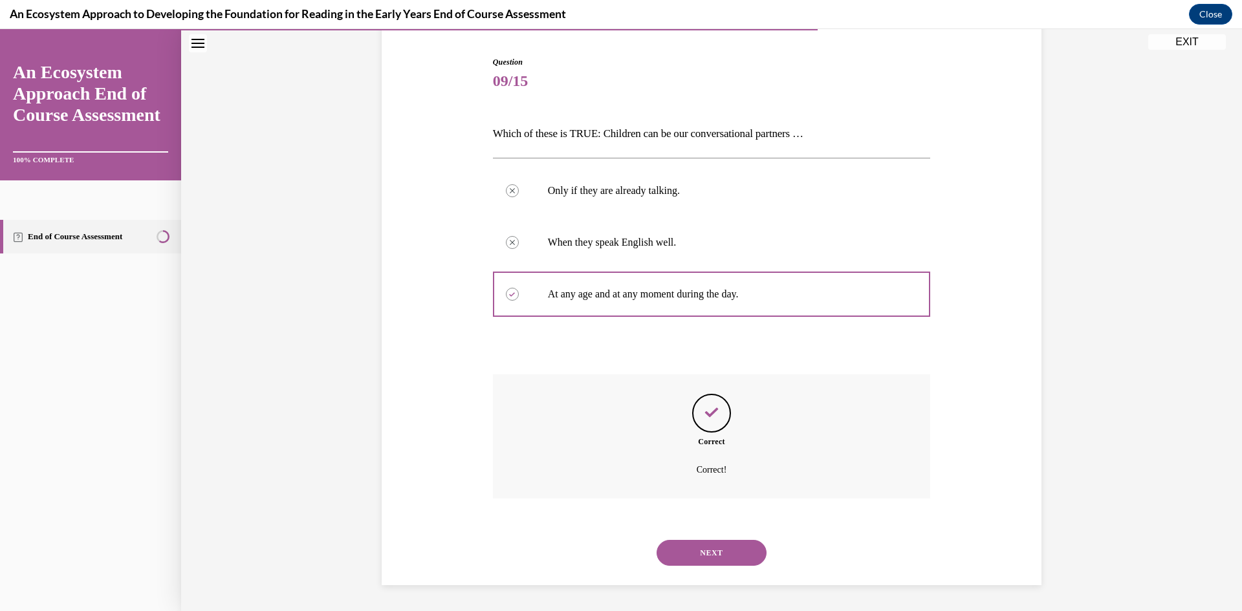
click at [695, 554] on button "NEXT" at bounding box center [712, 553] width 110 height 26
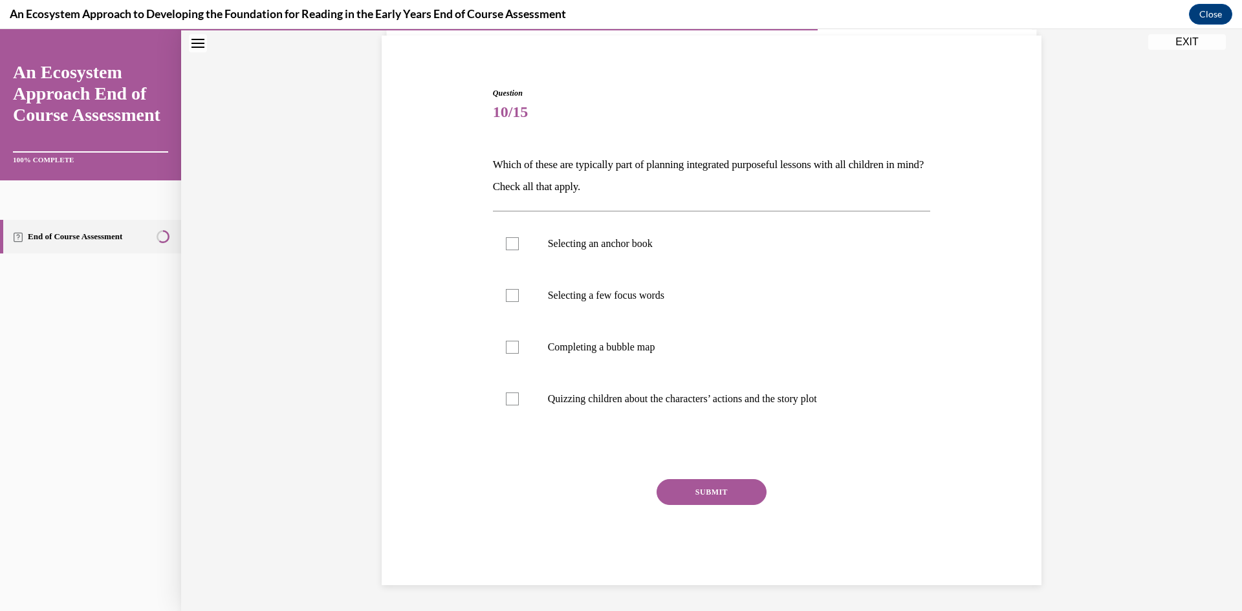
scroll to position [93, 0]
click at [507, 242] on div at bounding box center [512, 243] width 13 height 13
click at [507, 242] on input "Selecting an anchor book" at bounding box center [512, 243] width 13 height 13
checkbox input "true"
click at [509, 307] on label "Selecting a few focus words" at bounding box center [712, 296] width 438 height 52
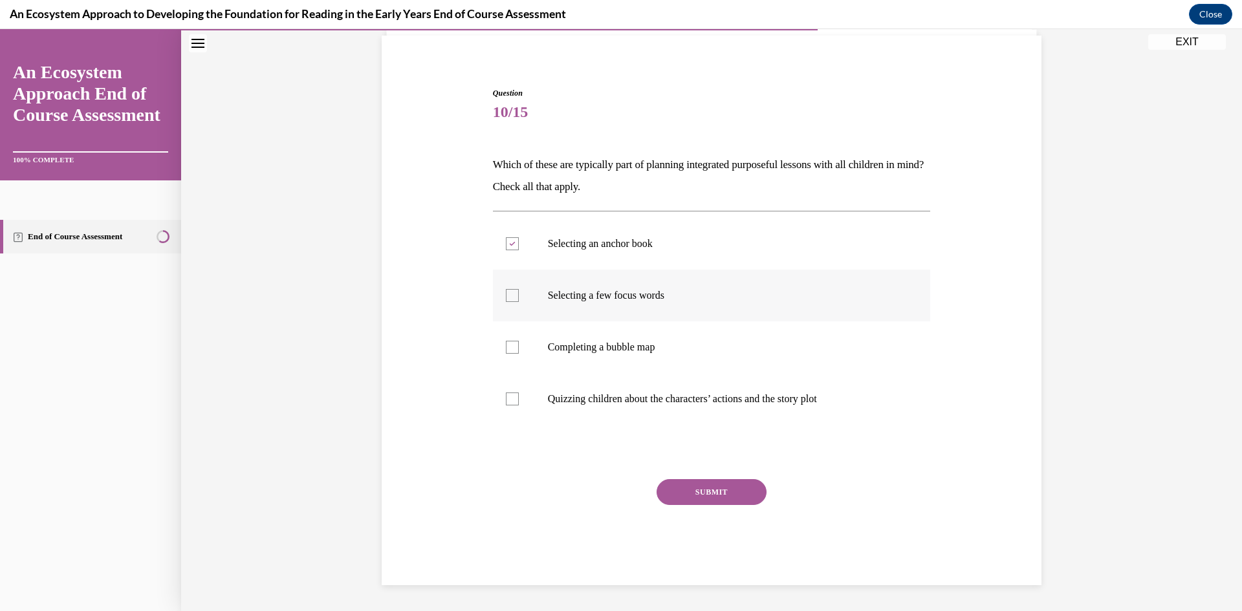
click at [509, 302] on input "Selecting a few focus words" at bounding box center [512, 295] width 13 height 13
checkbox input "true"
click at [513, 355] on label "Completing a bubble map" at bounding box center [712, 348] width 438 height 52
click at [513, 354] on input "Completing a bubble map" at bounding box center [512, 347] width 13 height 13
checkbox input "true"
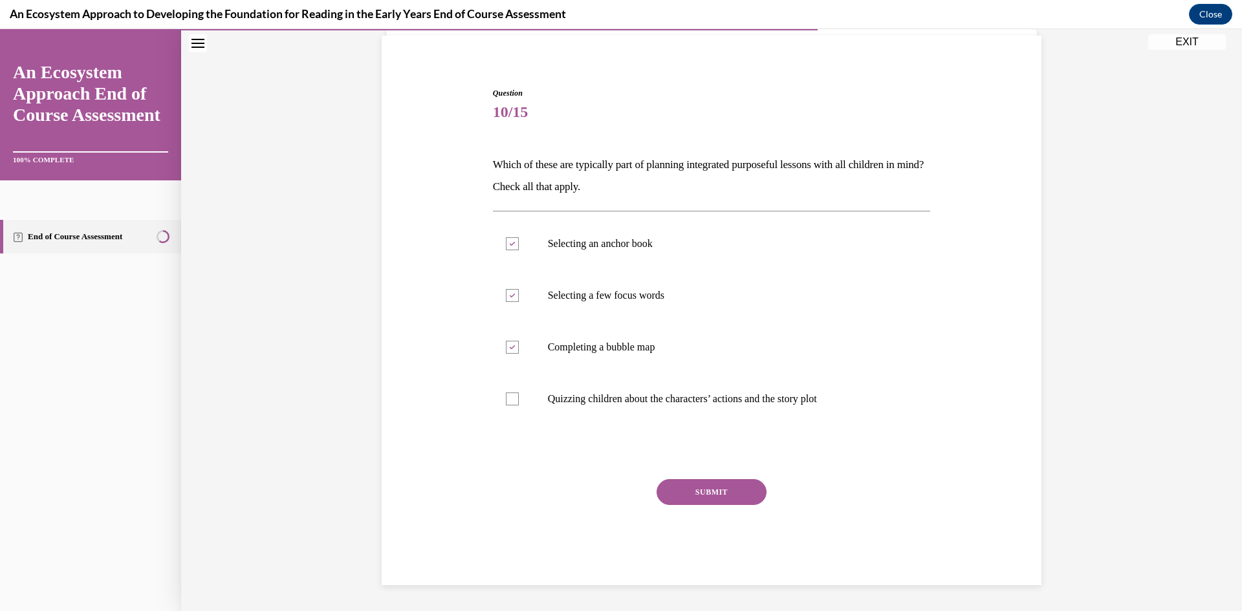
click at [697, 498] on button "SUBMIT" at bounding box center [712, 492] width 110 height 26
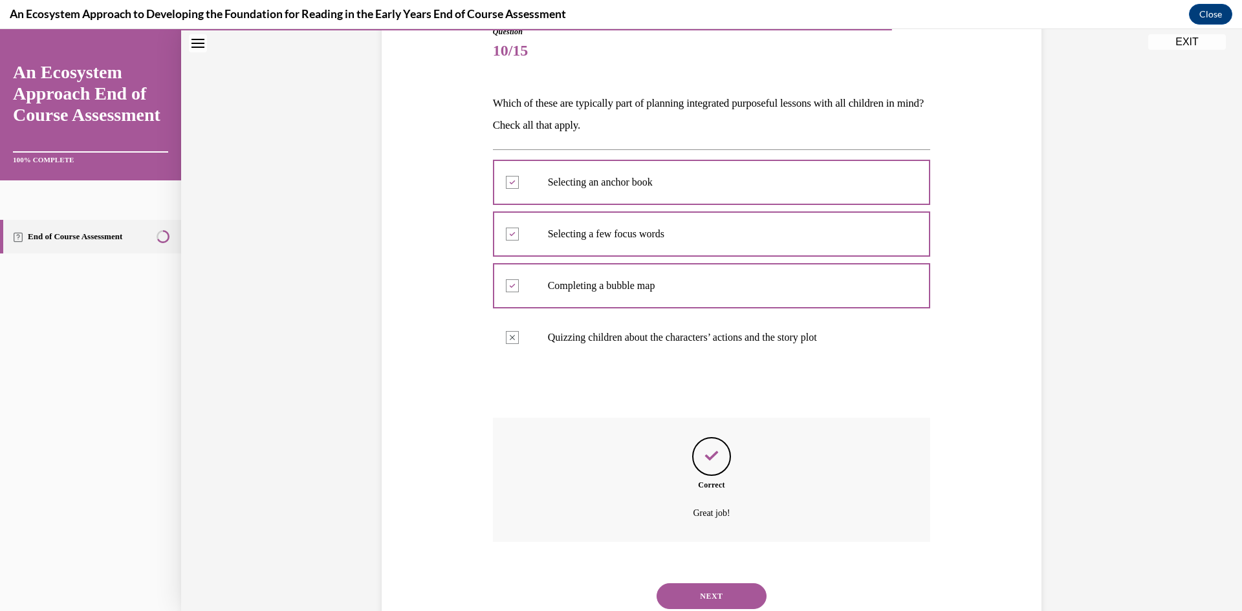
scroll to position [197, 0]
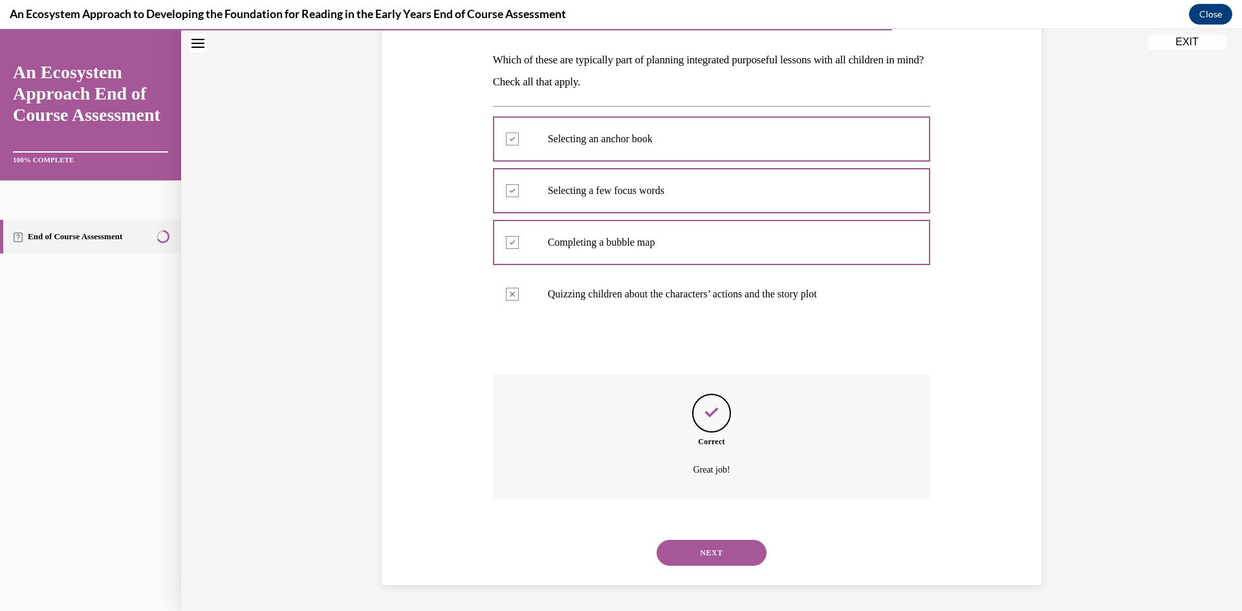
click at [697, 550] on button "NEXT" at bounding box center [712, 553] width 110 height 26
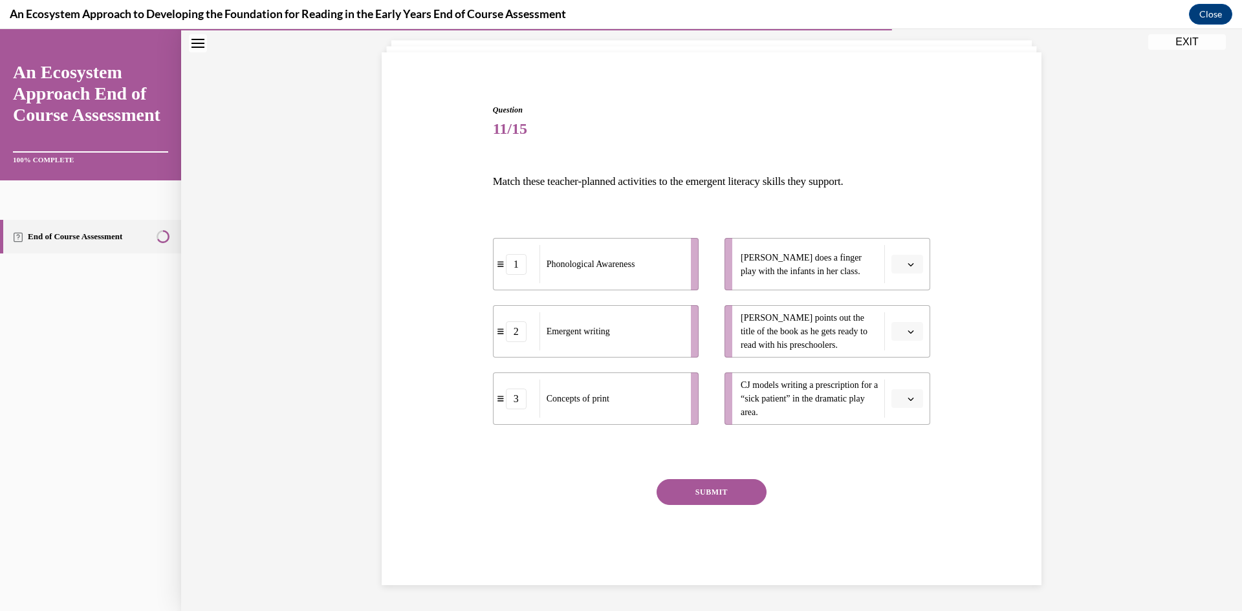
scroll to position [76, 0]
click at [912, 263] on icon "button" at bounding box center [911, 264] width 6 height 6
click at [907, 363] on div "3" at bounding box center [906, 371] width 32 height 26
click at [909, 326] on button "button" at bounding box center [908, 331] width 32 height 19
click at [905, 410] on div "2" at bounding box center [906, 412] width 32 height 26
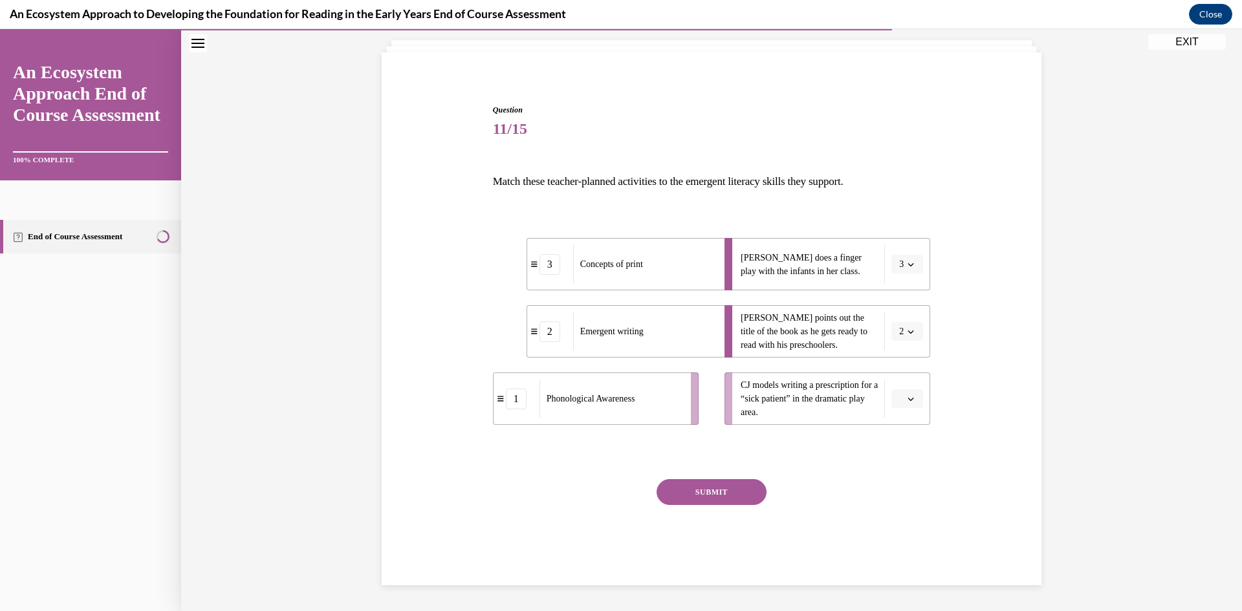
click at [910, 392] on button "button" at bounding box center [908, 399] width 32 height 19
click at [904, 450] on span "1" at bounding box center [902, 453] width 5 height 10
click at [711, 489] on button "SUBMIT" at bounding box center [712, 492] width 110 height 26
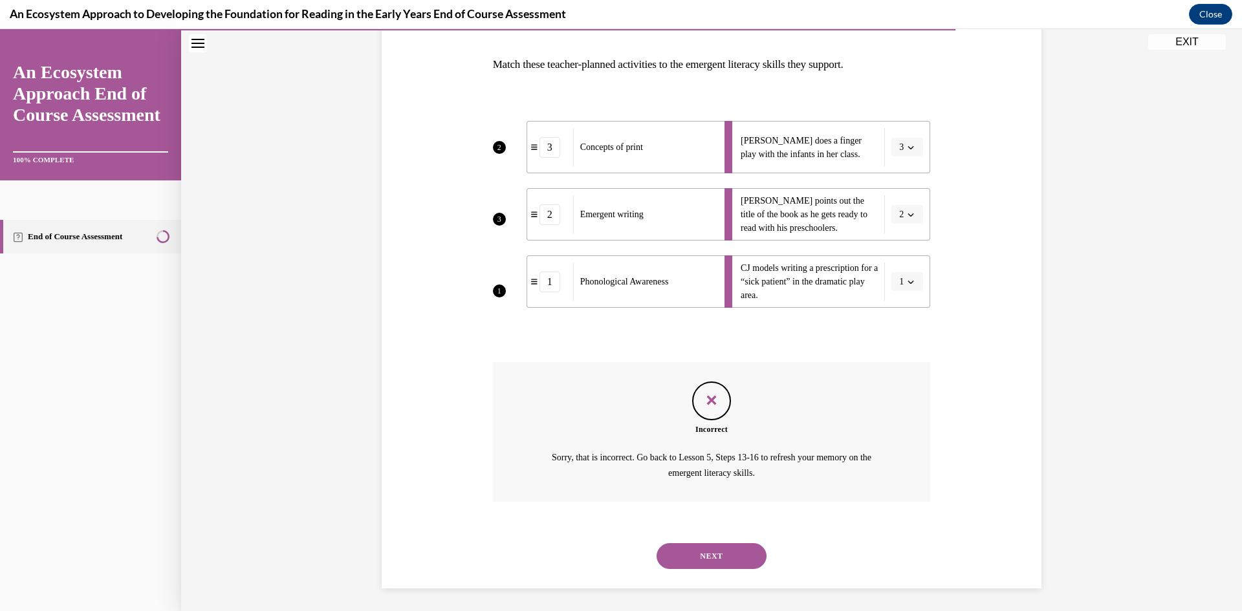
scroll to position [196, 0]
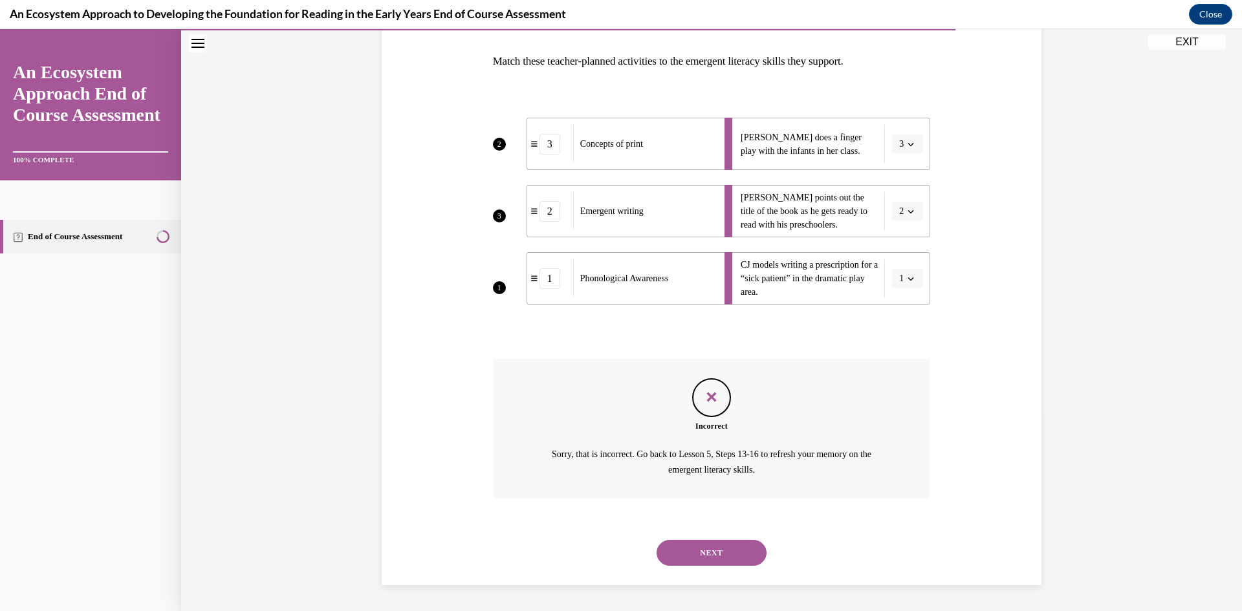
click at [710, 551] on button "NEXT" at bounding box center [712, 553] width 110 height 26
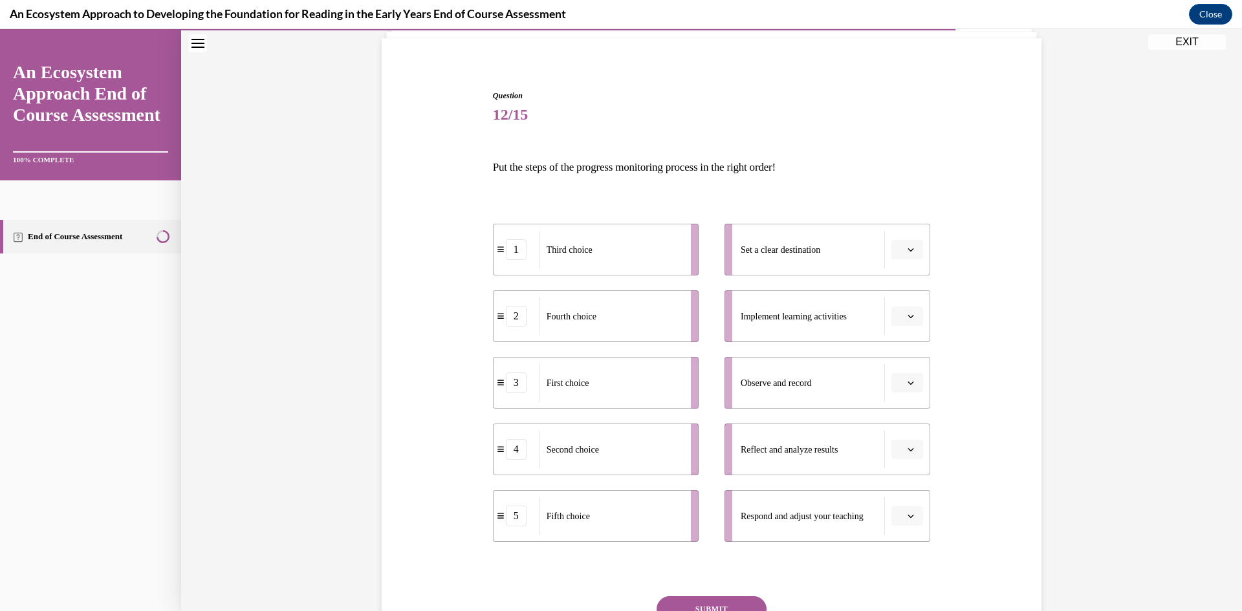
scroll to position [100, 0]
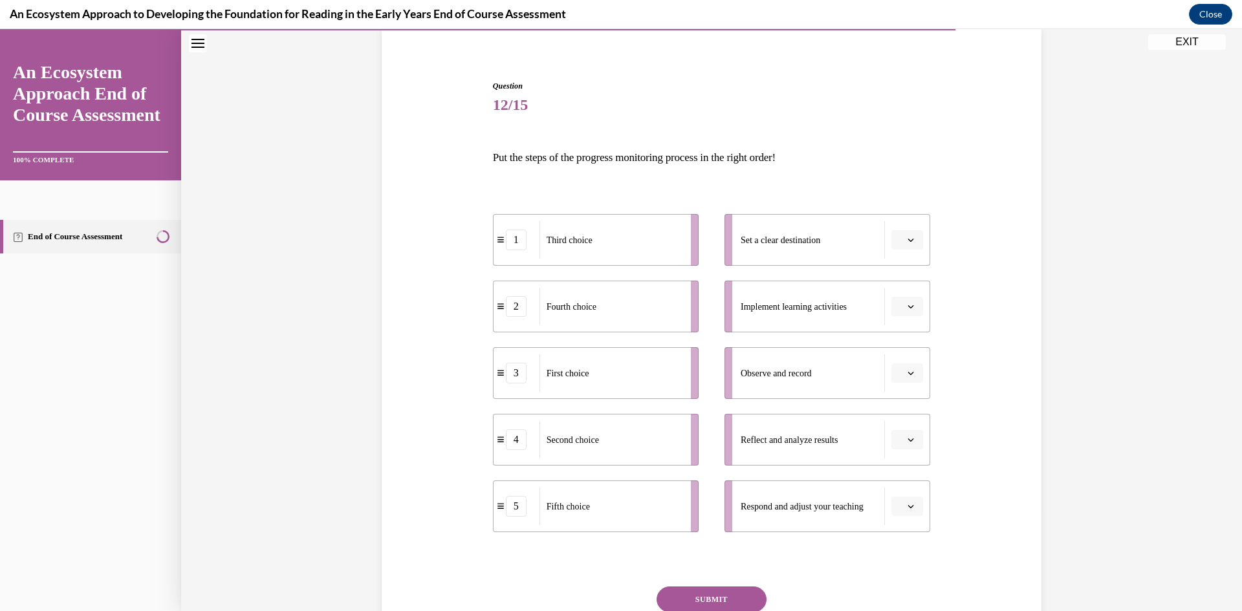
click at [908, 241] on icon "button" at bounding box center [911, 240] width 6 height 6
click at [904, 316] on span "2" at bounding box center [902, 321] width 5 height 10
click at [911, 305] on icon "button" at bounding box center [911, 306] width 6 height 6
click at [901, 367] on div "1" at bounding box center [906, 362] width 32 height 26
click at [905, 375] on button "button" at bounding box center [908, 373] width 32 height 19
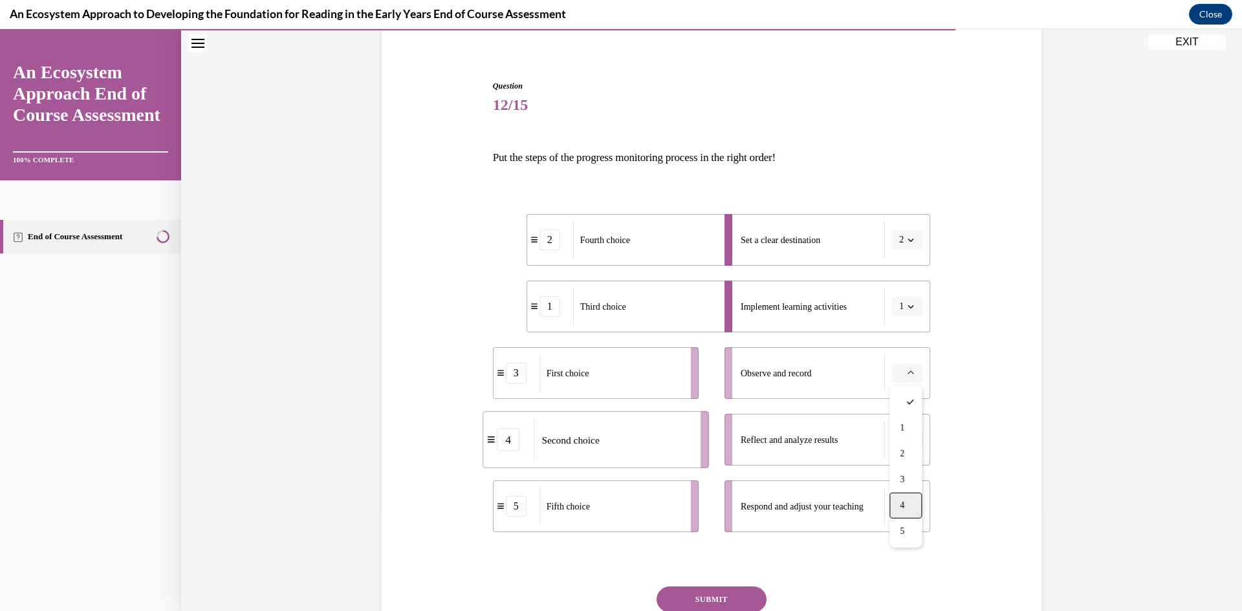
click at [901, 494] on div "4" at bounding box center [906, 506] width 32 height 26
click at [908, 439] on icon "button" at bounding box center [911, 440] width 6 height 6
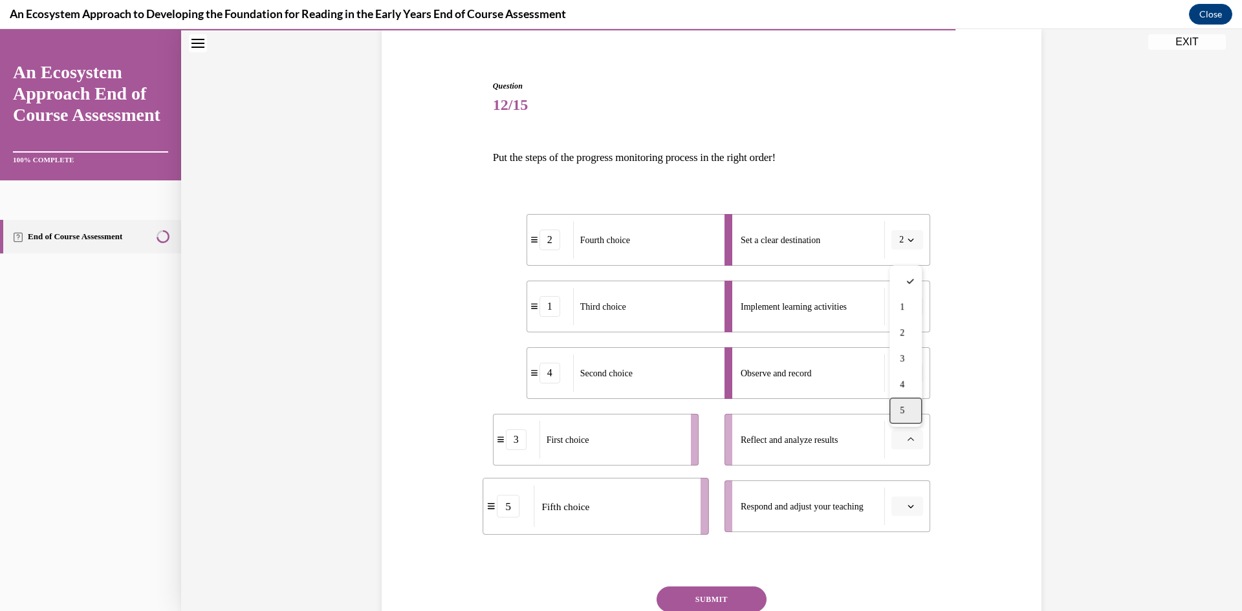
click at [902, 412] on span "5" at bounding box center [902, 411] width 5 height 10
click at [909, 507] on icon "button" at bounding box center [911, 506] width 6 height 3
click at [903, 426] on span "3" at bounding box center [902, 426] width 5 height 10
click at [720, 593] on button "SUBMIT" at bounding box center [712, 600] width 110 height 26
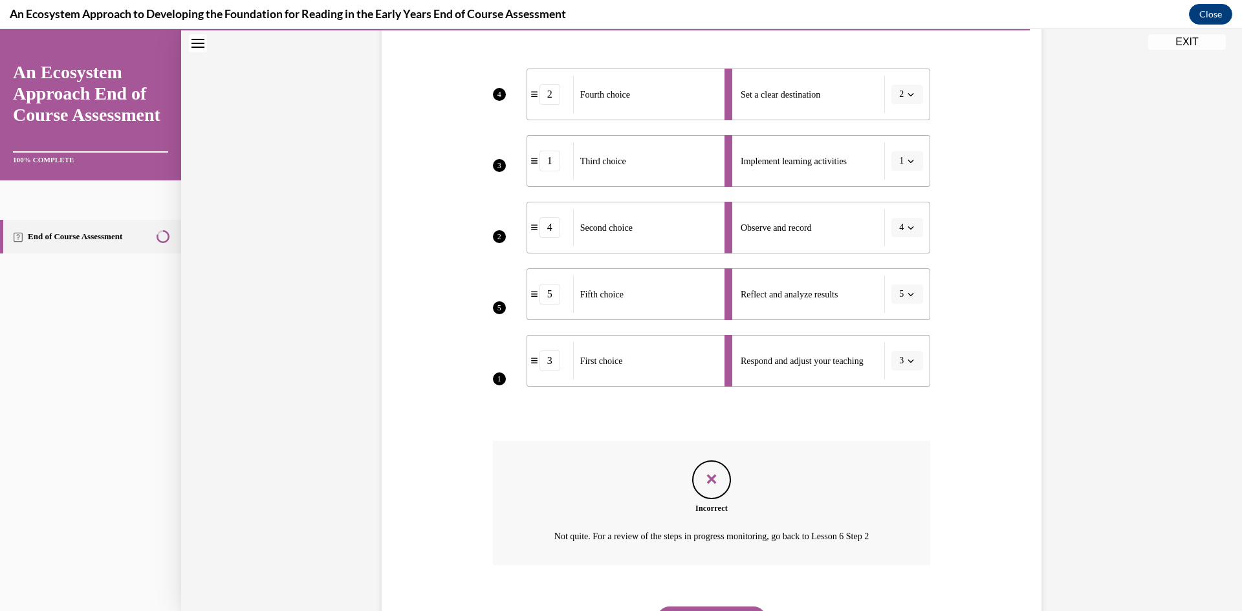
scroll to position [243, 0]
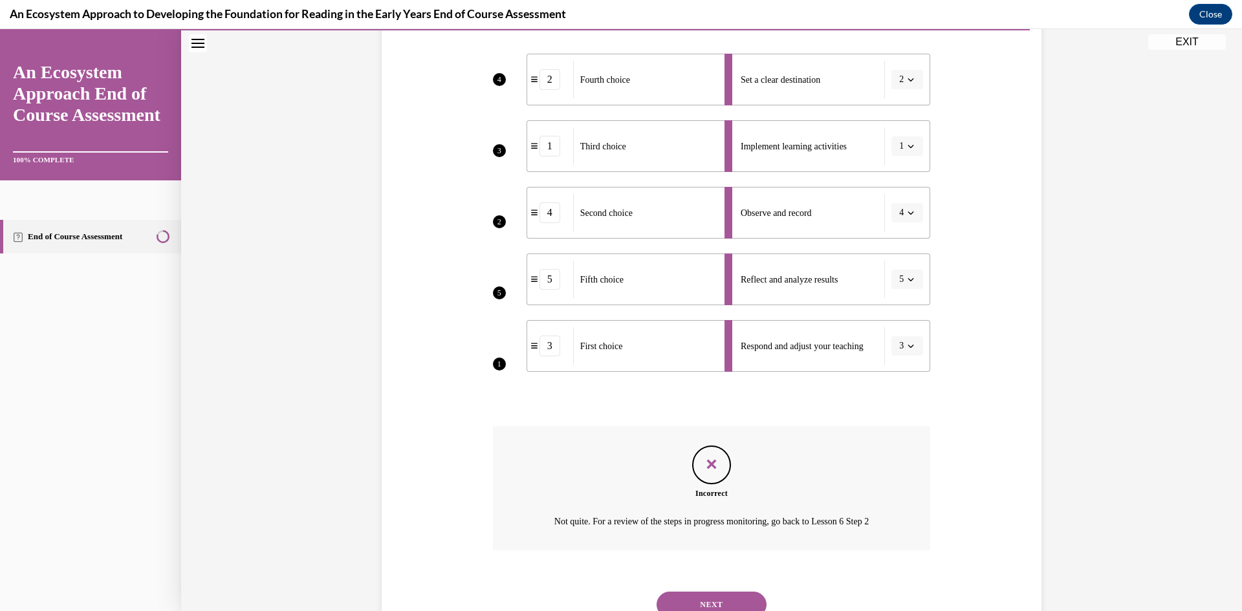
click at [714, 602] on button "NEXT" at bounding box center [712, 605] width 110 height 26
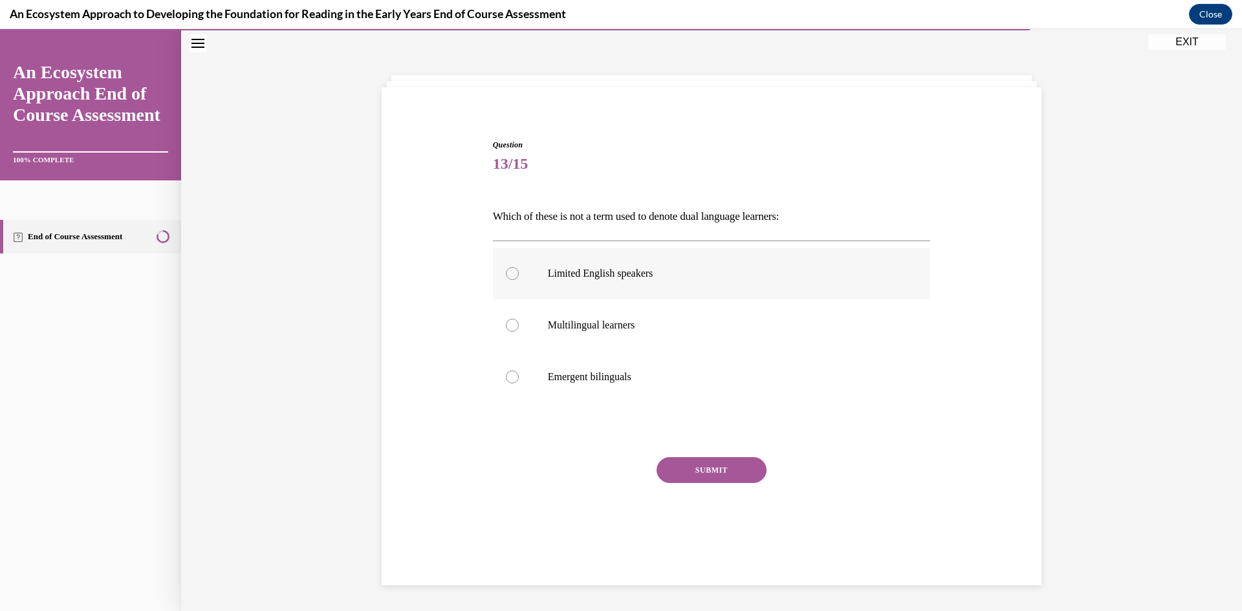
click at [510, 270] on div at bounding box center [512, 273] width 13 height 13
click at [510, 270] on input "Limited English speakers" at bounding box center [512, 273] width 13 height 13
radio input "true"
click at [689, 465] on button "SUBMIT" at bounding box center [712, 470] width 110 height 26
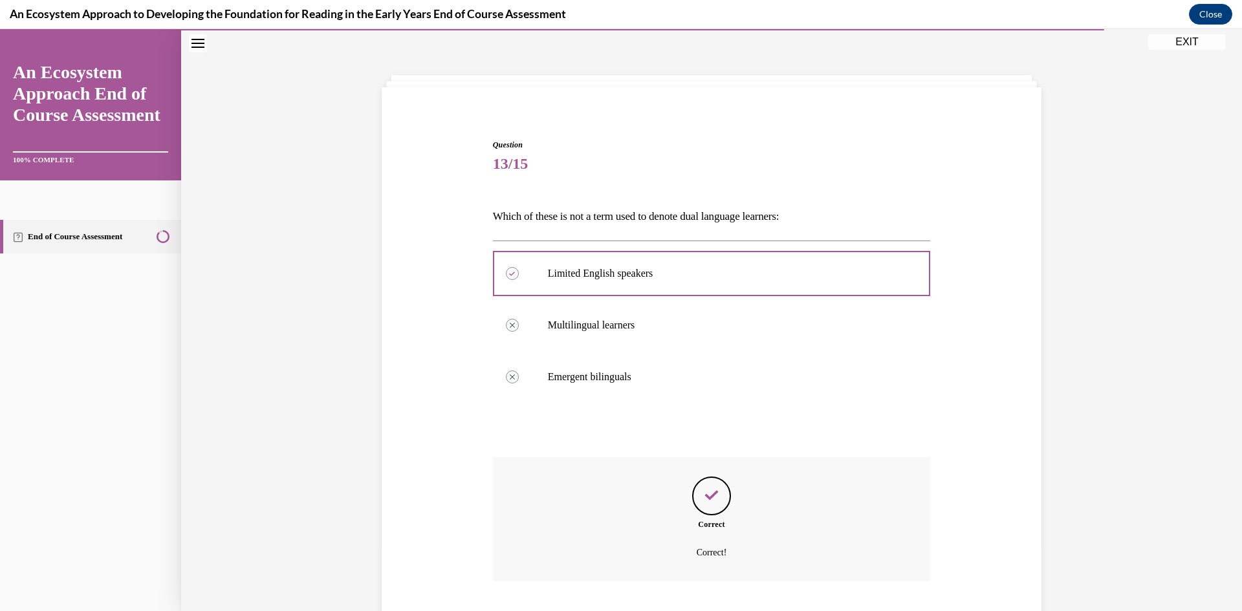
scroll to position [124, 0]
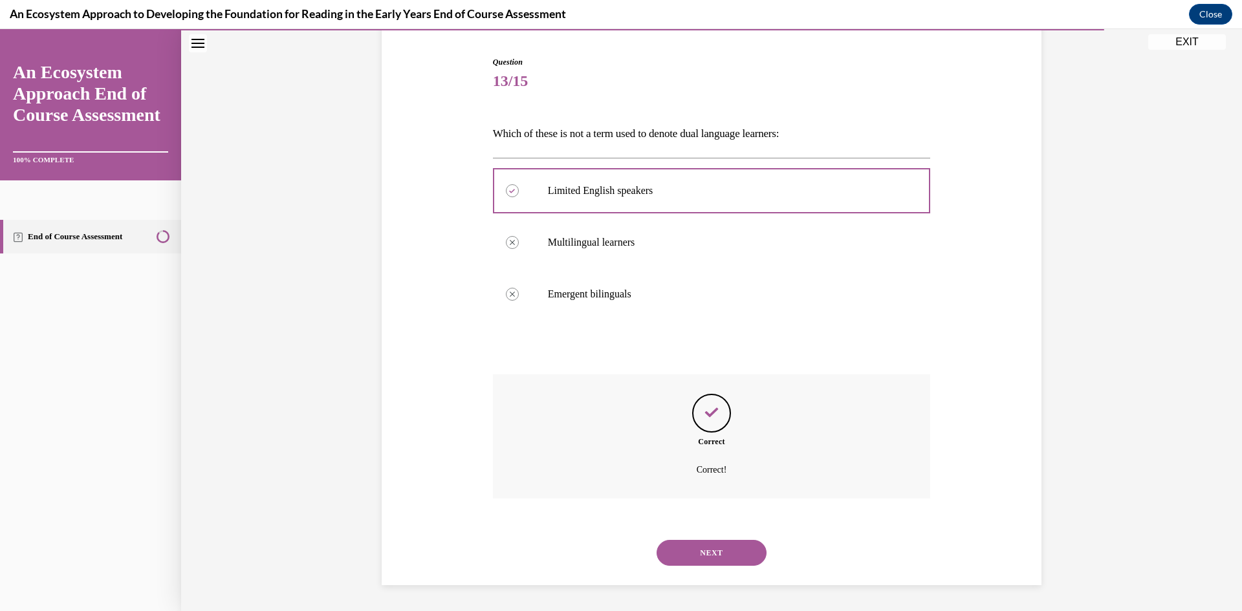
click at [703, 562] on button "NEXT" at bounding box center [712, 553] width 110 height 26
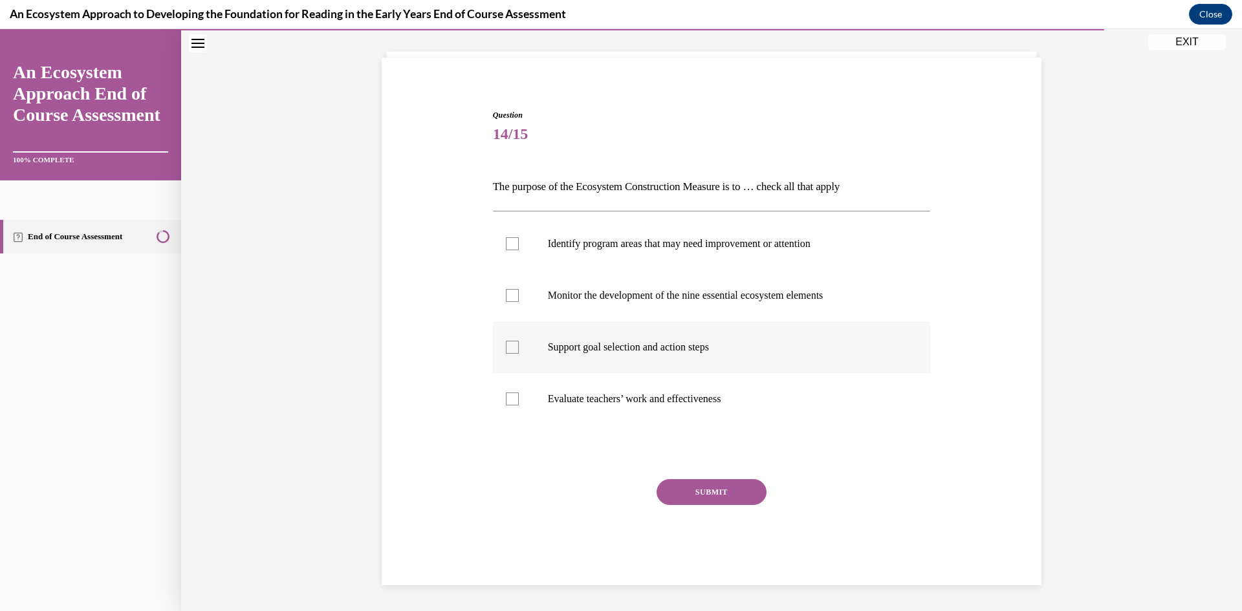
click at [514, 350] on div at bounding box center [512, 347] width 13 height 13
click at [514, 350] on input "Support goal selection and action steps" at bounding box center [512, 347] width 13 height 13
checkbox input "true"
click at [512, 298] on div at bounding box center [512, 295] width 13 height 13
click at [512, 298] on input "Monitor the development of the nine essential ecosystem elements" at bounding box center [512, 295] width 13 height 13
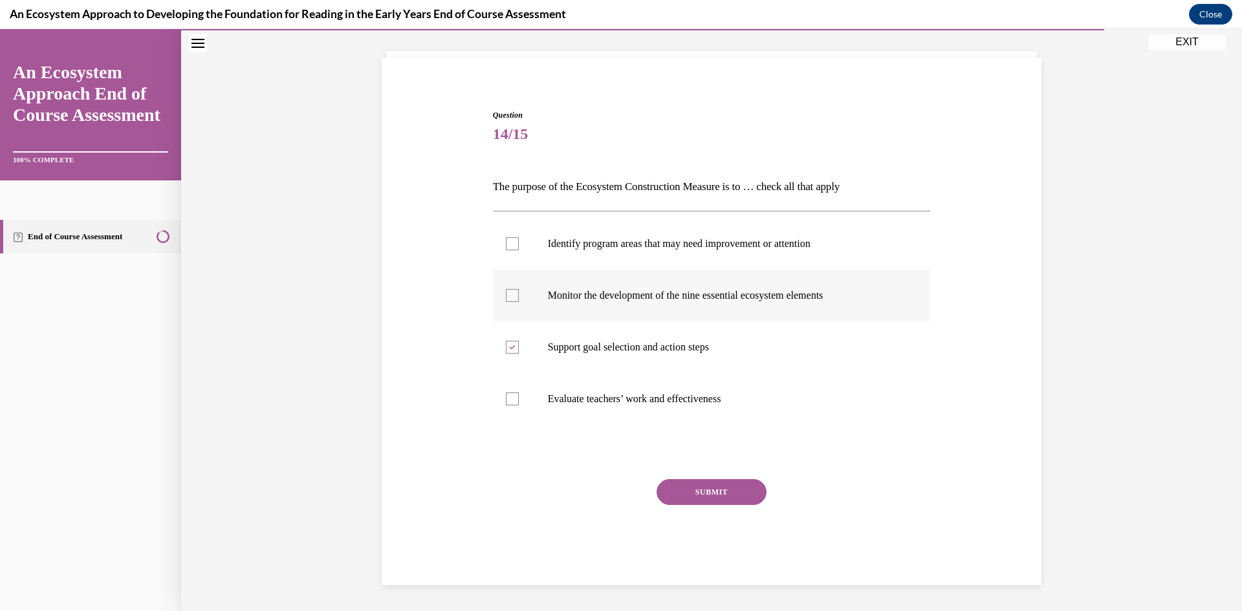
checkbox input "true"
click at [512, 252] on label "Identify program areas that may need improvement or attention" at bounding box center [712, 244] width 438 height 52
click at [512, 250] on input "Identify program areas that may need improvement or attention" at bounding box center [512, 243] width 13 height 13
checkbox input "true"
click at [715, 501] on button "SUBMIT" at bounding box center [712, 492] width 110 height 26
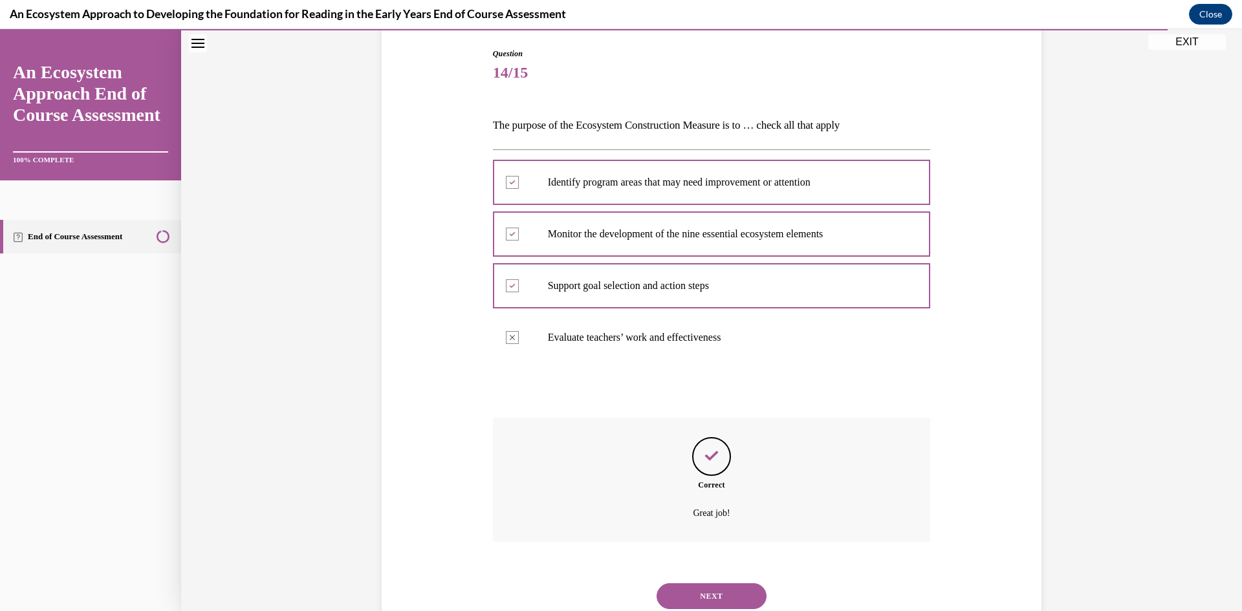
scroll to position [175, 0]
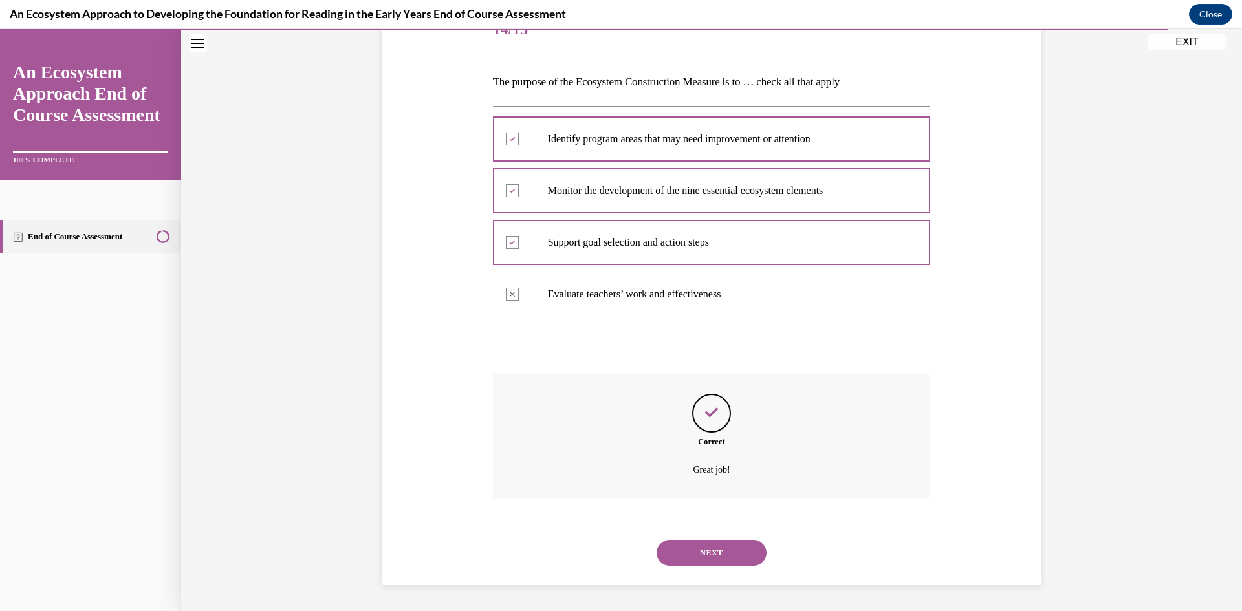
click at [699, 544] on button "NEXT" at bounding box center [712, 553] width 110 height 26
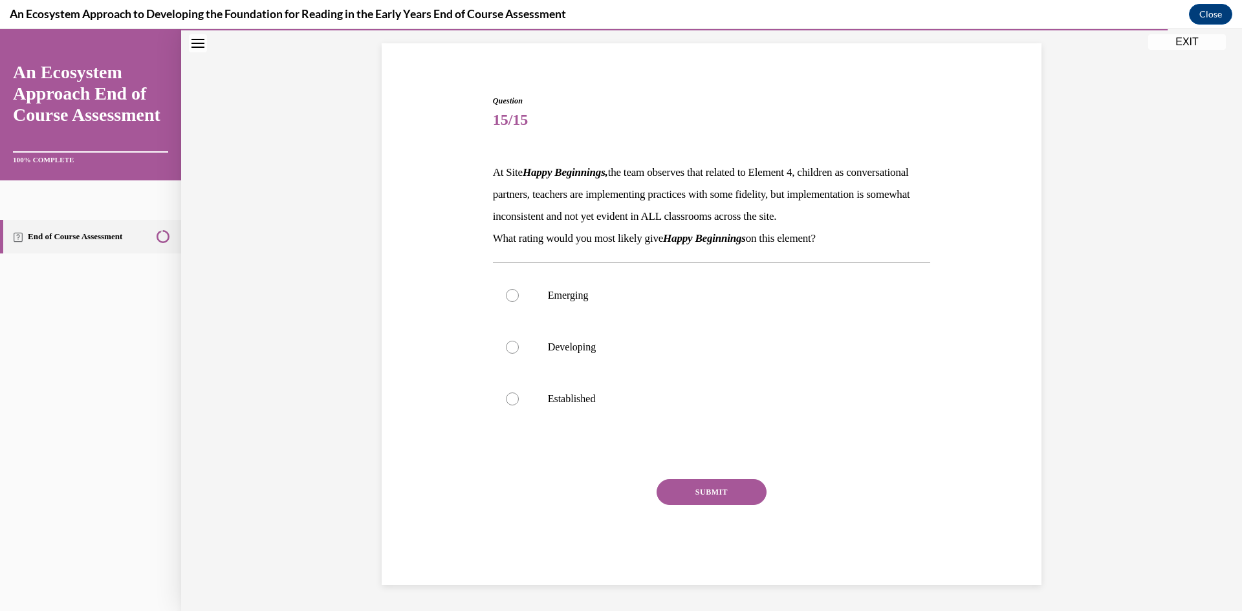
scroll to position [107, 0]
click at [510, 349] on div at bounding box center [512, 347] width 13 height 13
click at [510, 349] on input "Developing" at bounding box center [512, 347] width 13 height 13
radio input "true"
click at [684, 489] on button "SUBMIT" at bounding box center [712, 492] width 110 height 26
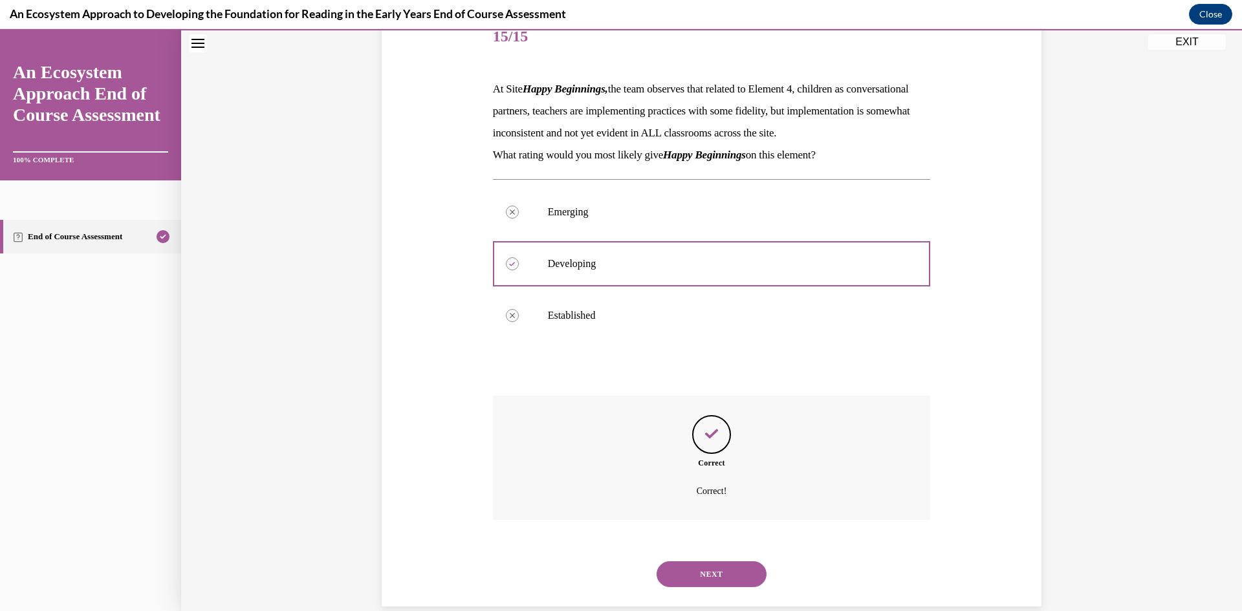
scroll to position [212, 0]
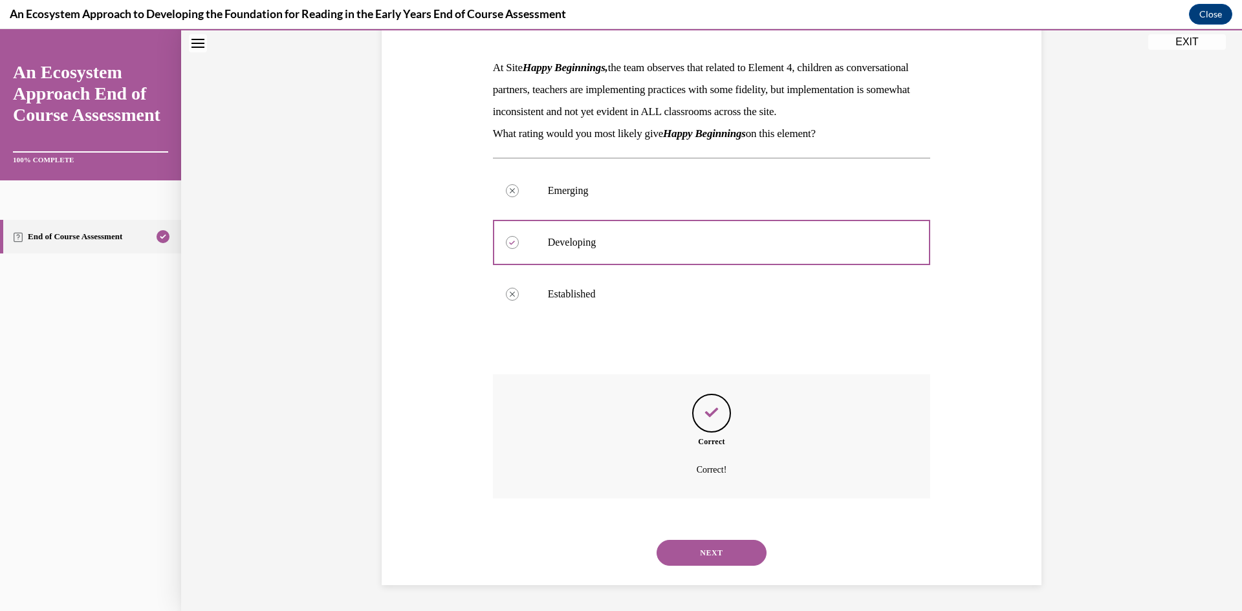
click at [696, 548] on button "NEXT" at bounding box center [712, 553] width 110 height 26
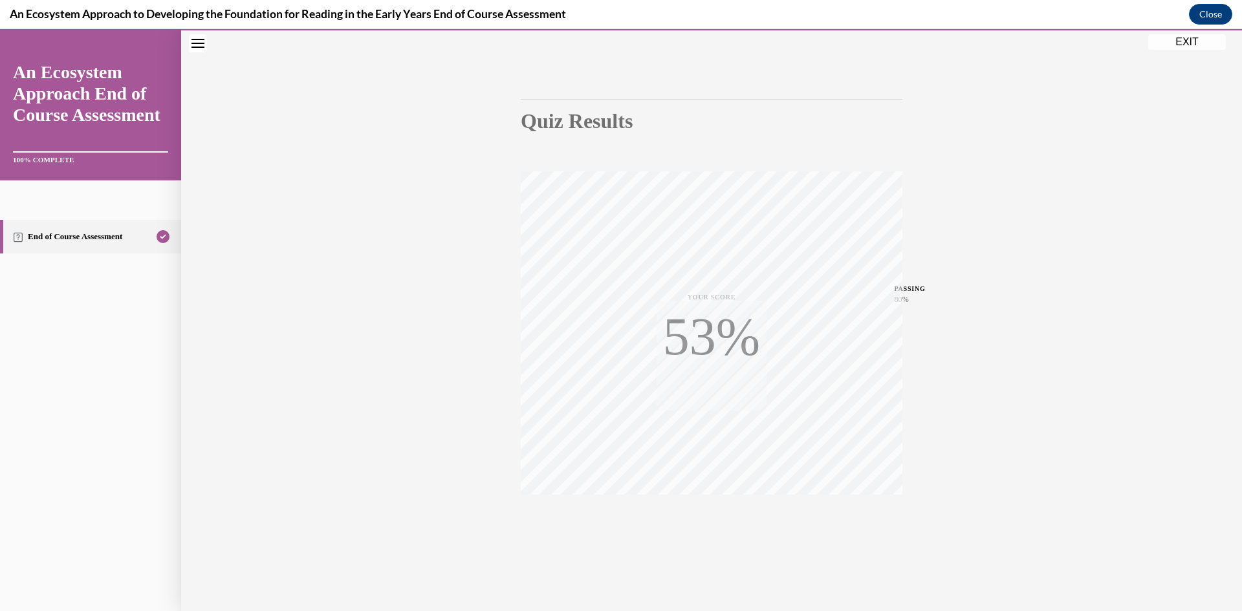
scroll to position [81, 0]
click at [707, 528] on icon "button" at bounding box center [712, 532] width 46 height 14
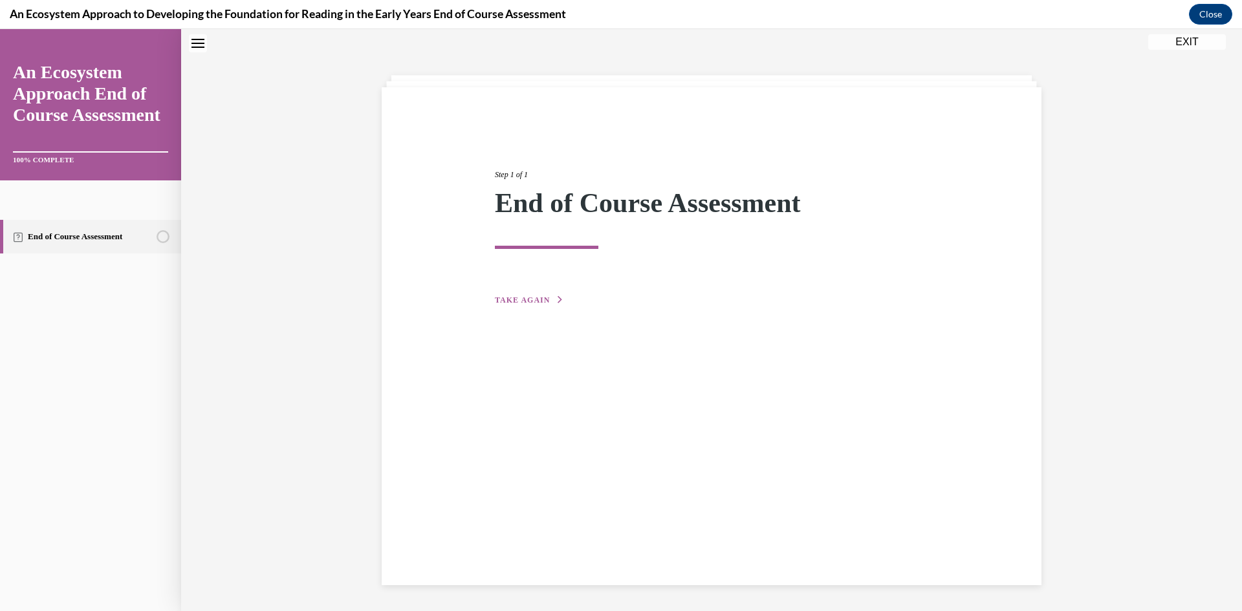
click at [508, 300] on span "TAKE AGAIN" at bounding box center [522, 300] width 55 height 9
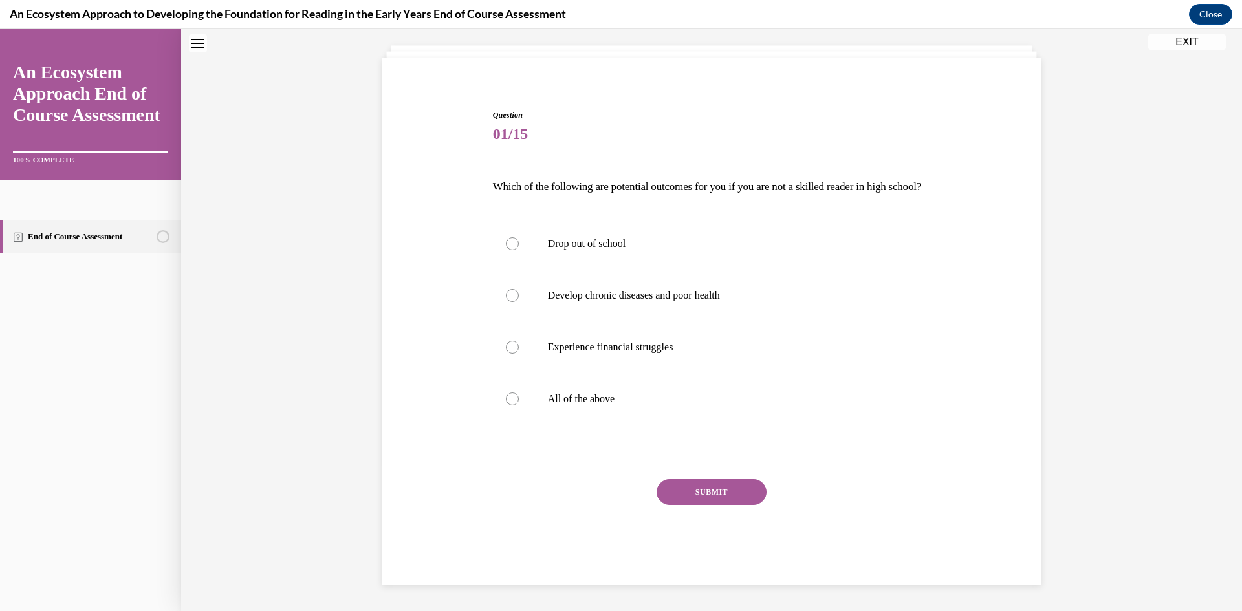
scroll to position [0, 0]
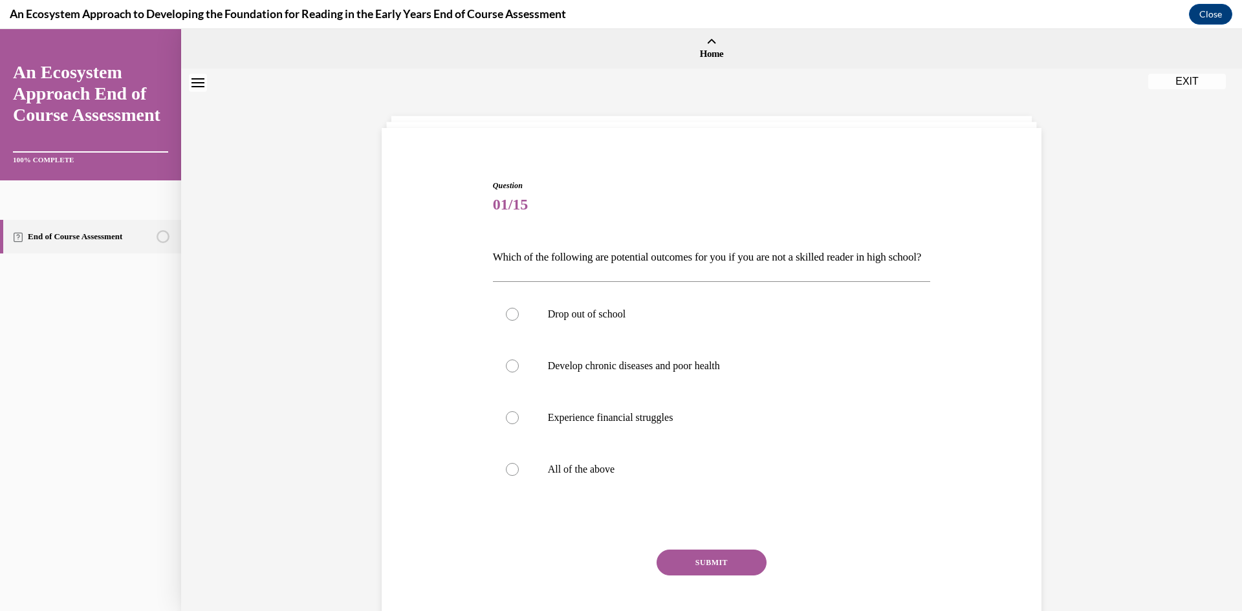
click at [1196, 86] on button "EXIT" at bounding box center [1187, 82] width 78 height 16
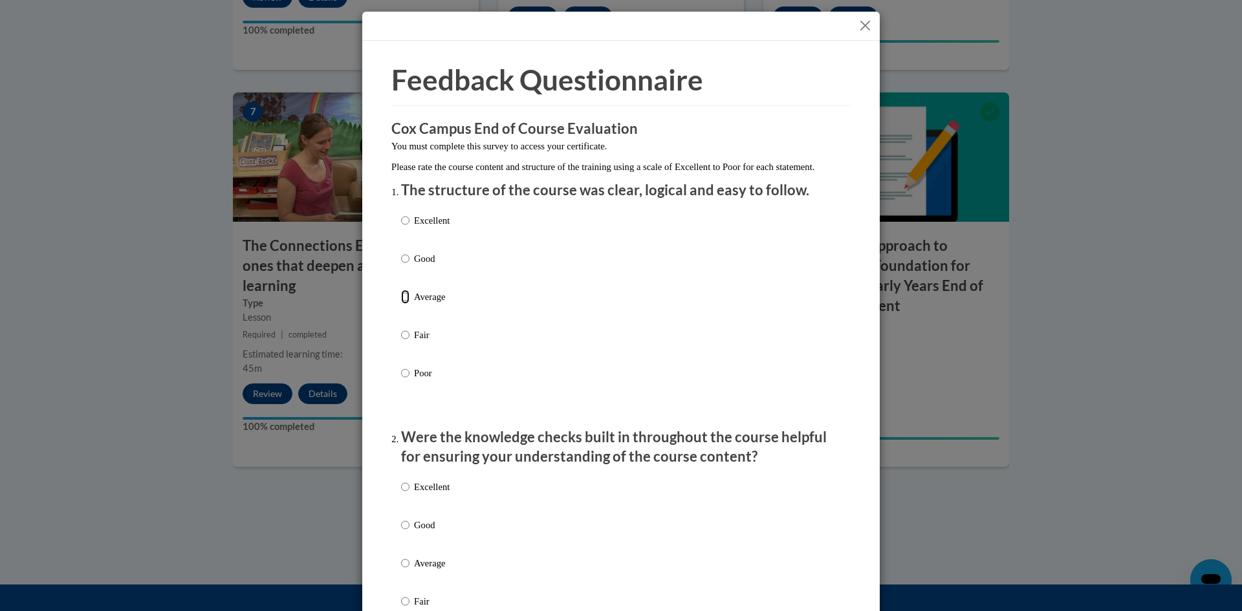
click at [403, 304] on input "Average" at bounding box center [405, 297] width 8 height 14
radio input "true"
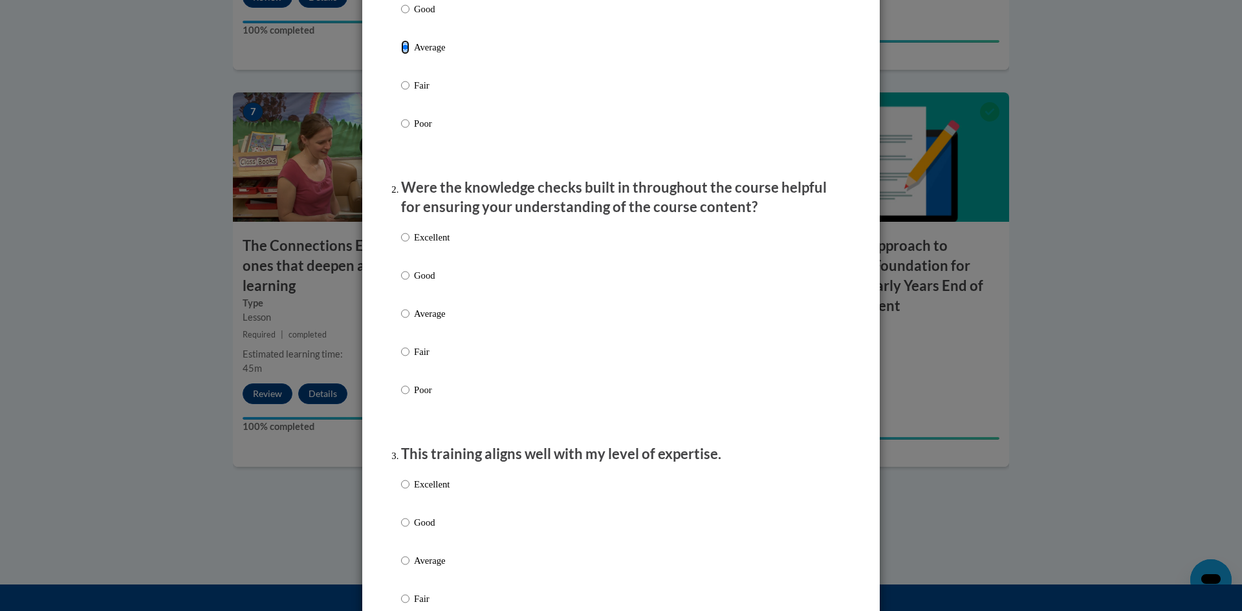
scroll to position [252, 0]
click at [406, 318] on input "Average" at bounding box center [405, 311] width 8 height 14
radio input "true"
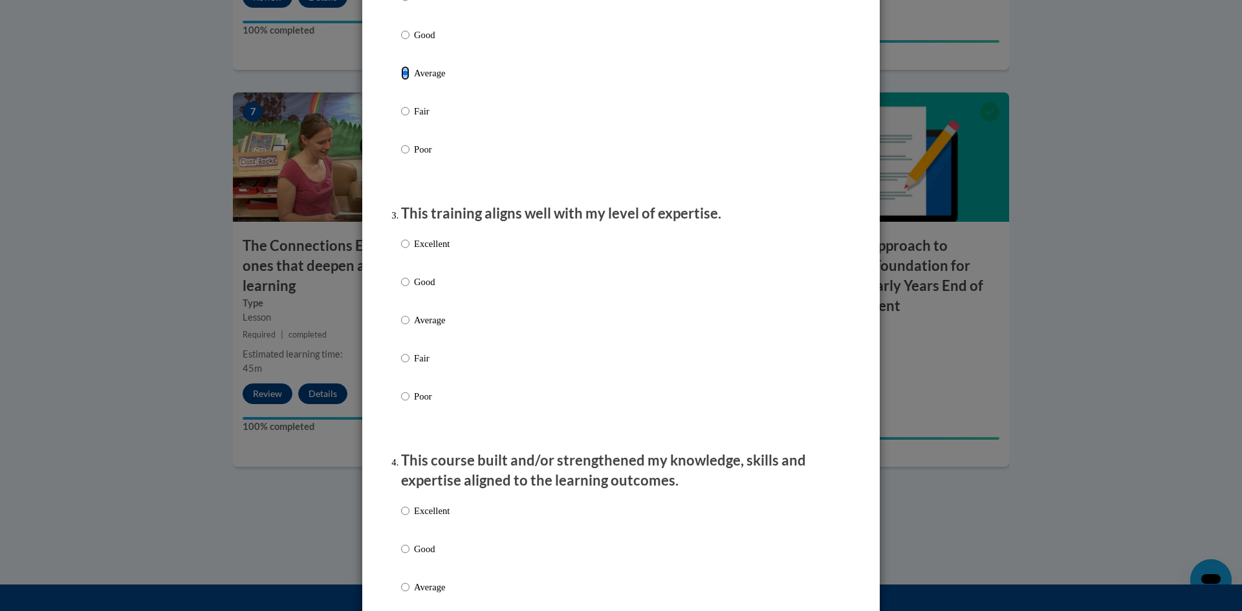
scroll to position [491, 0]
click at [406, 327] on input "Average" at bounding box center [405, 320] width 8 height 14
radio input "true"
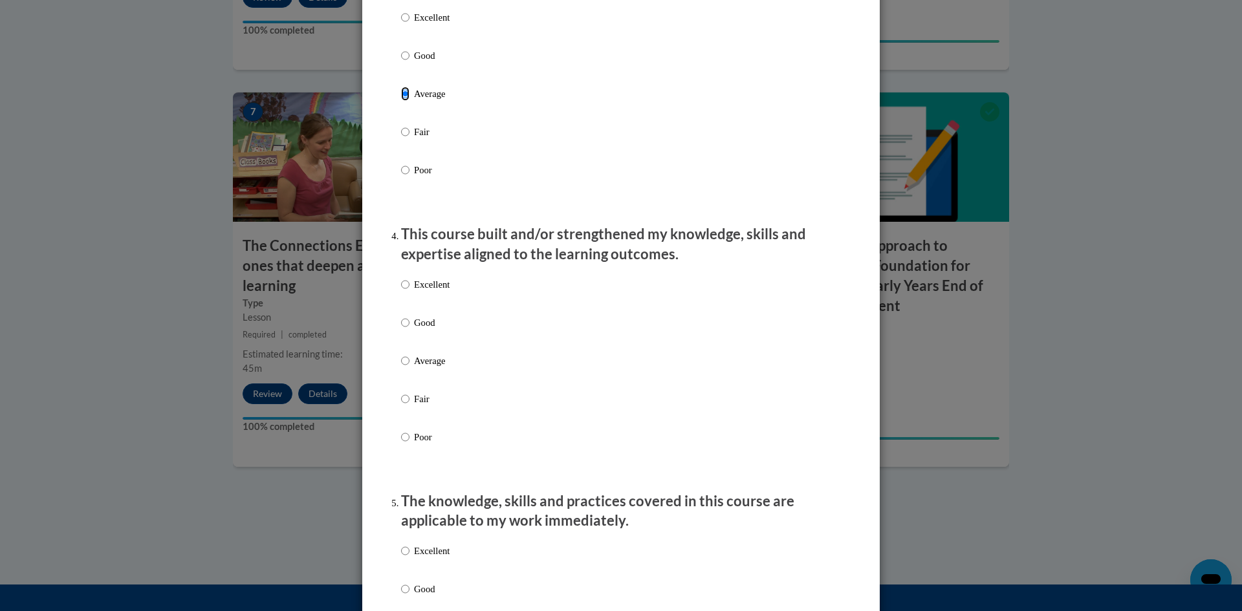
scroll to position [741, 0]
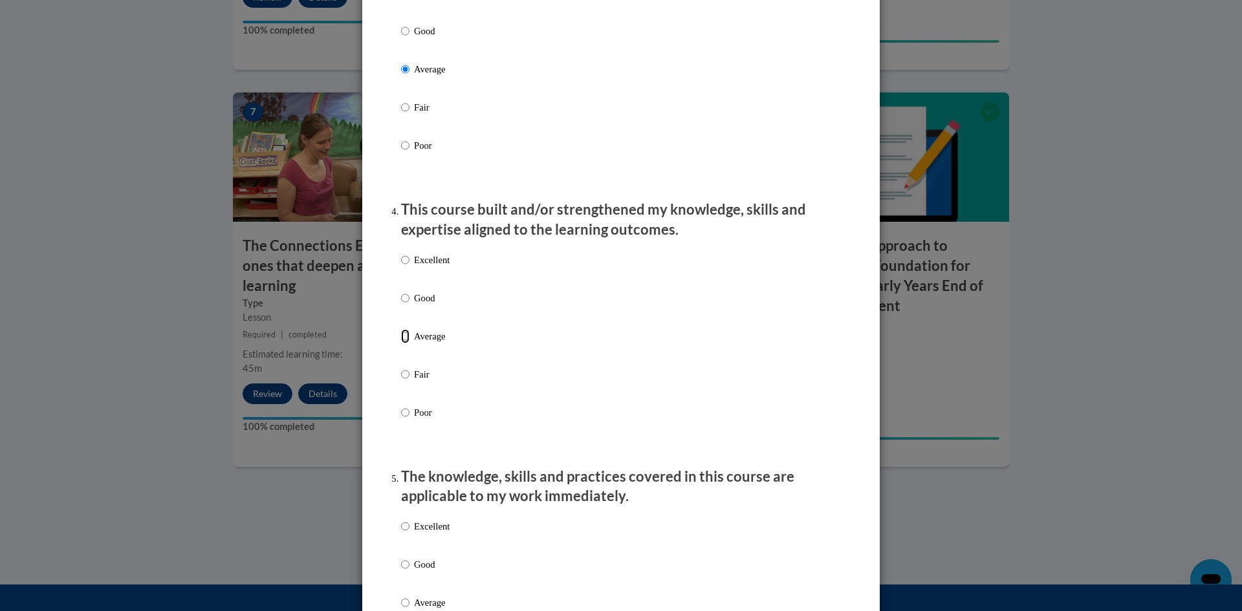
click at [402, 344] on input "Average" at bounding box center [405, 336] width 8 height 14
radio input "true"
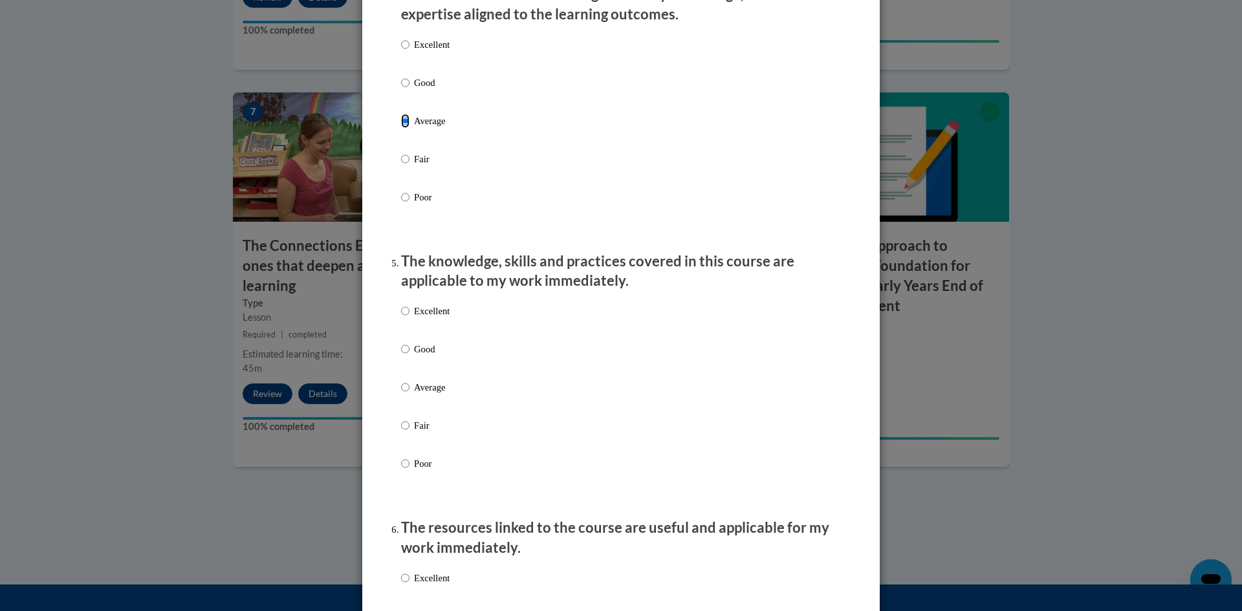
scroll to position [961, 0]
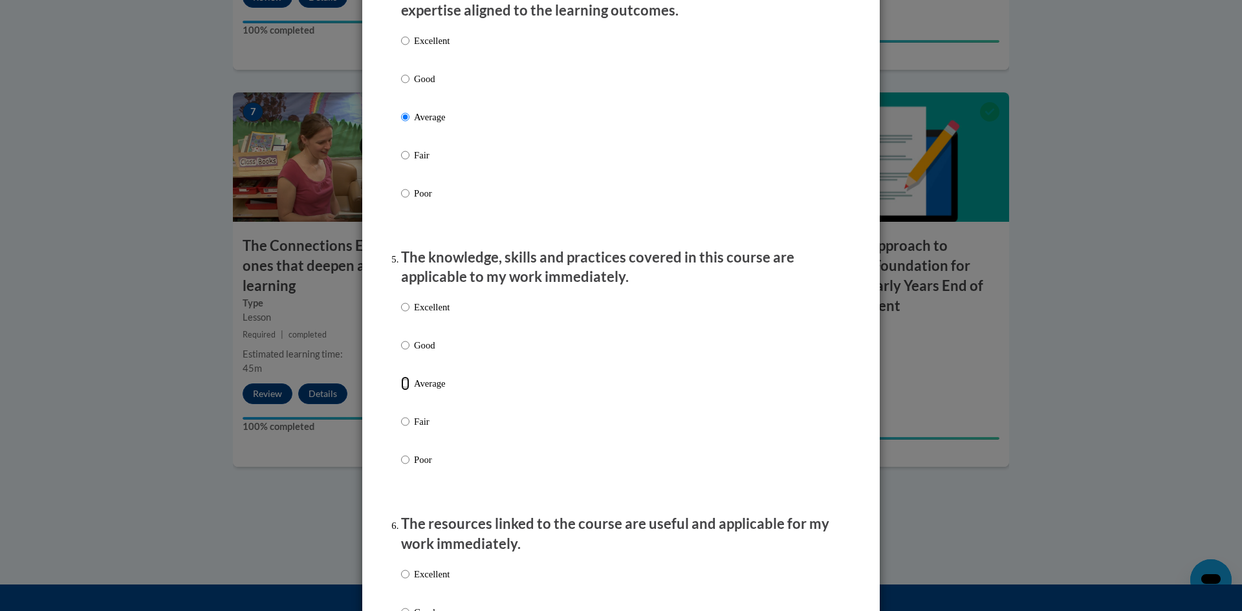
click at [406, 391] on input "Average" at bounding box center [405, 384] width 8 height 14
radio input "true"
click at [406, 391] on input "Average" at bounding box center [405, 384] width 8 height 14
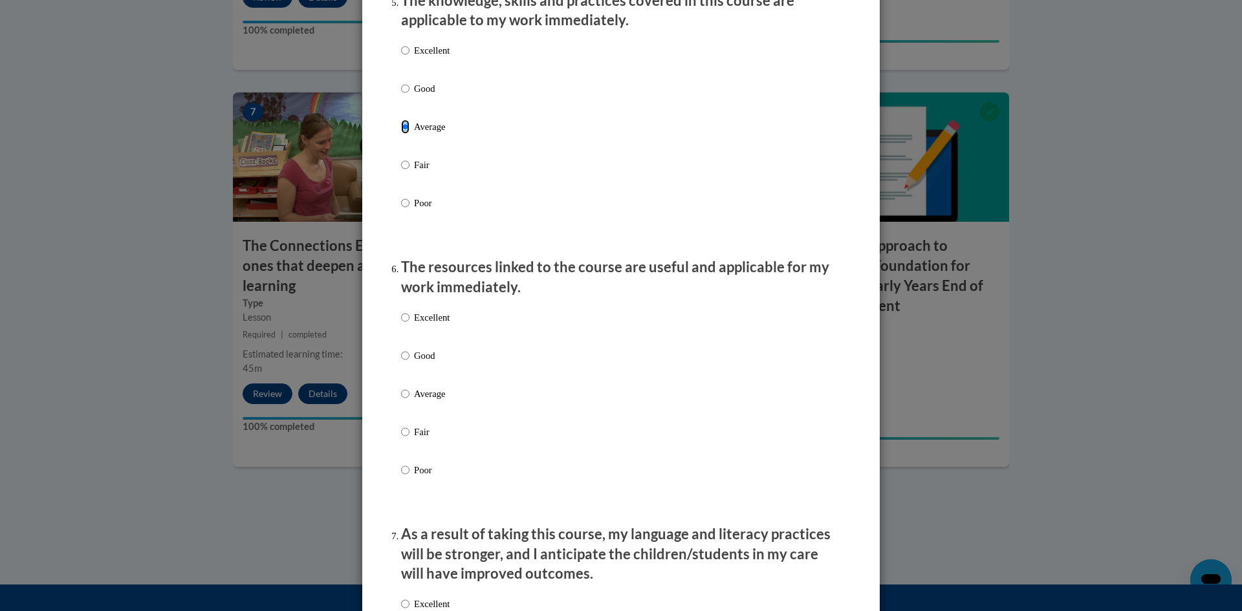
scroll to position [1231, 0]
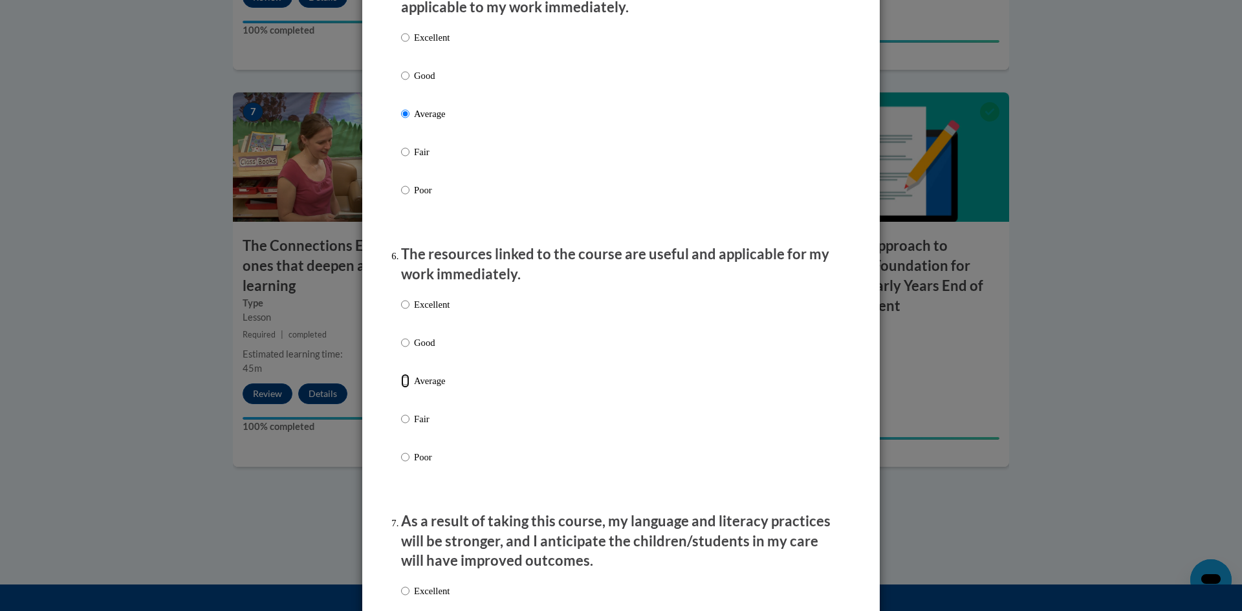
click at [404, 388] on input "Average" at bounding box center [405, 381] width 8 height 14
radio input "true"
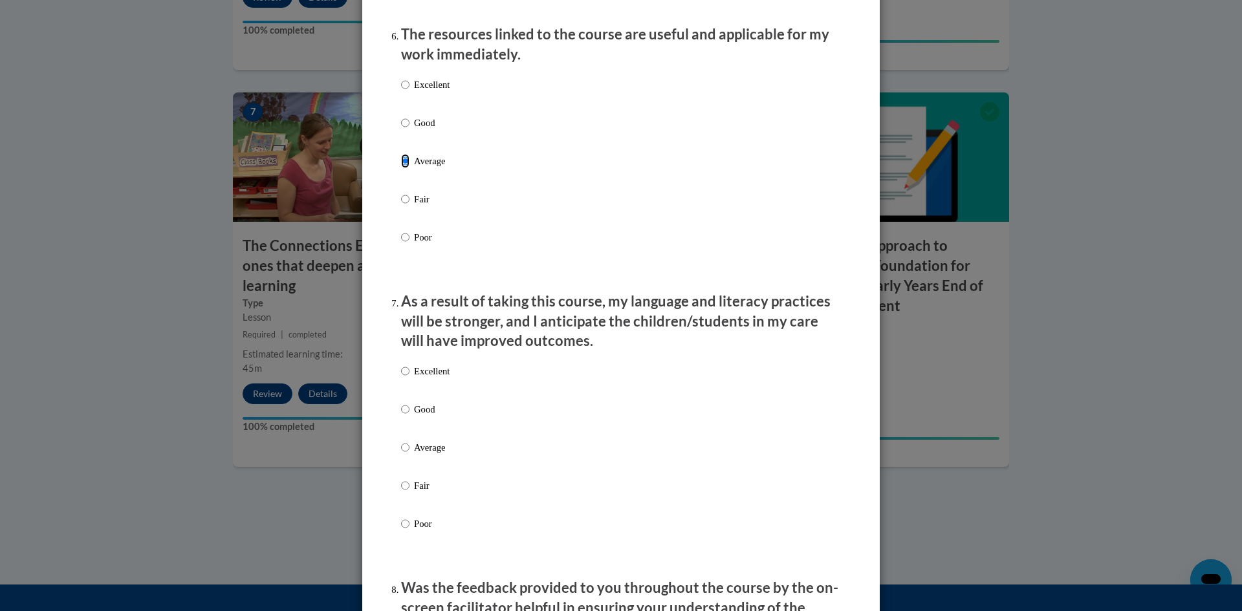
scroll to position [1464, 0]
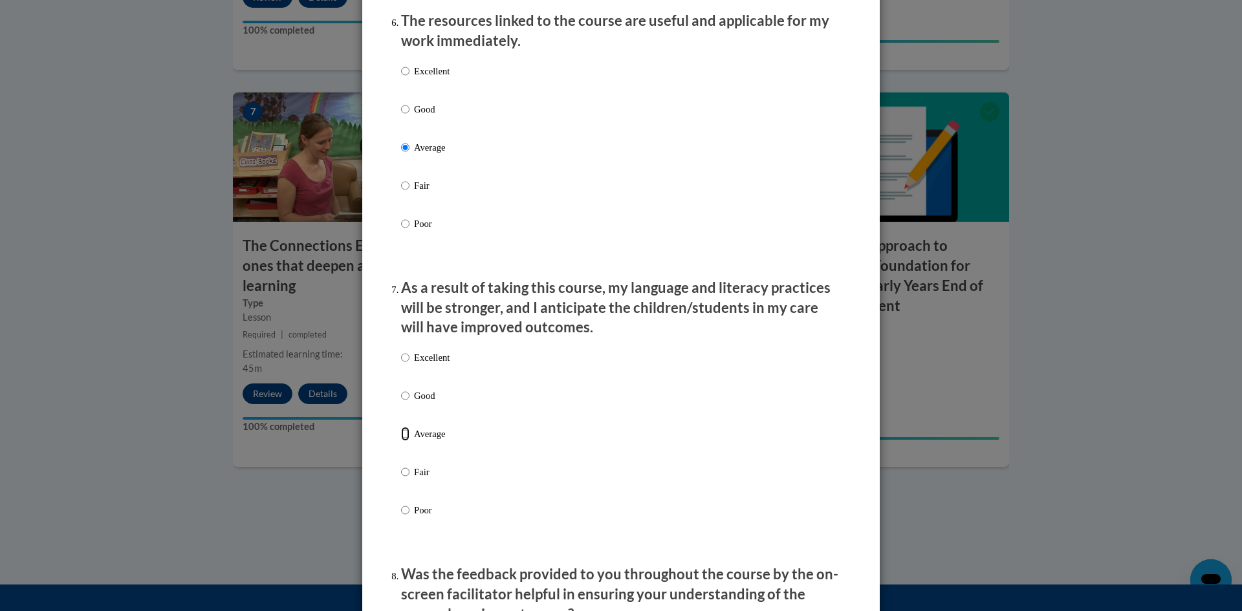
click at [404, 441] on input "Average" at bounding box center [405, 434] width 8 height 14
radio input "true"
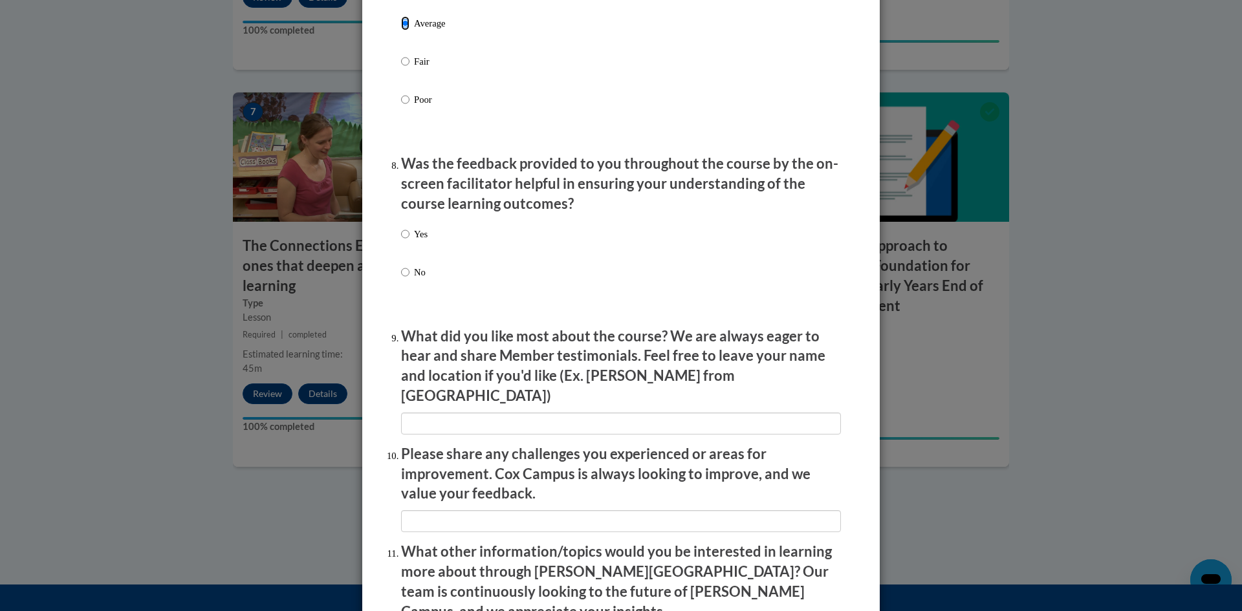
scroll to position [1882, 0]
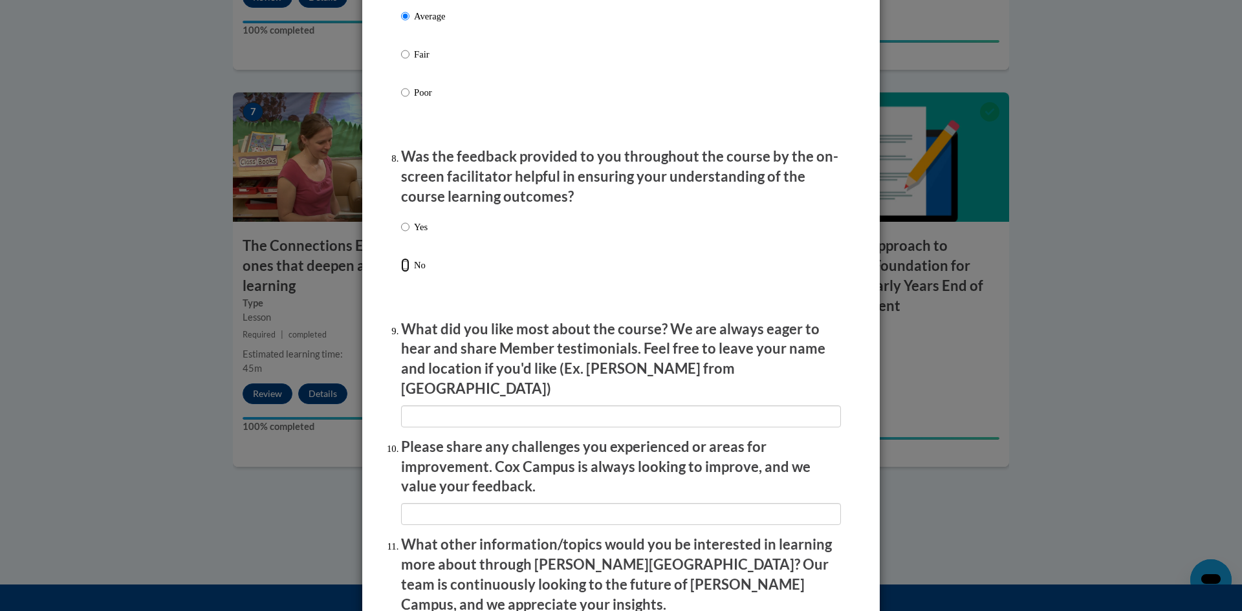
click at [405, 272] on input "No" at bounding box center [405, 265] width 8 height 14
radio input "true"
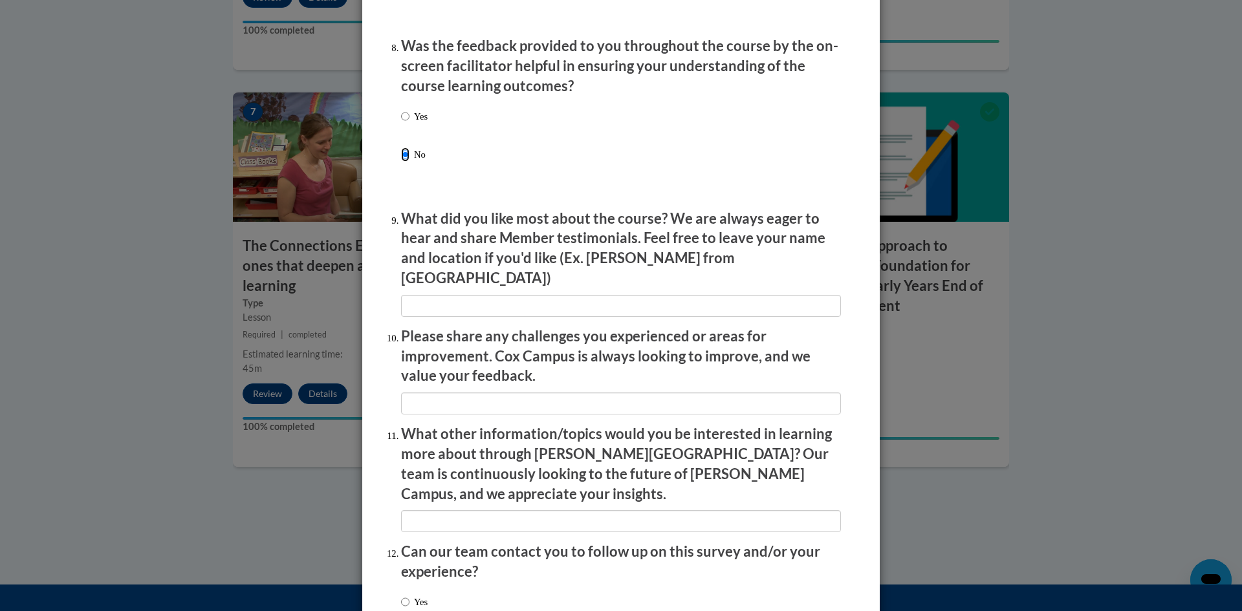
scroll to position [2077, 0]
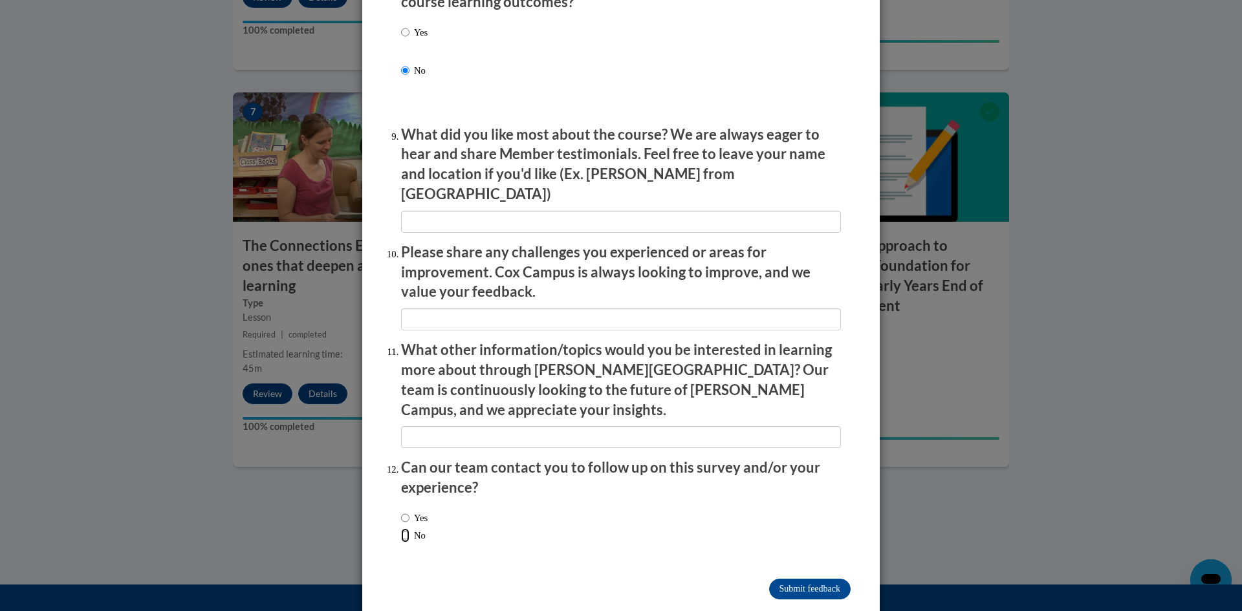
click at [406, 529] on input "No" at bounding box center [405, 536] width 8 height 14
radio input "true"
click at [777, 579] on input "Submit feedback" at bounding box center [810, 589] width 82 height 21
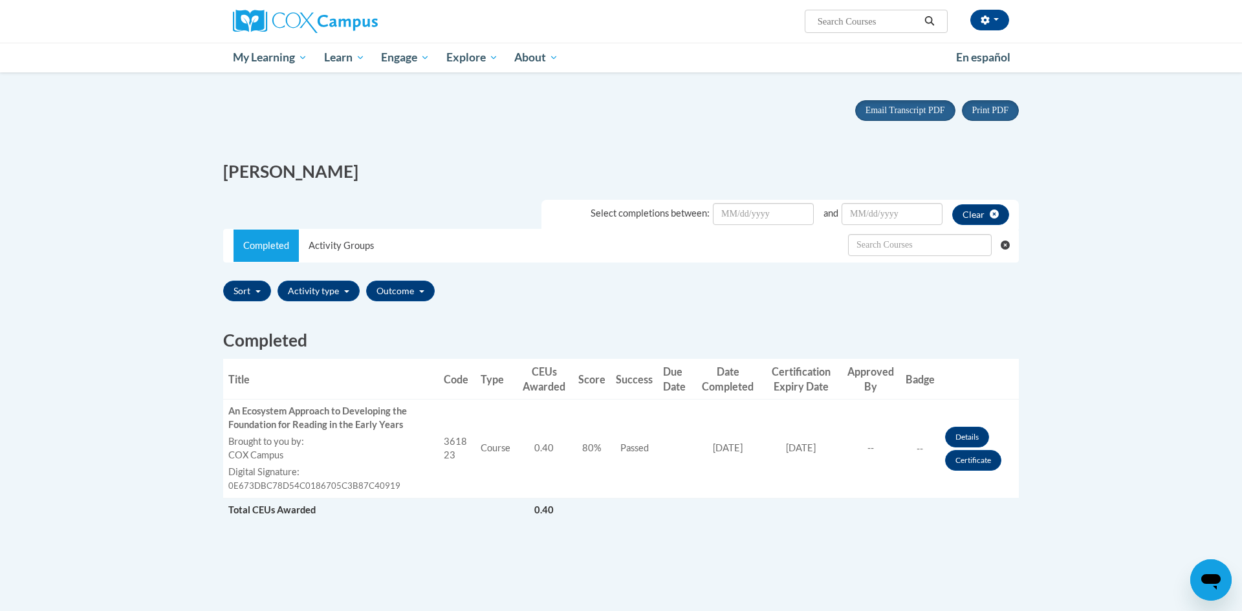
scroll to position [105, 0]
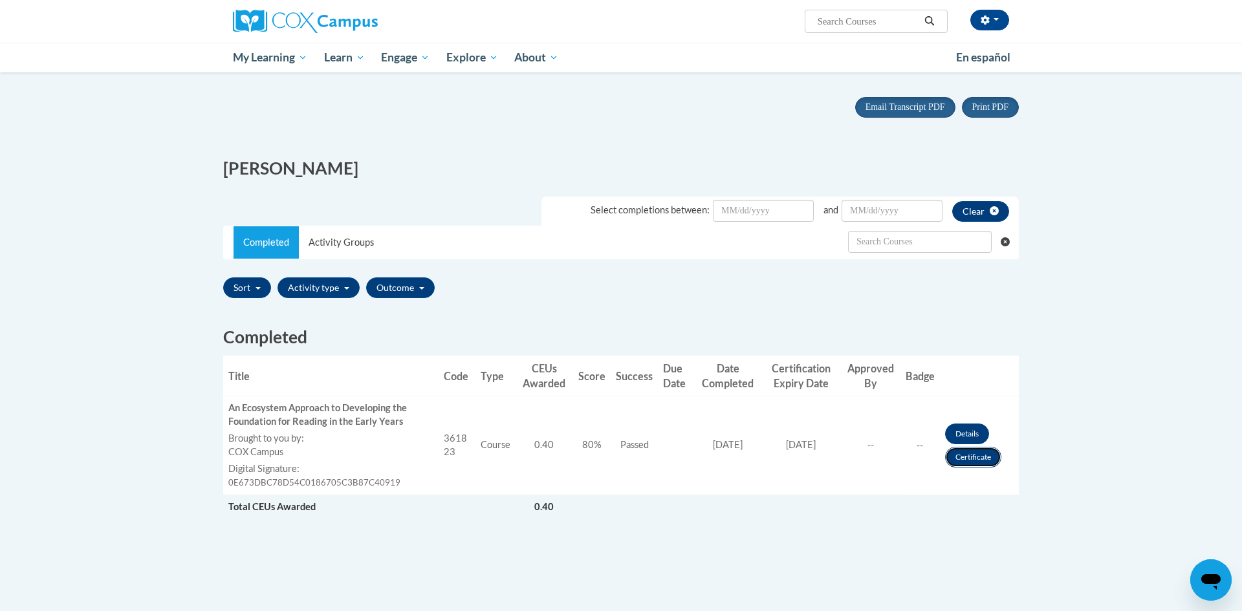
click at [978, 456] on link "Certificate" at bounding box center [973, 457] width 56 height 21
